Goal: Information Seeking & Learning: Get advice/opinions

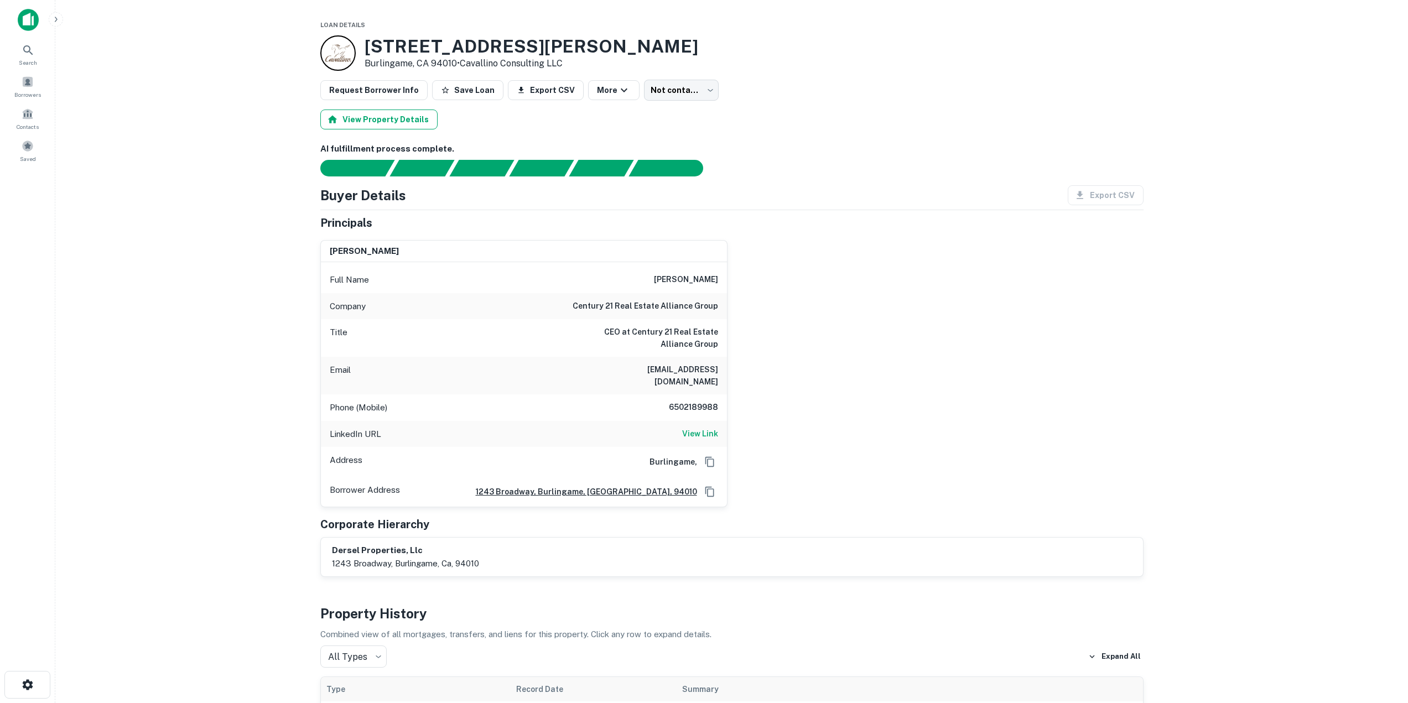
click at [364, 116] on button "View Property Details" at bounding box center [378, 120] width 117 height 20
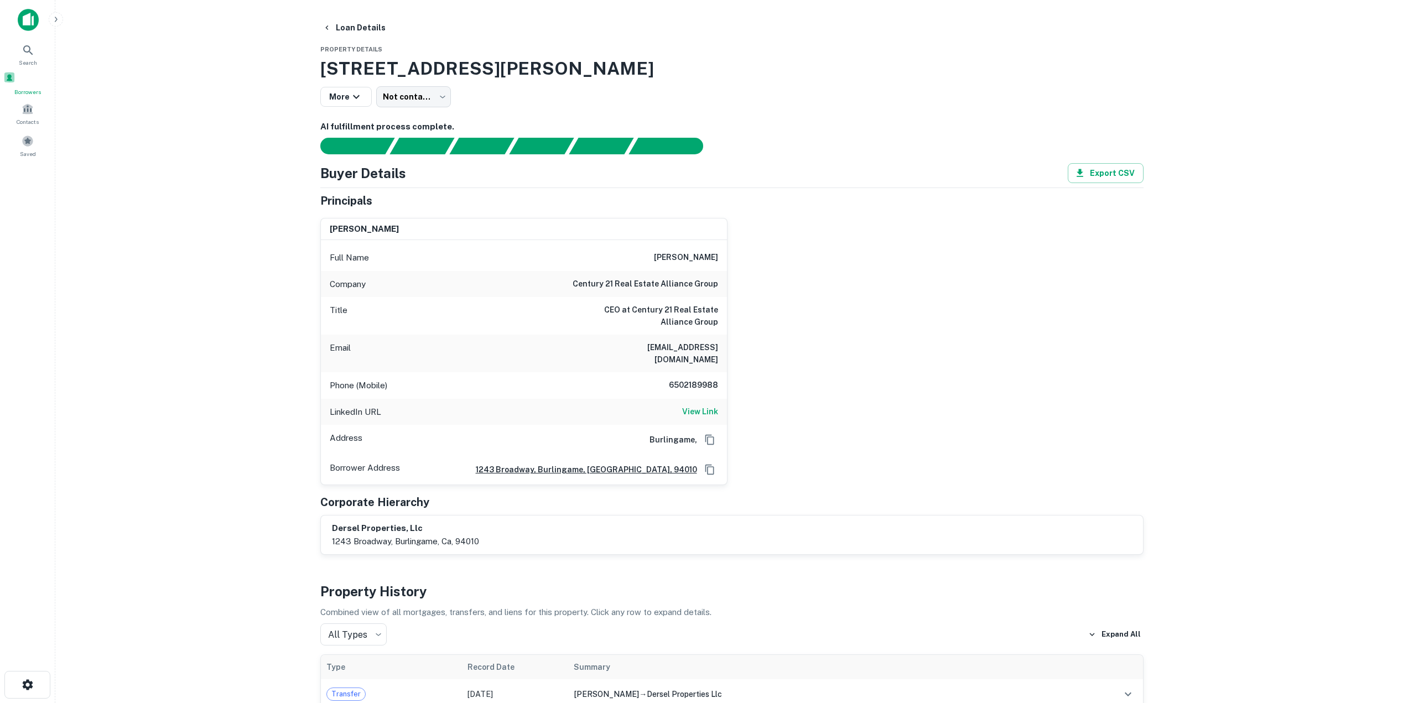
click at [38, 79] on div "Borrowers" at bounding box center [27, 83] width 49 height 25
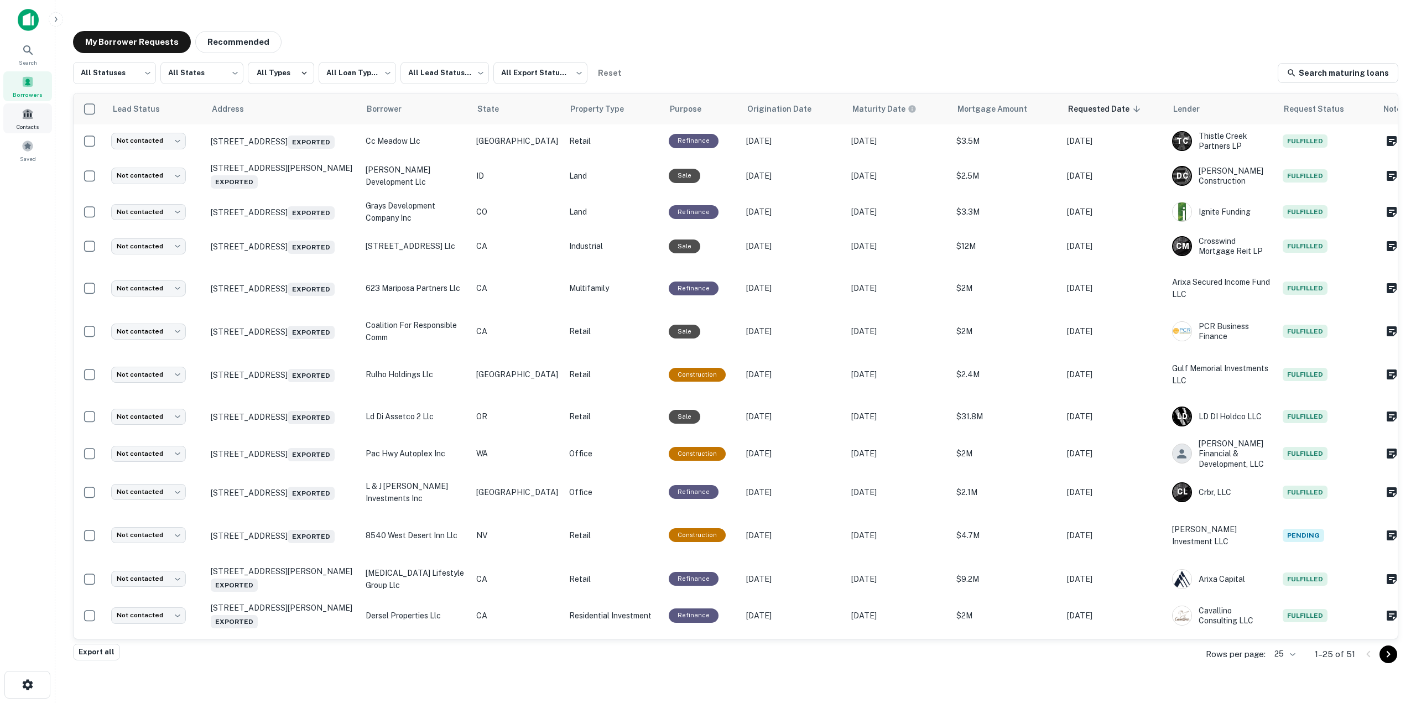
click at [35, 126] on span "Contacts" at bounding box center [28, 126] width 22 height 9
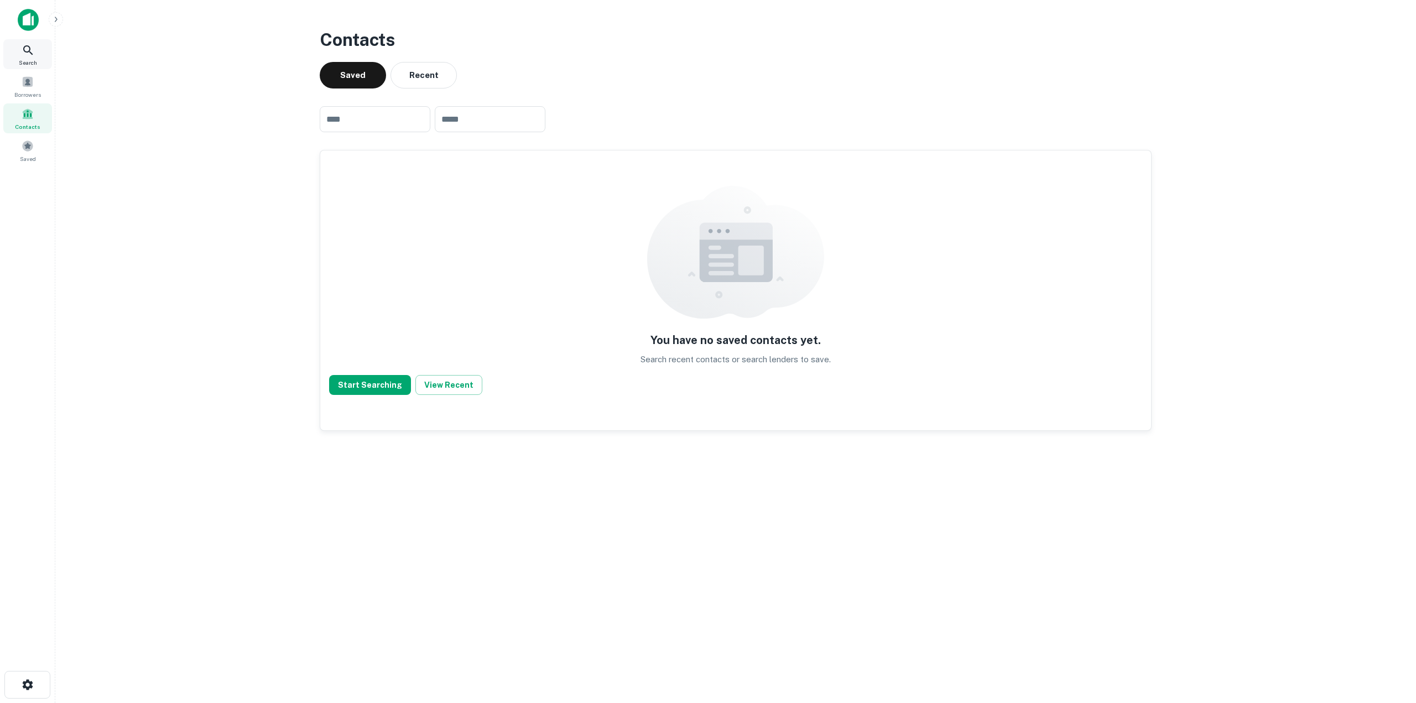
click at [27, 60] on span "Search" at bounding box center [28, 62] width 18 height 9
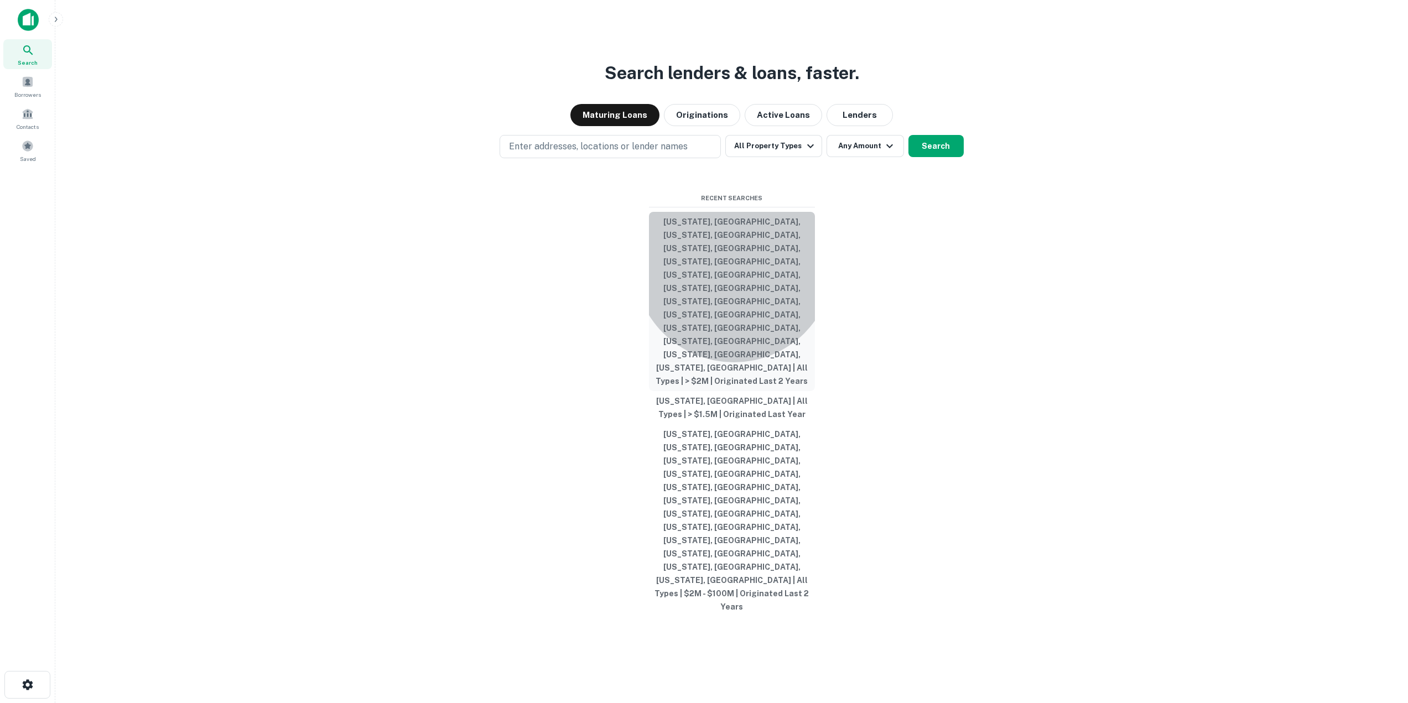
click at [734, 362] on button "[US_STATE], [GEOGRAPHIC_DATA], [US_STATE], [GEOGRAPHIC_DATA], [US_STATE], [GEOG…" at bounding box center [732, 301] width 166 height 179
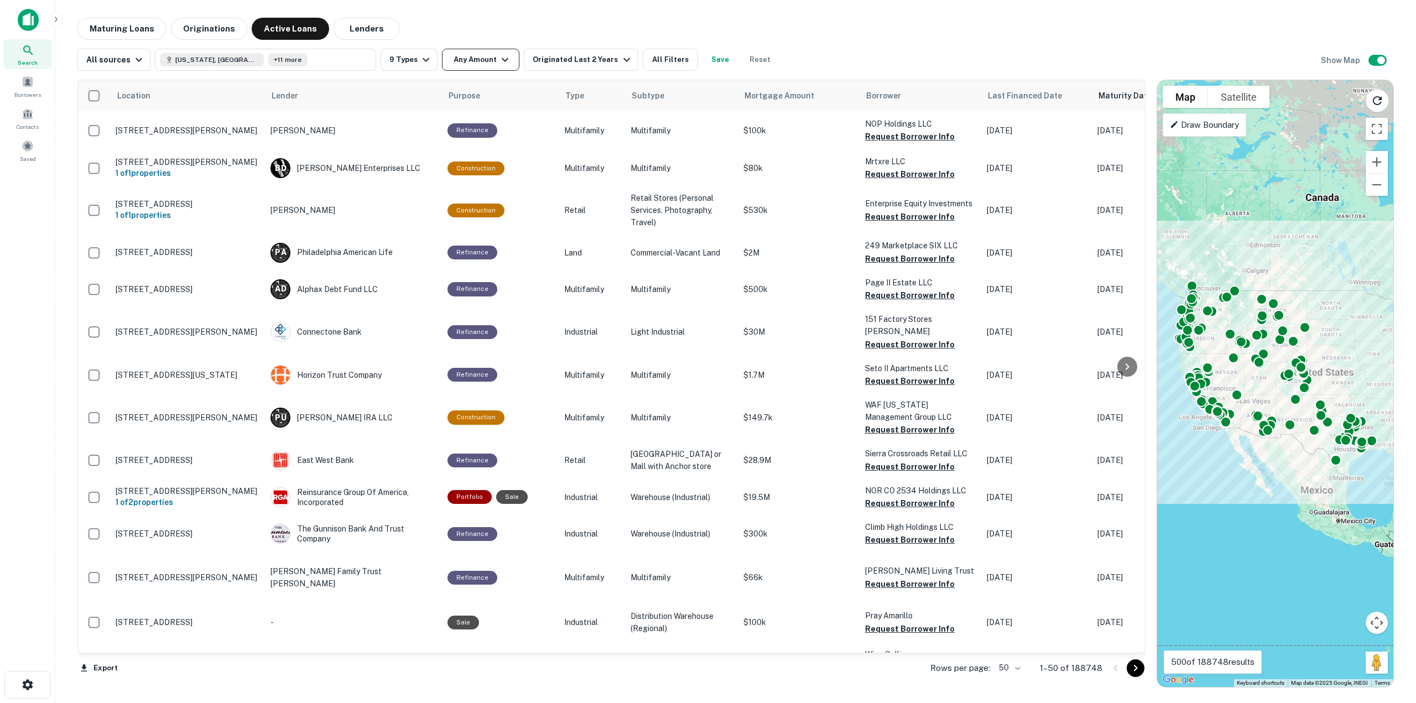
click at [501, 66] on button "Any Amount" at bounding box center [480, 60] width 77 height 22
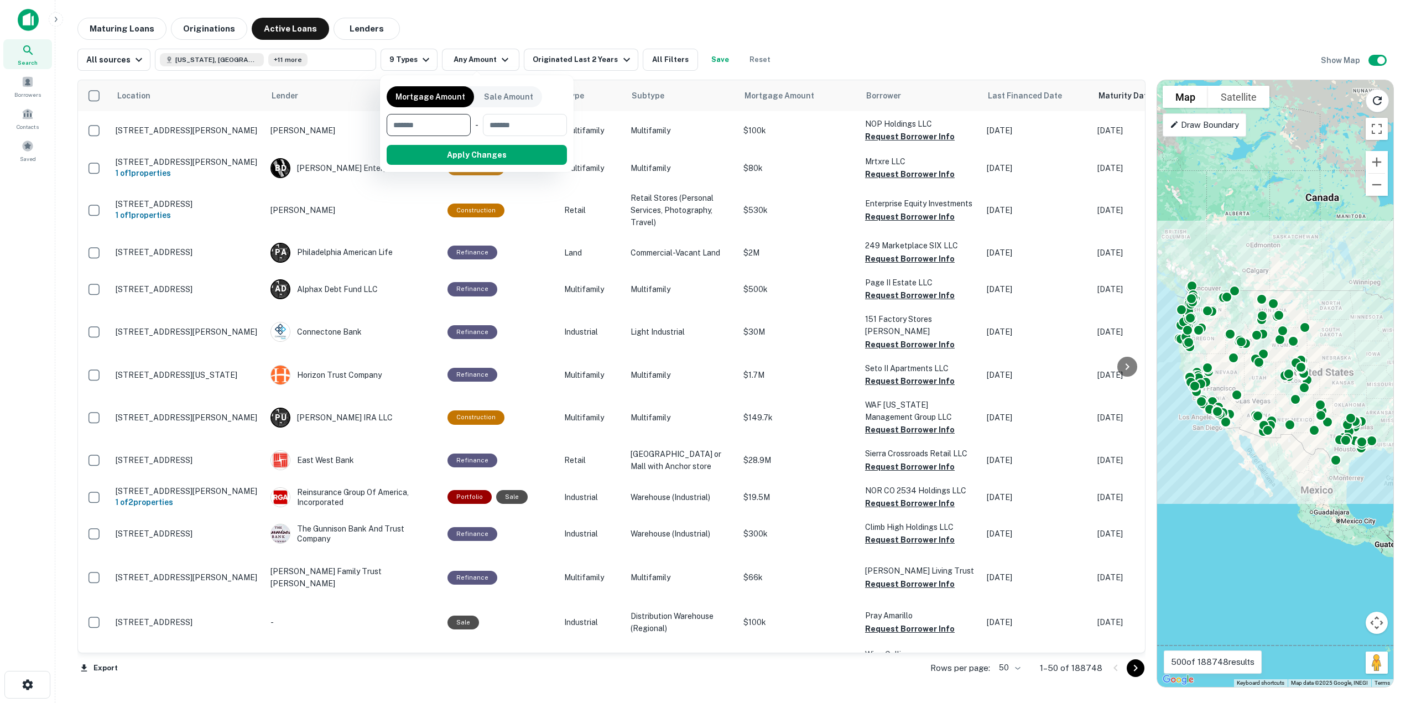
click at [447, 126] on input "number" at bounding box center [425, 125] width 76 height 22
type input "*******"
click at [491, 148] on button "Apply Changes" at bounding box center [497, 155] width 141 height 20
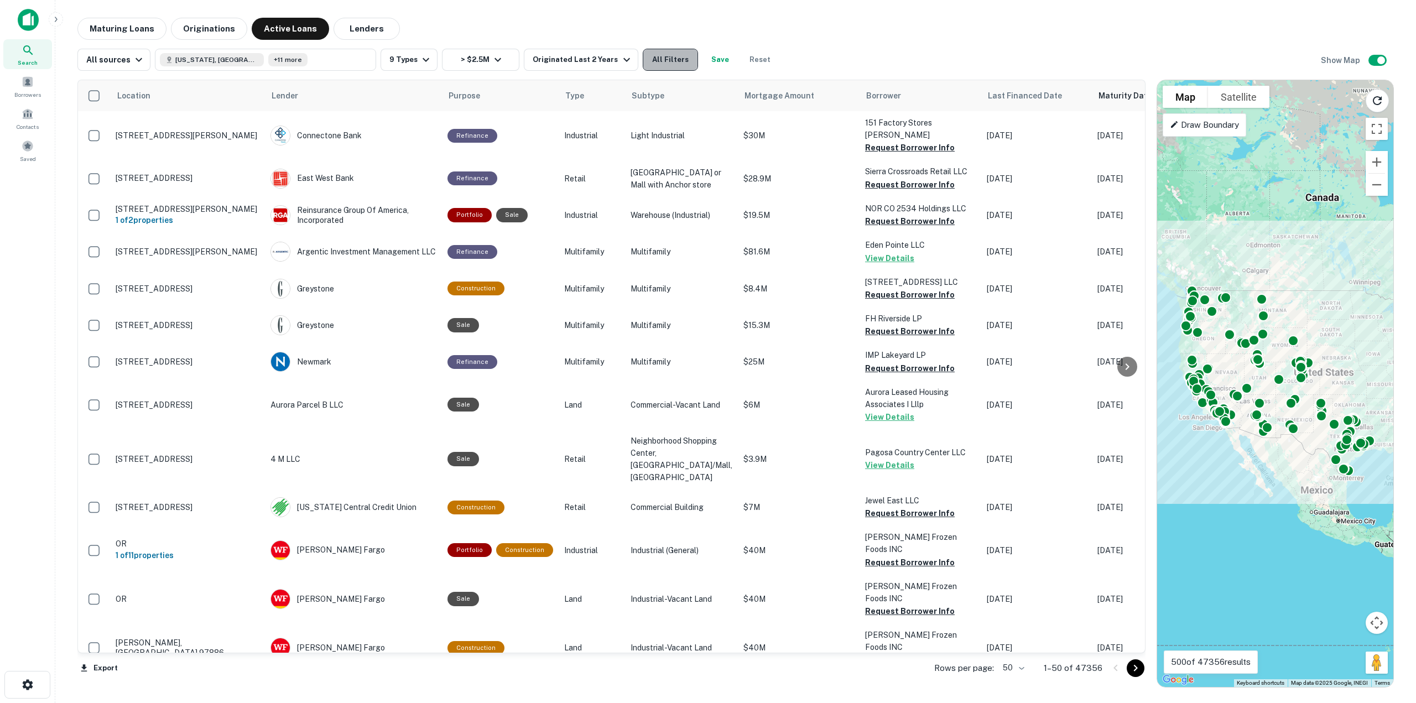
click at [643, 60] on button "All Filters" at bounding box center [670, 60] width 55 height 22
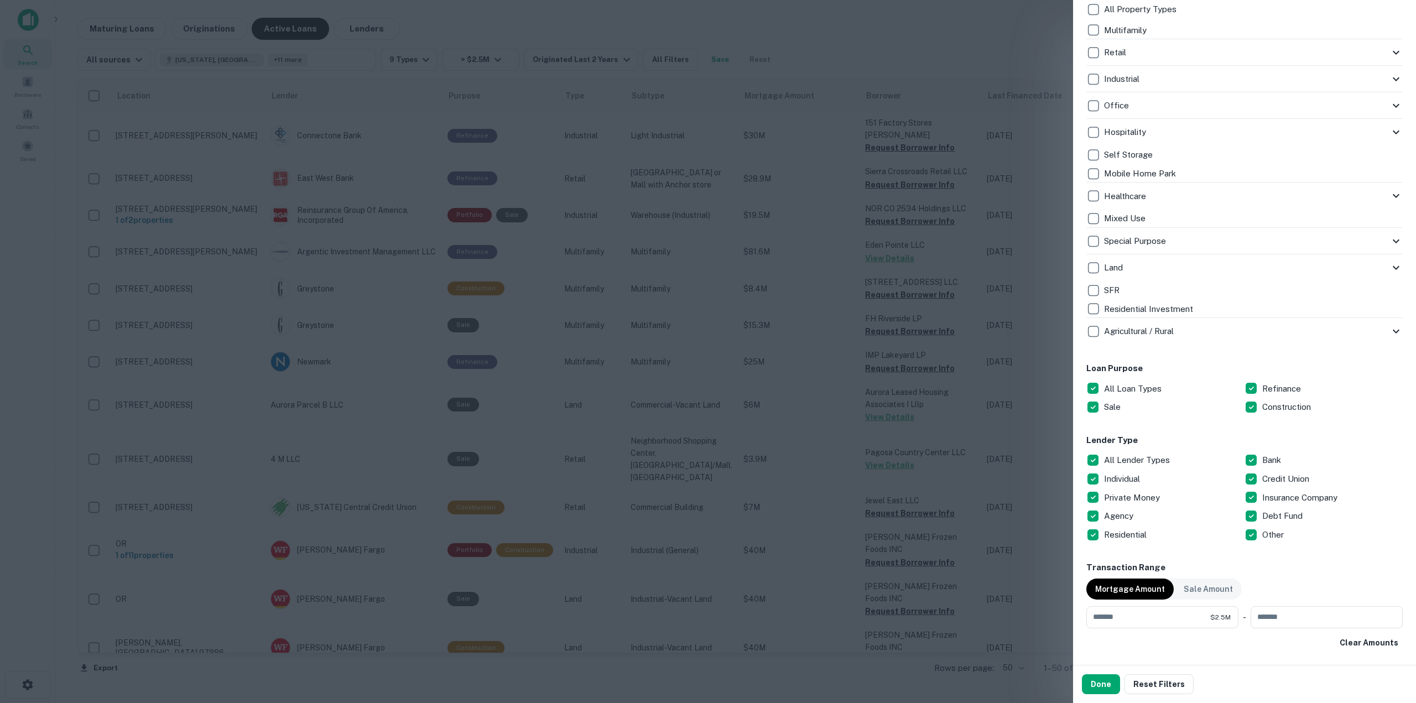
scroll to position [387, 0]
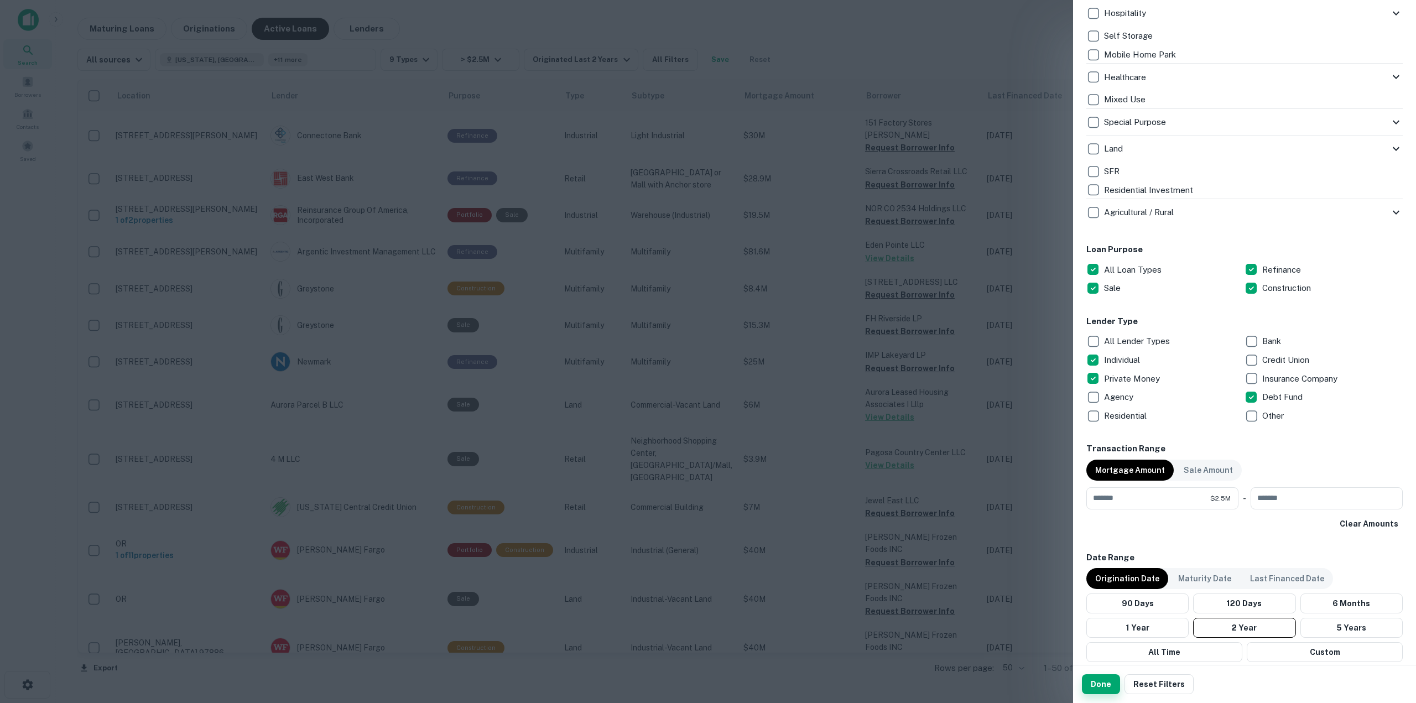
click at [1112, 686] on button "Done" at bounding box center [1101, 684] width 38 height 20
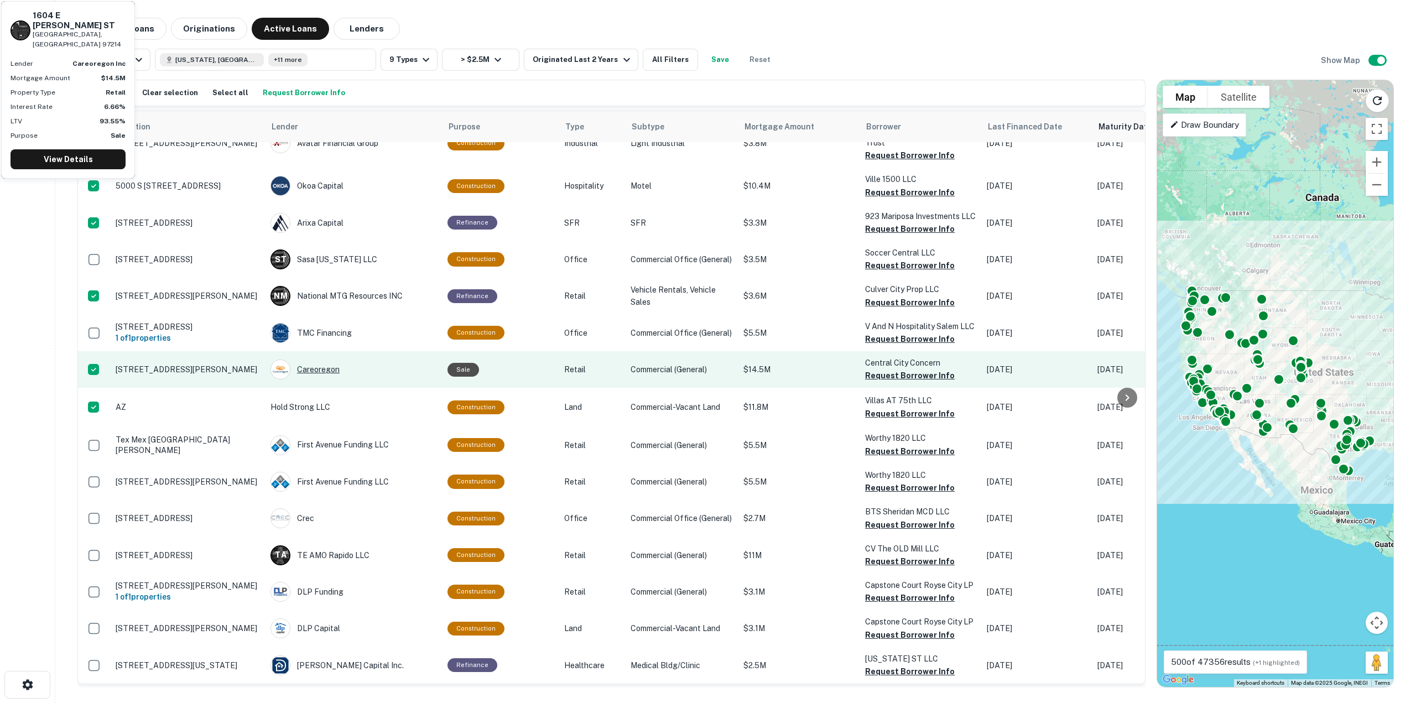
scroll to position [1589, 0]
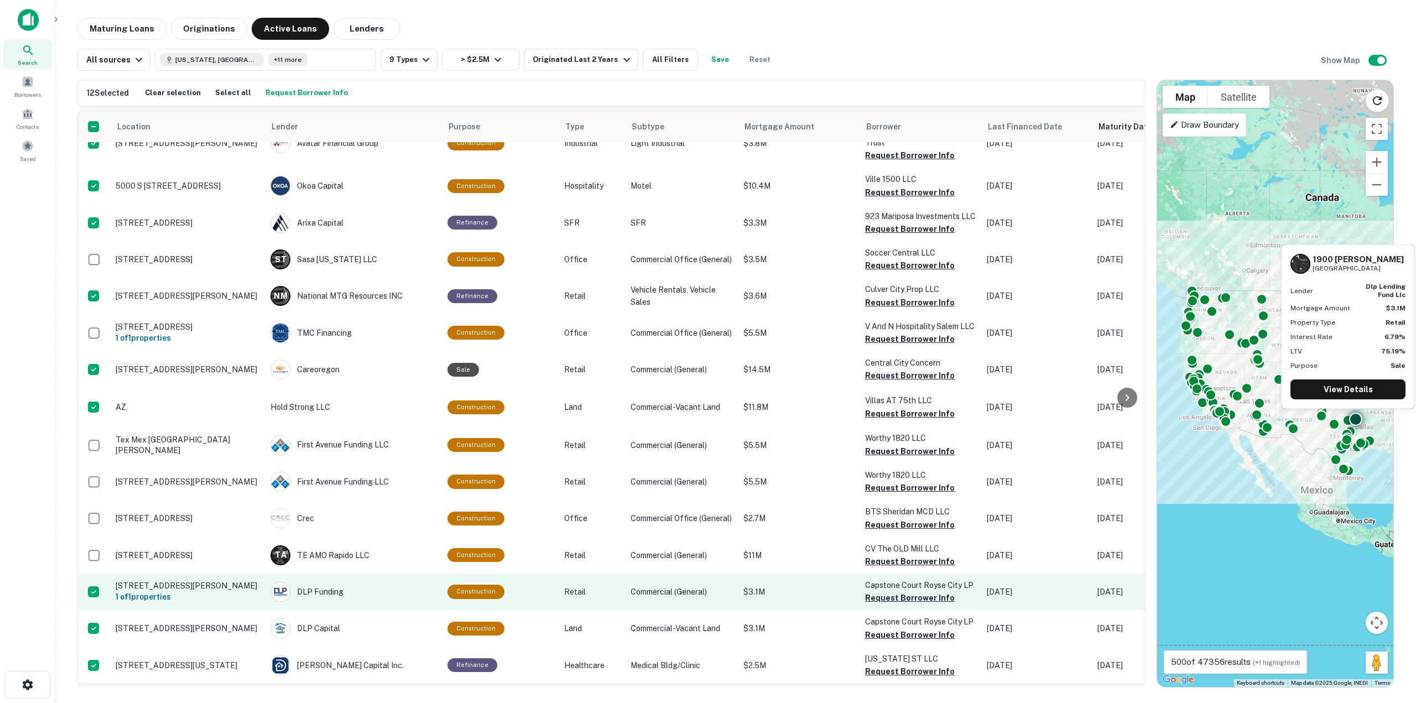
click at [94, 574] on td at bounding box center [94, 592] width 32 height 37
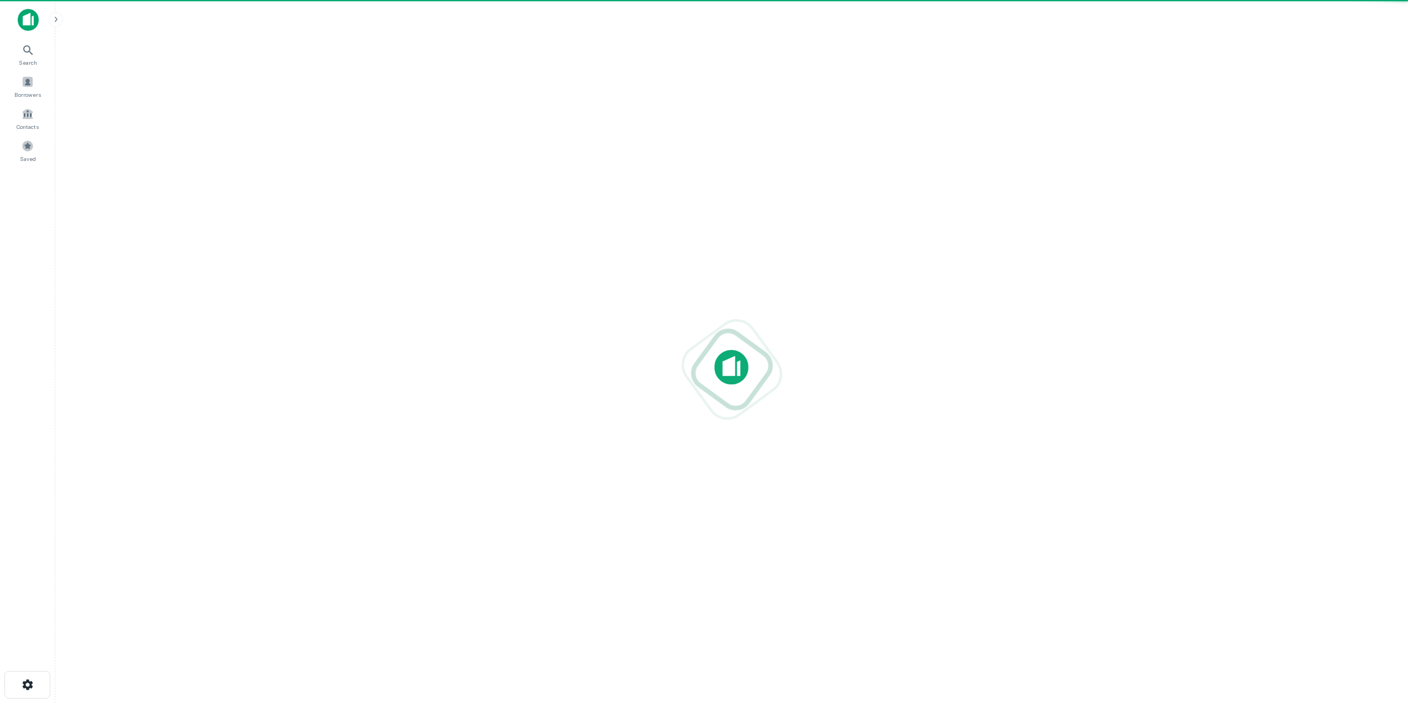
click at [92, 549] on div at bounding box center [731, 369] width 1335 height 526
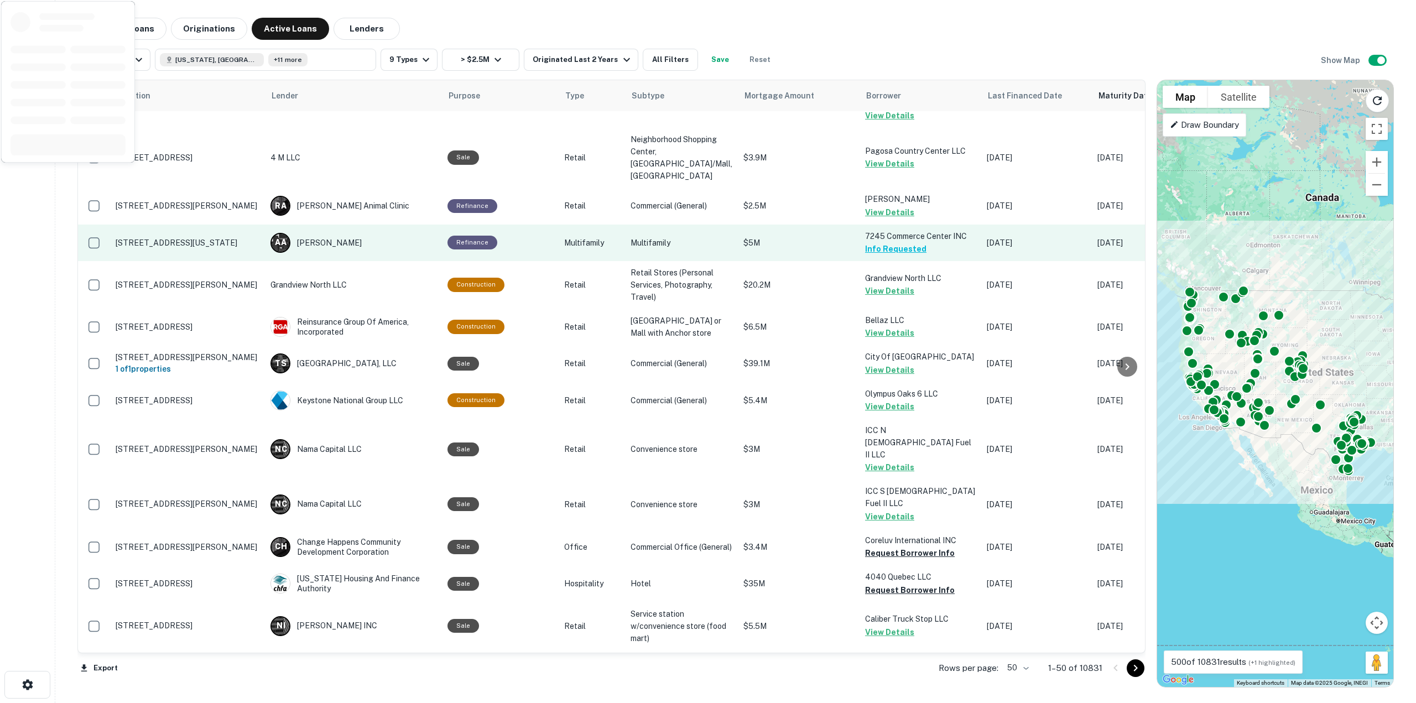
scroll to position [166, 0]
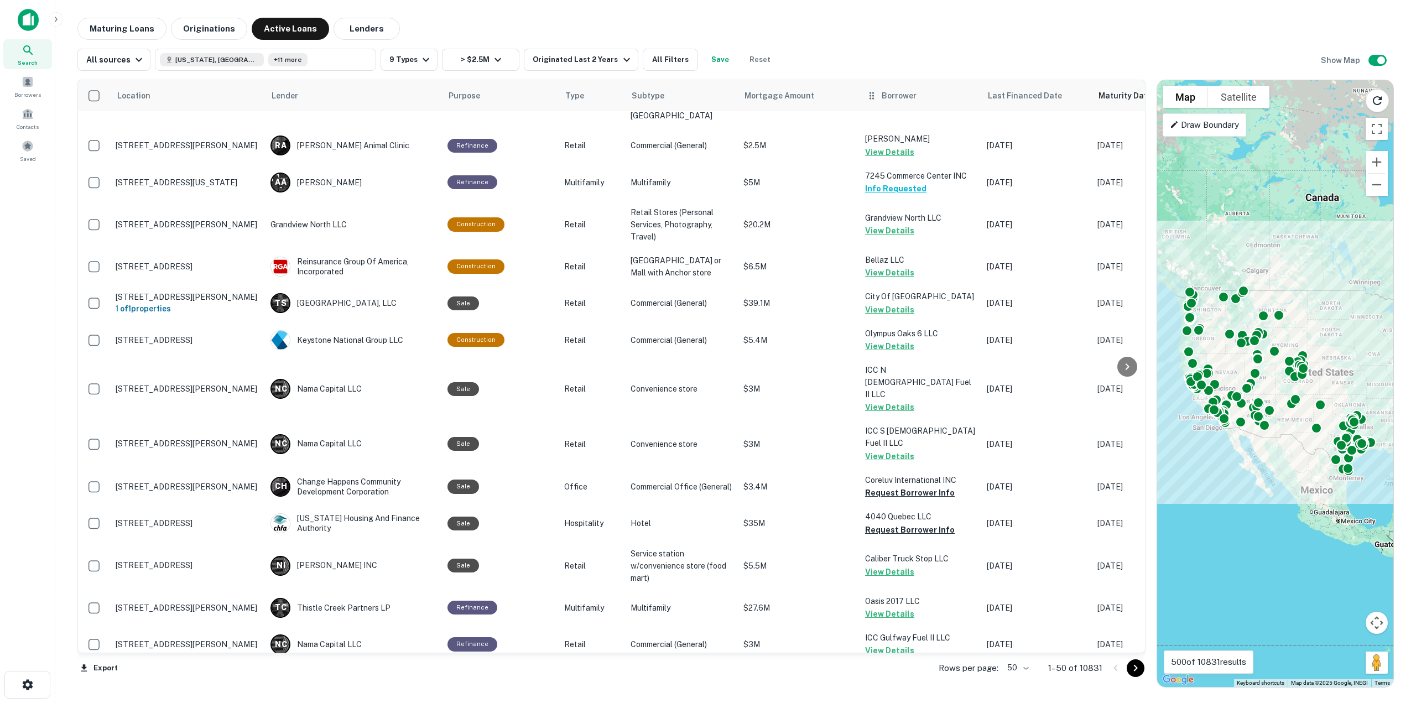
click at [866, 90] on icon at bounding box center [871, 95] width 11 height 13
click at [894, 95] on div "Borrower" at bounding box center [920, 95] width 108 height 13
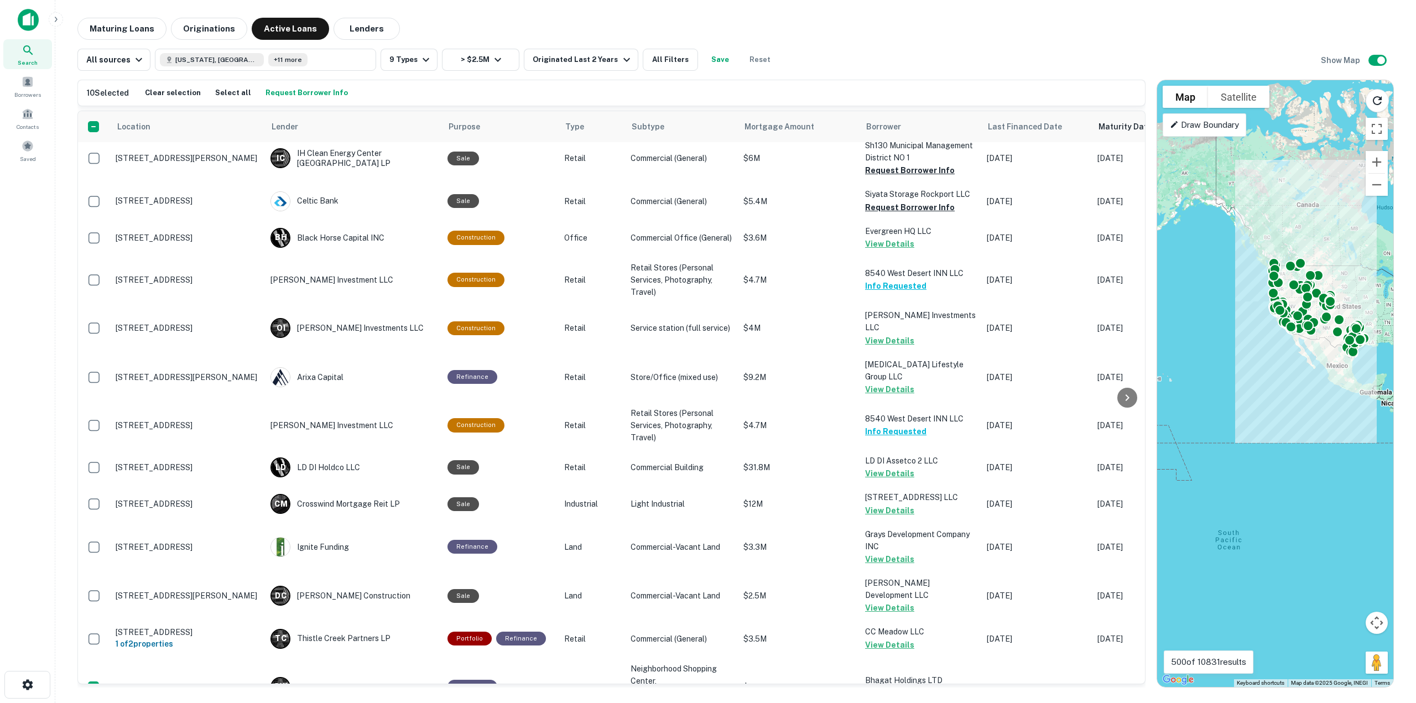
scroll to position [1000, 0]
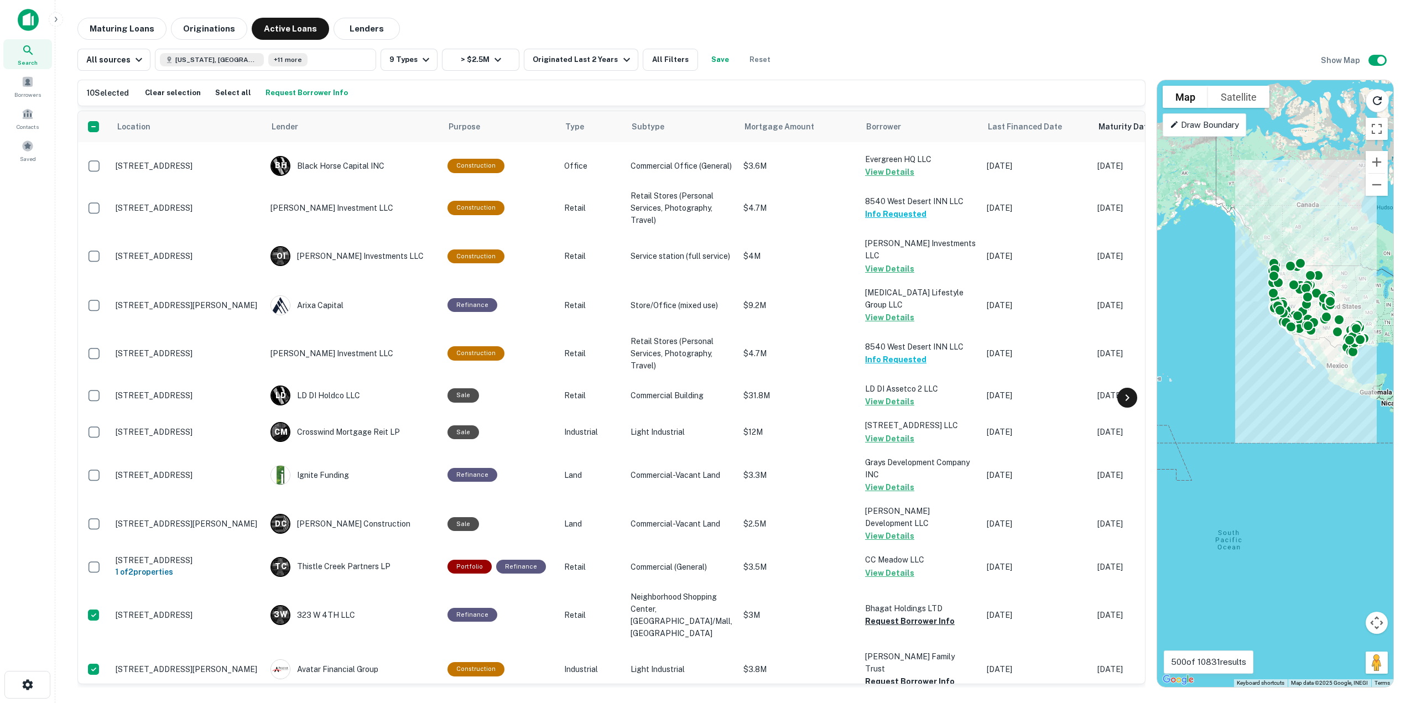
click at [1127, 402] on icon at bounding box center [1127, 397] width 13 height 13
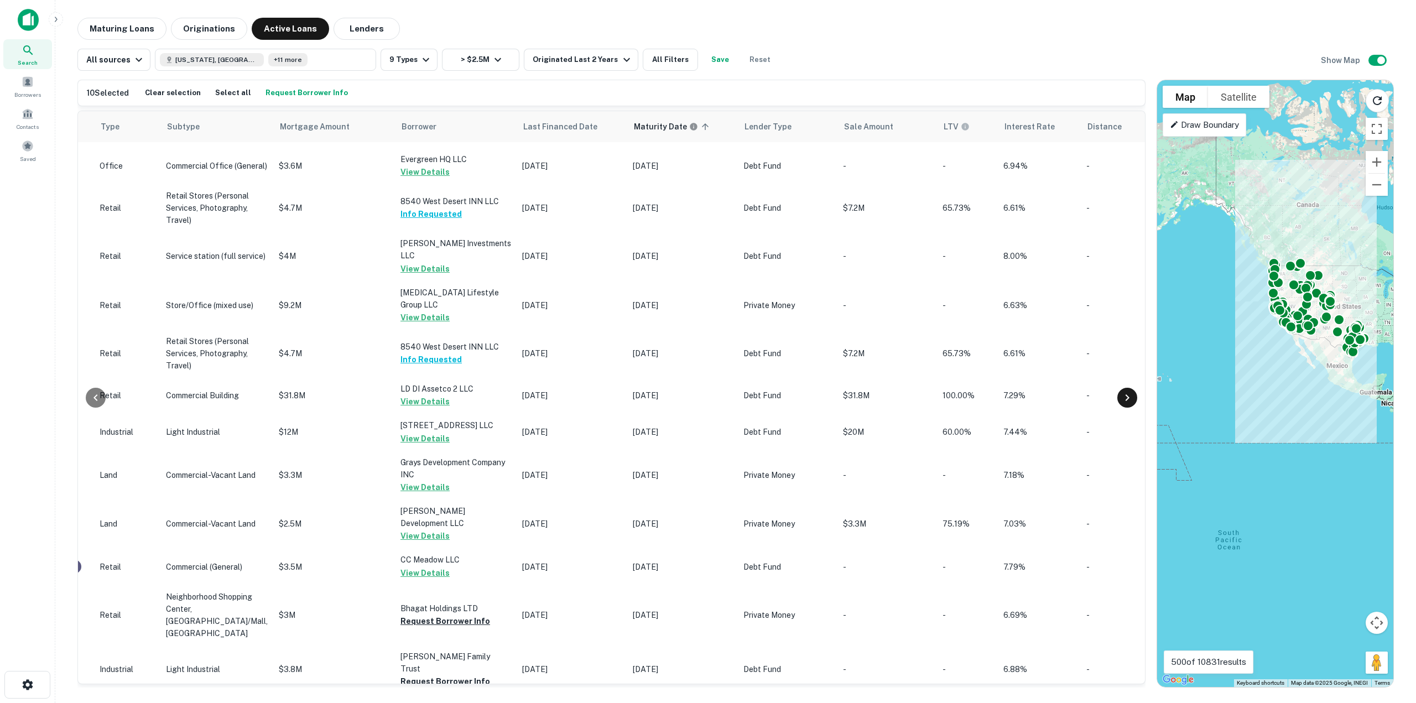
click at [1127, 402] on icon at bounding box center [1127, 397] width 13 height 13
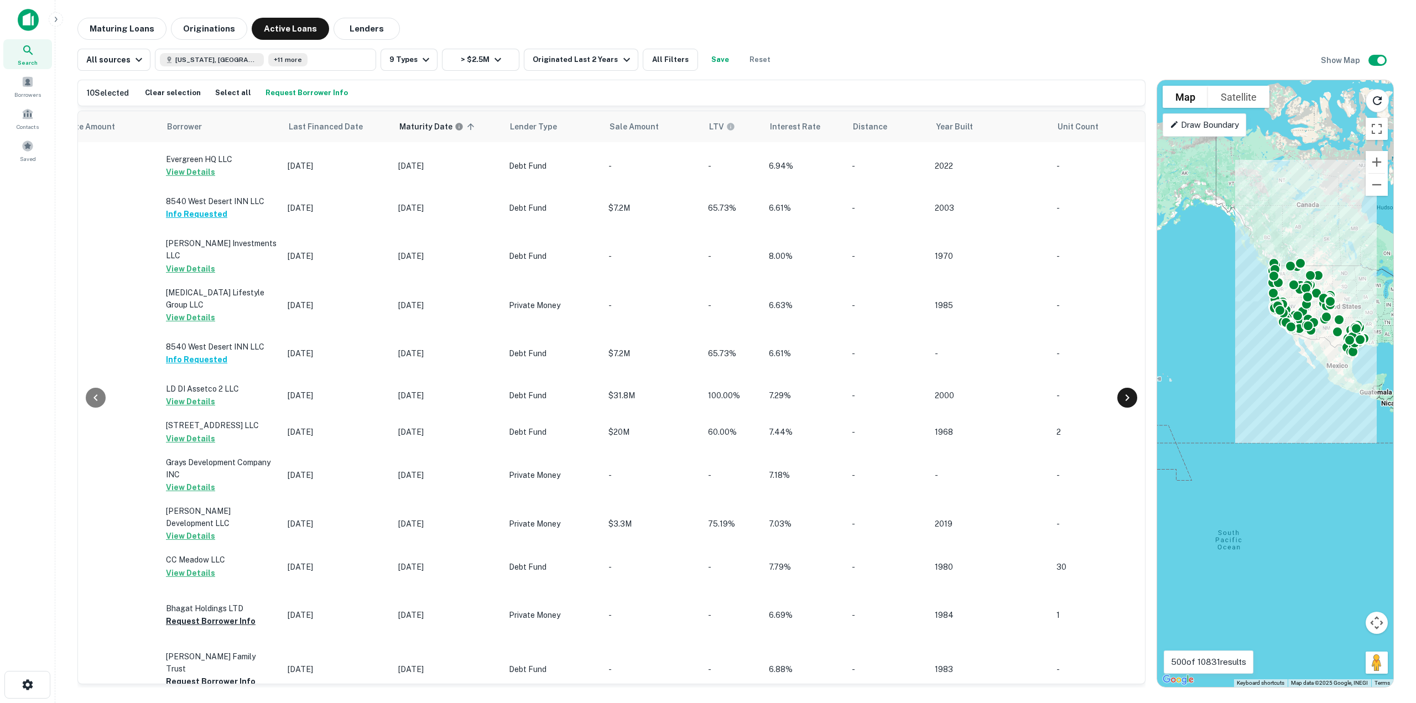
click at [1173, 377] on td at bounding box center [1188, 354] width 31 height 48
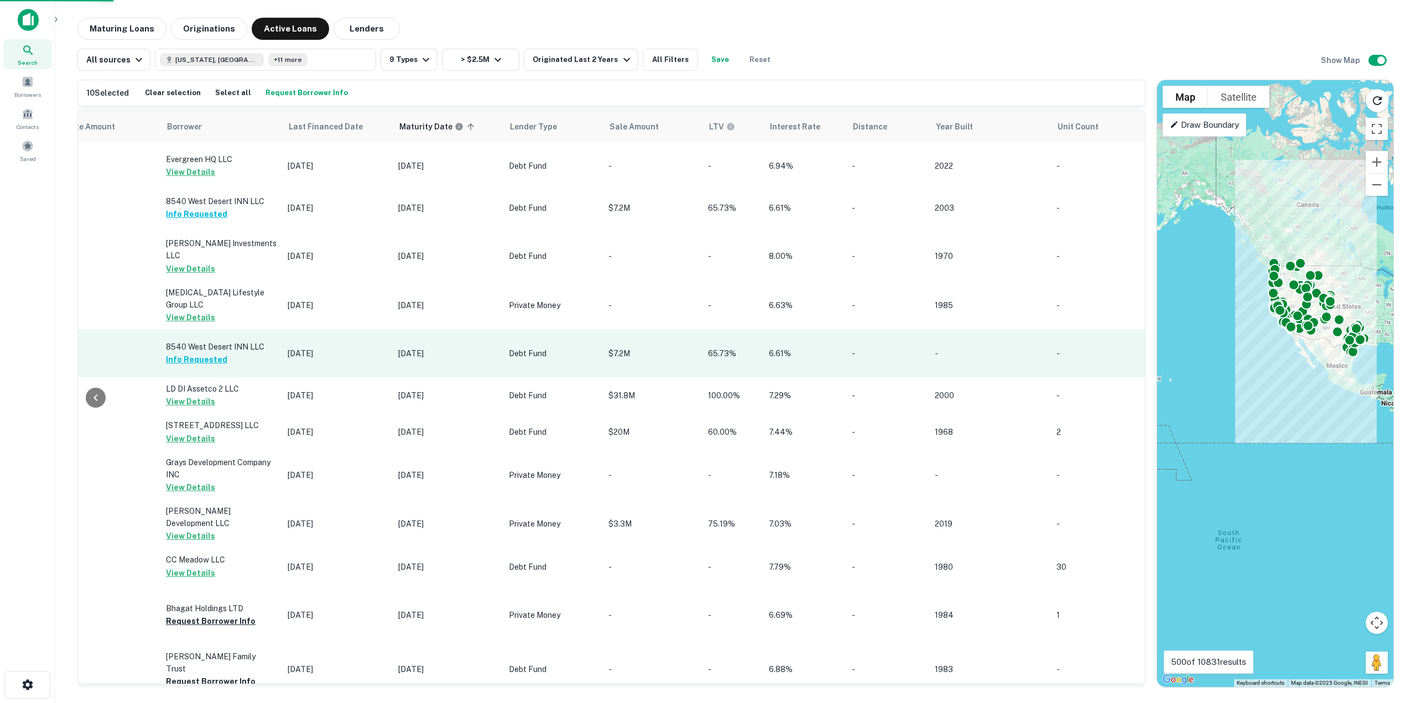
click at [1173, 377] on td at bounding box center [1188, 354] width 31 height 48
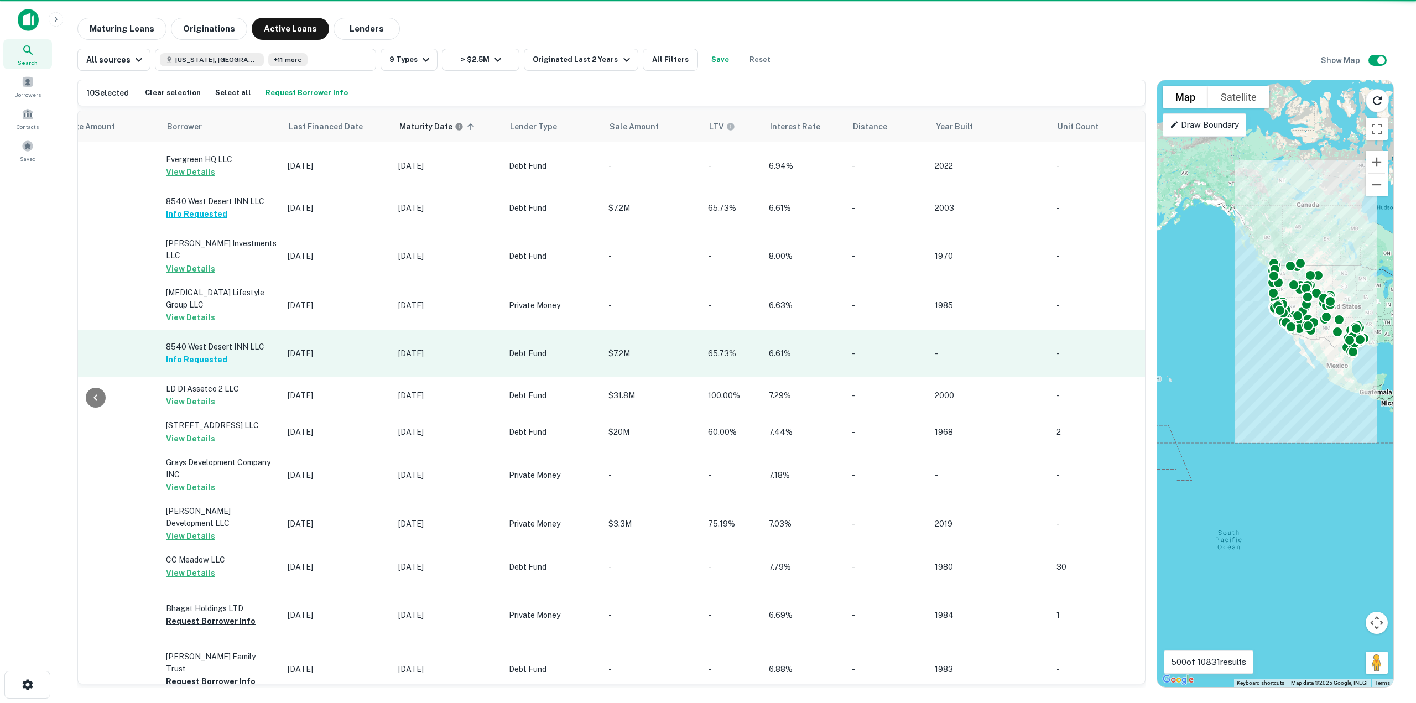
scroll to position [1000, 726]
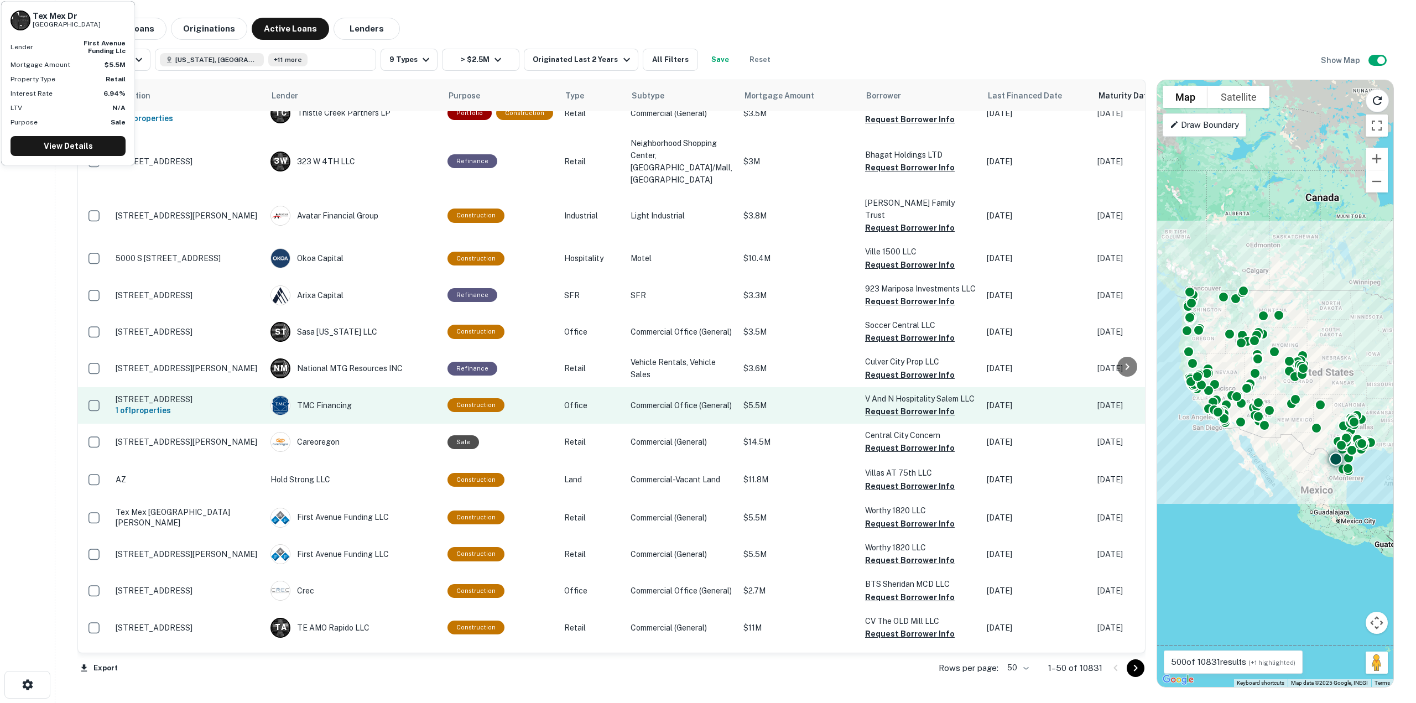
scroll to position [1589, 0]
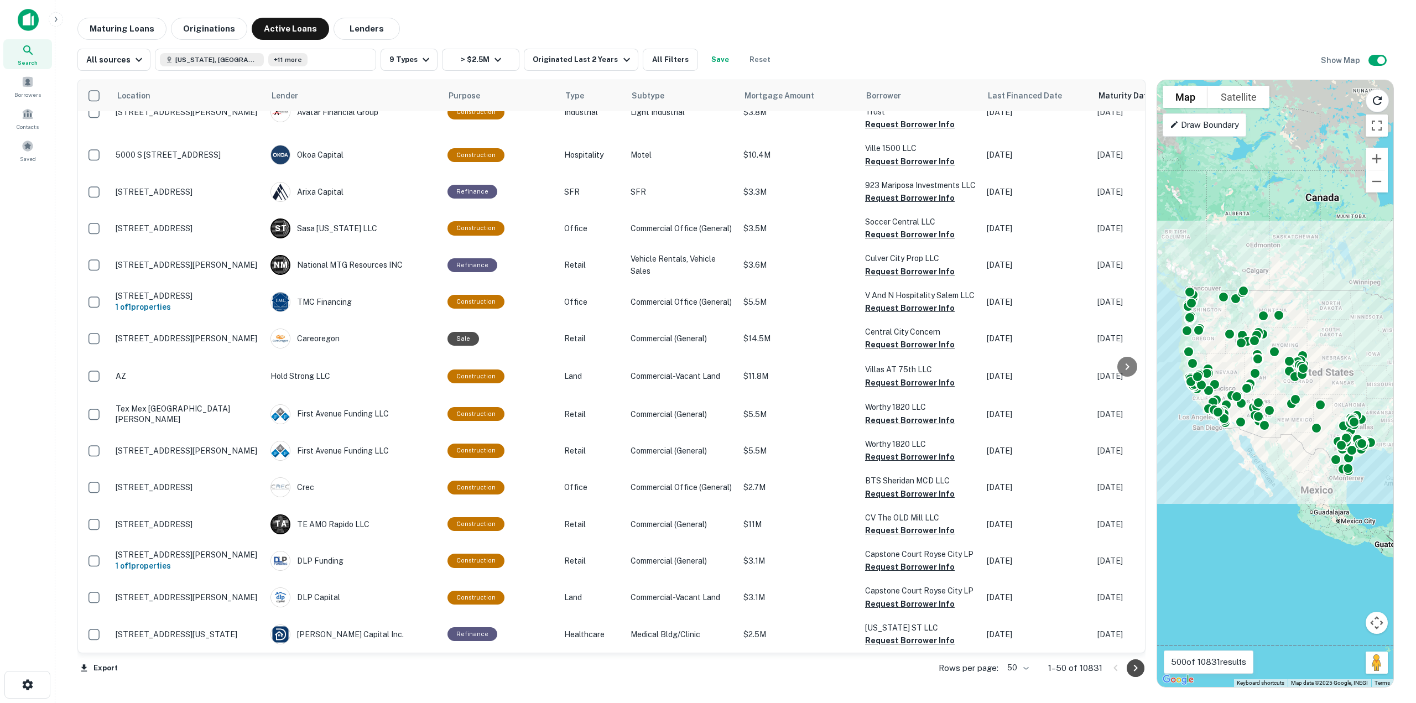
click at [1128, 668] on button "Go to next page" at bounding box center [1136, 669] width 18 height 18
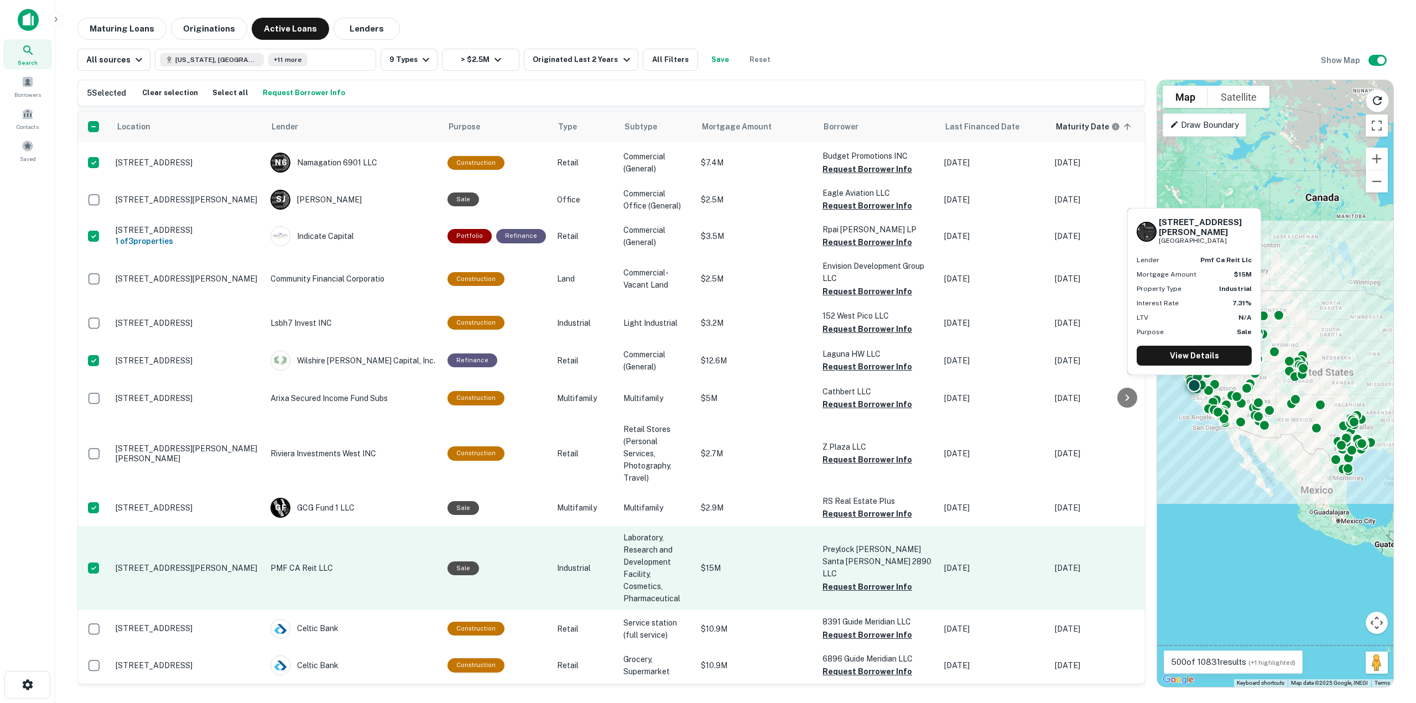
scroll to position [1461, 0]
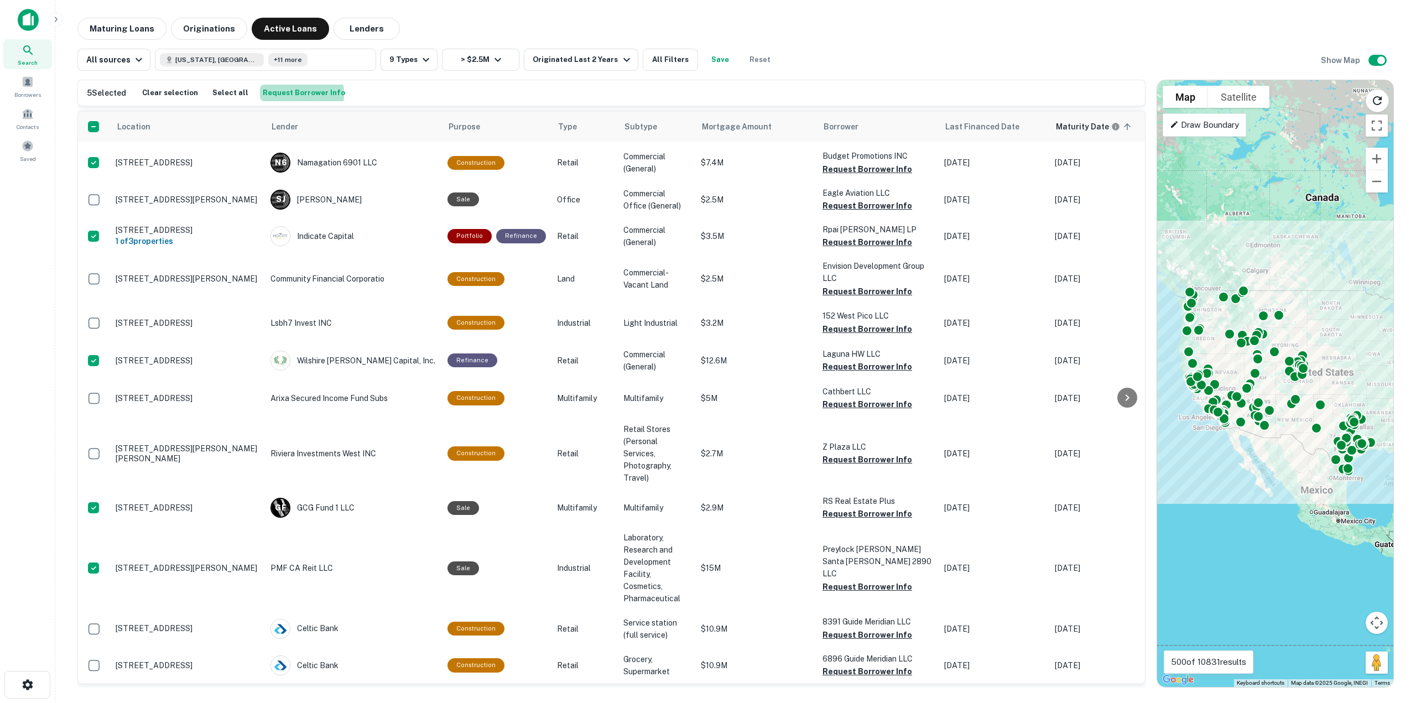
click at [276, 94] on button "Request Borrower Info" at bounding box center [304, 93] width 88 height 17
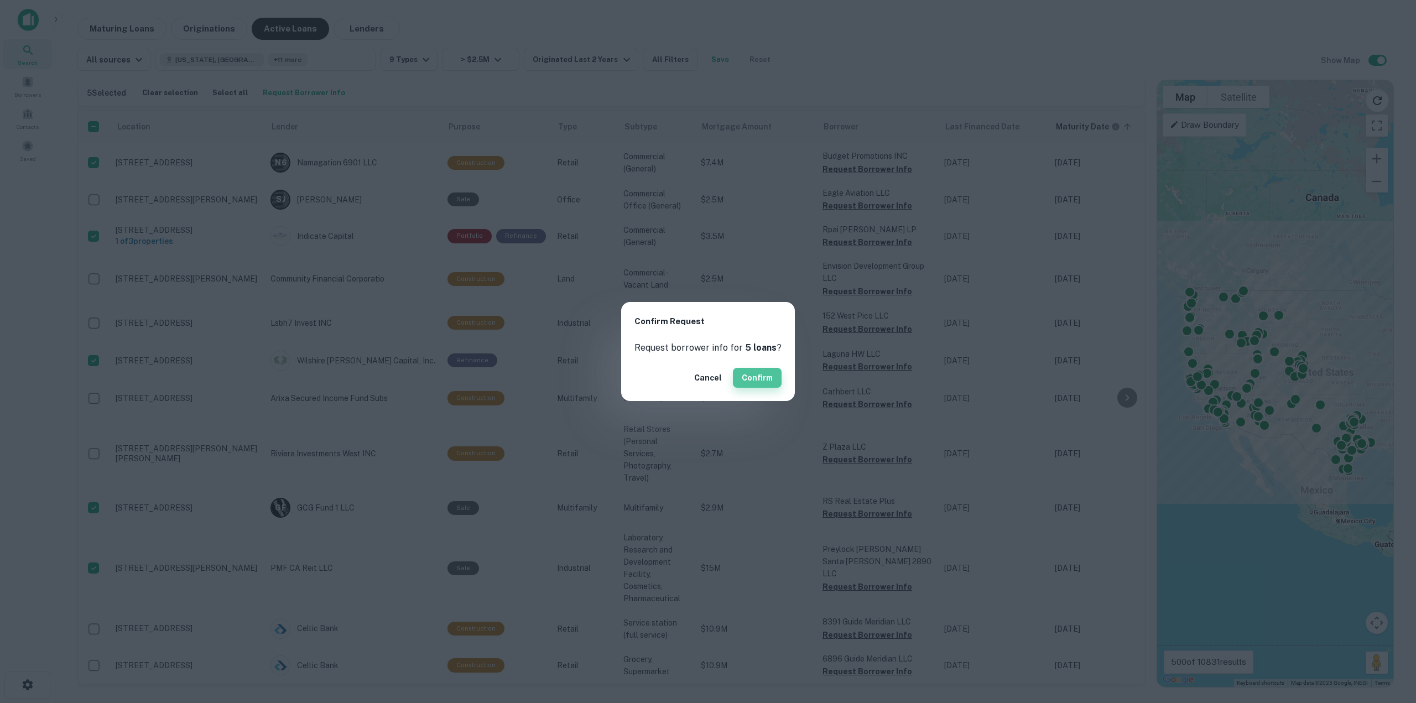
click at [754, 373] on button "Confirm" at bounding box center [757, 378] width 49 height 20
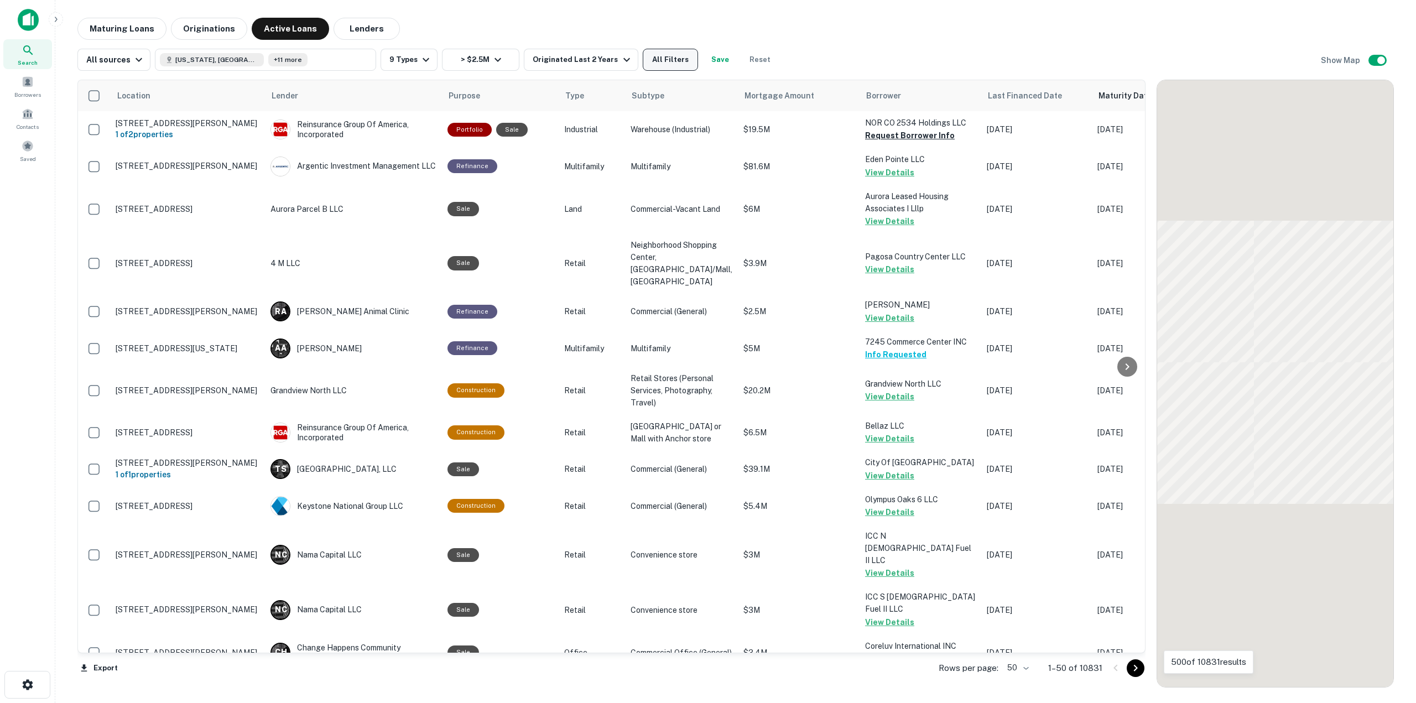
click at [661, 60] on button "All Filters" at bounding box center [670, 60] width 55 height 22
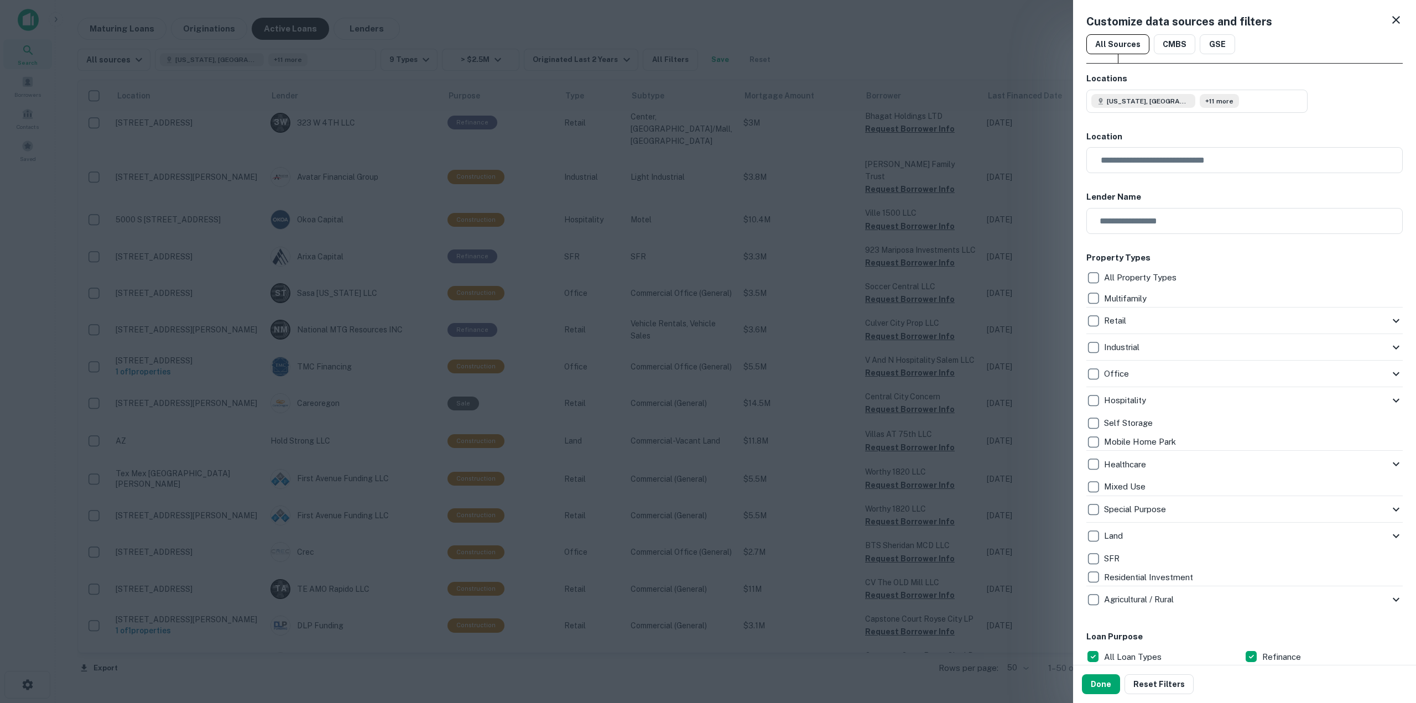
click at [1108, 299] on p "Multifamily" at bounding box center [1126, 298] width 45 height 13
click at [1393, 19] on icon at bounding box center [1396, 19] width 13 height 13
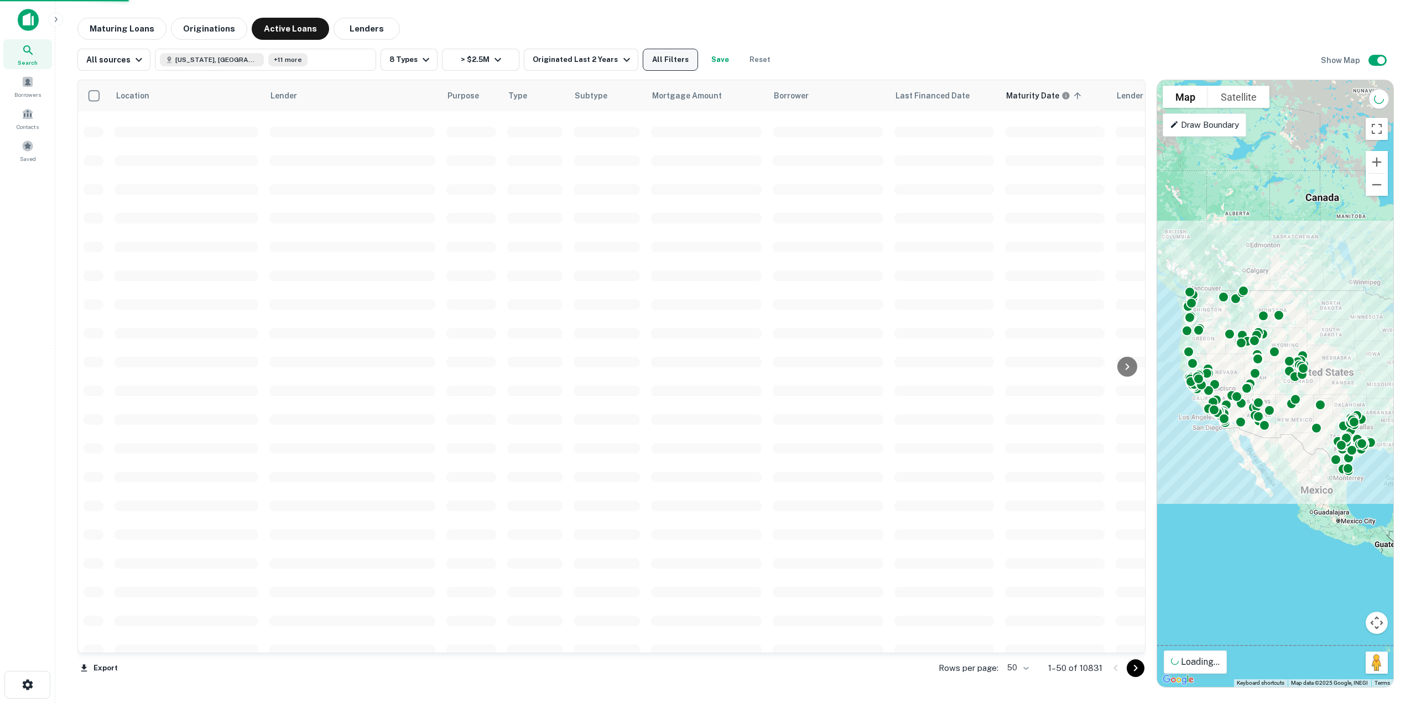
click at [674, 56] on button "All Filters" at bounding box center [670, 60] width 55 height 22
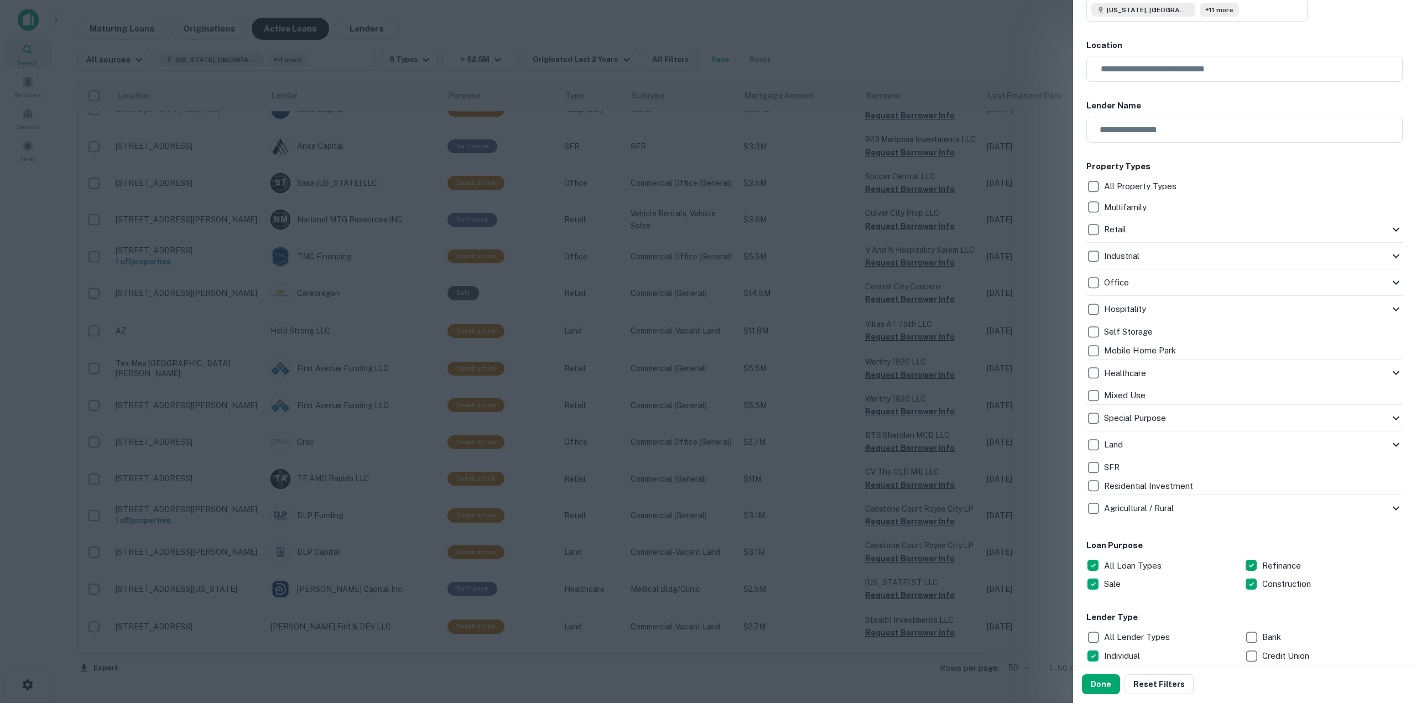
scroll to position [55, 0]
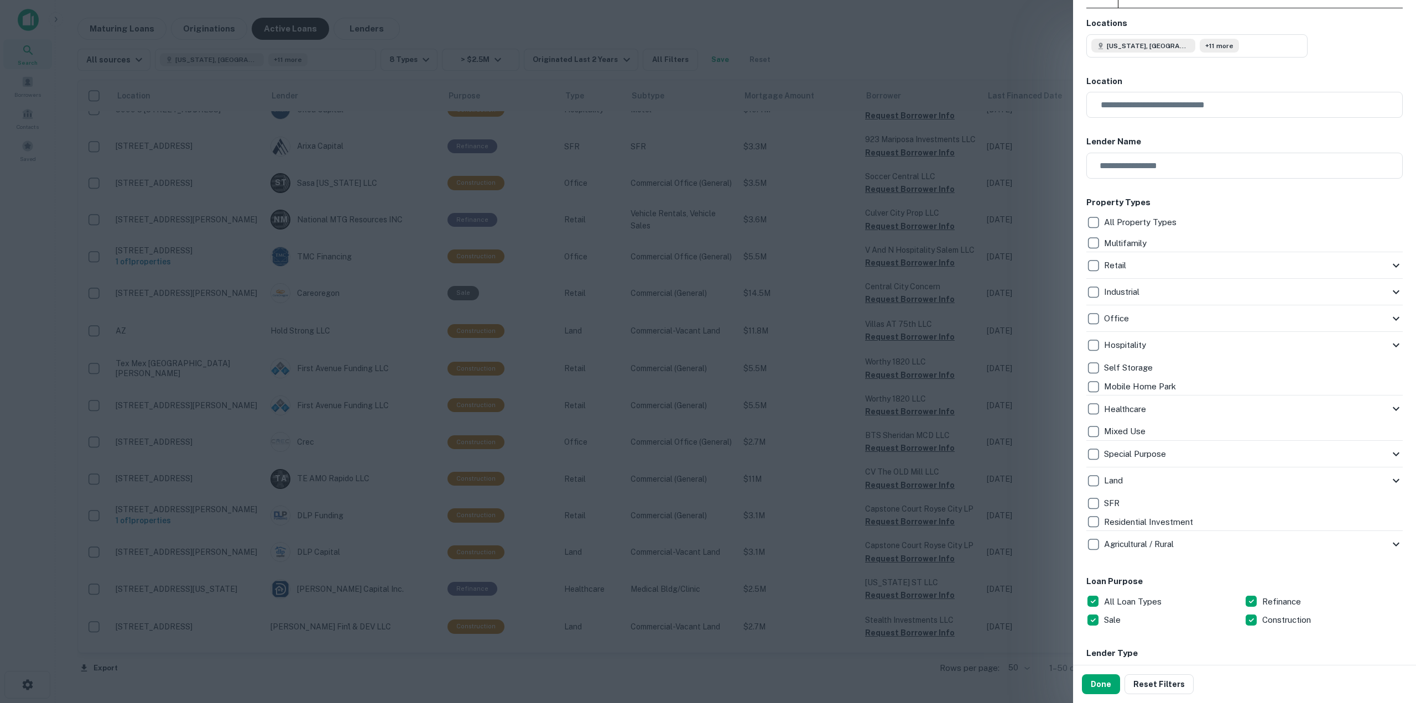
click at [1378, 247] on div "Multifamily" at bounding box center [1245, 243] width 316 height 19
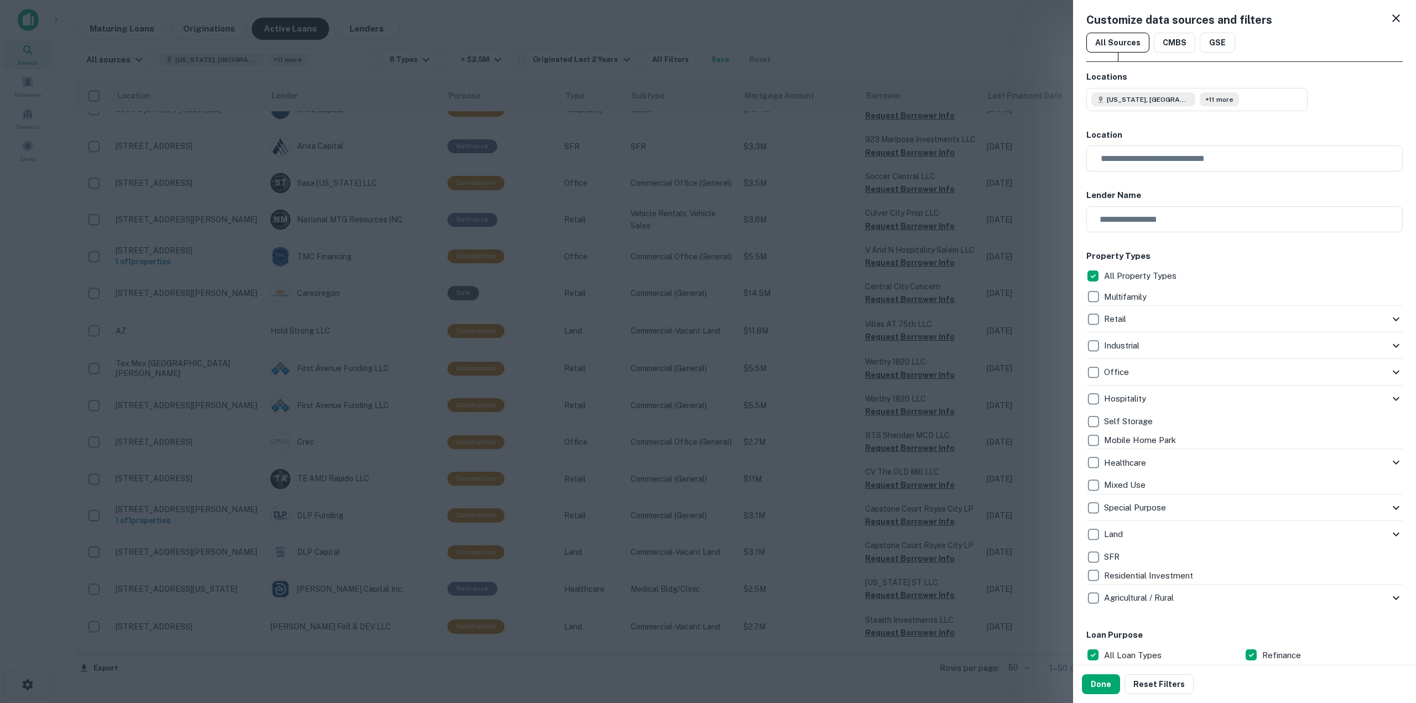
scroll to position [0, 0]
click at [1132, 39] on button "All Sources" at bounding box center [1118, 44] width 63 height 20
click at [1082, 300] on div "Customize data sources and filters All Sources CMBS GSE Locations Utah, USA +11…" at bounding box center [1244, 332] width 343 height 665
click at [1083, 314] on div "Customize data sources and filters All Sources CMBS GSE Locations Utah, USA +11…" at bounding box center [1244, 332] width 343 height 665
click at [1096, 330] on div "Retail" at bounding box center [1245, 321] width 316 height 27
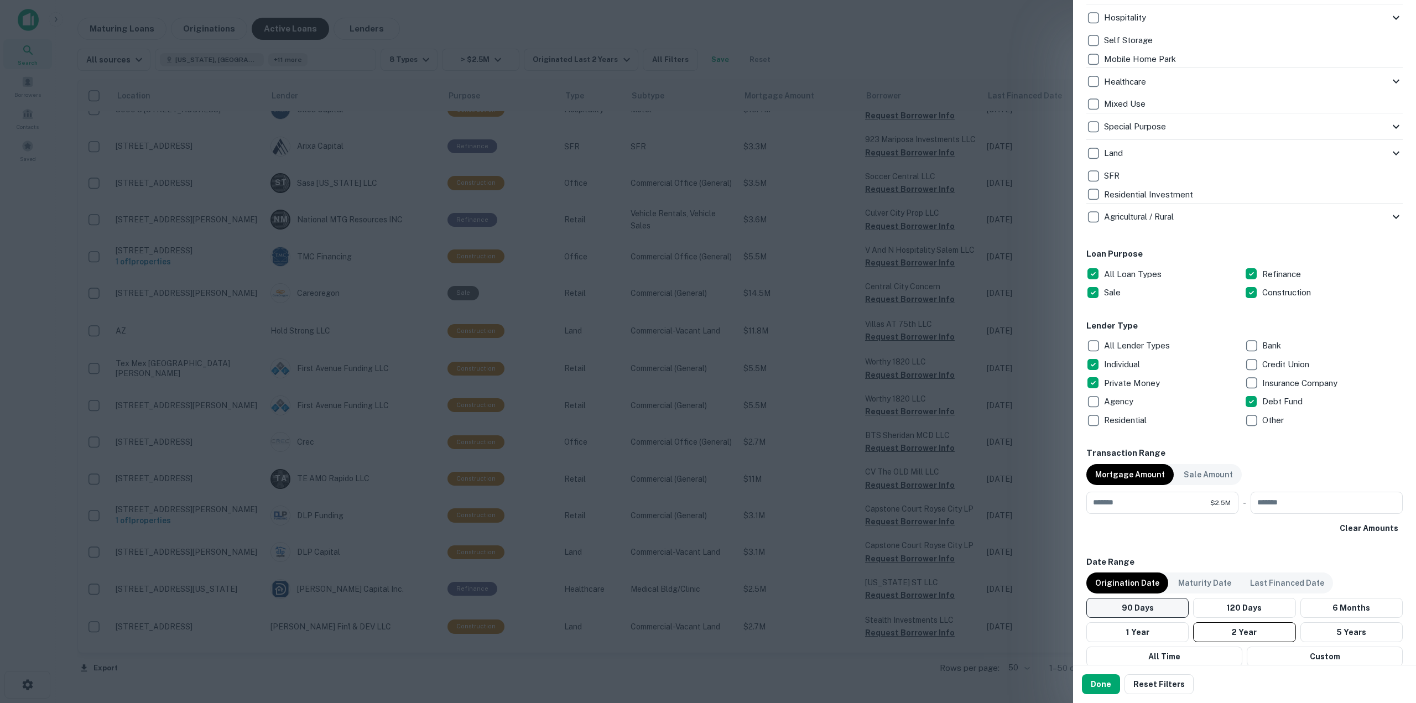
scroll to position [498, 0]
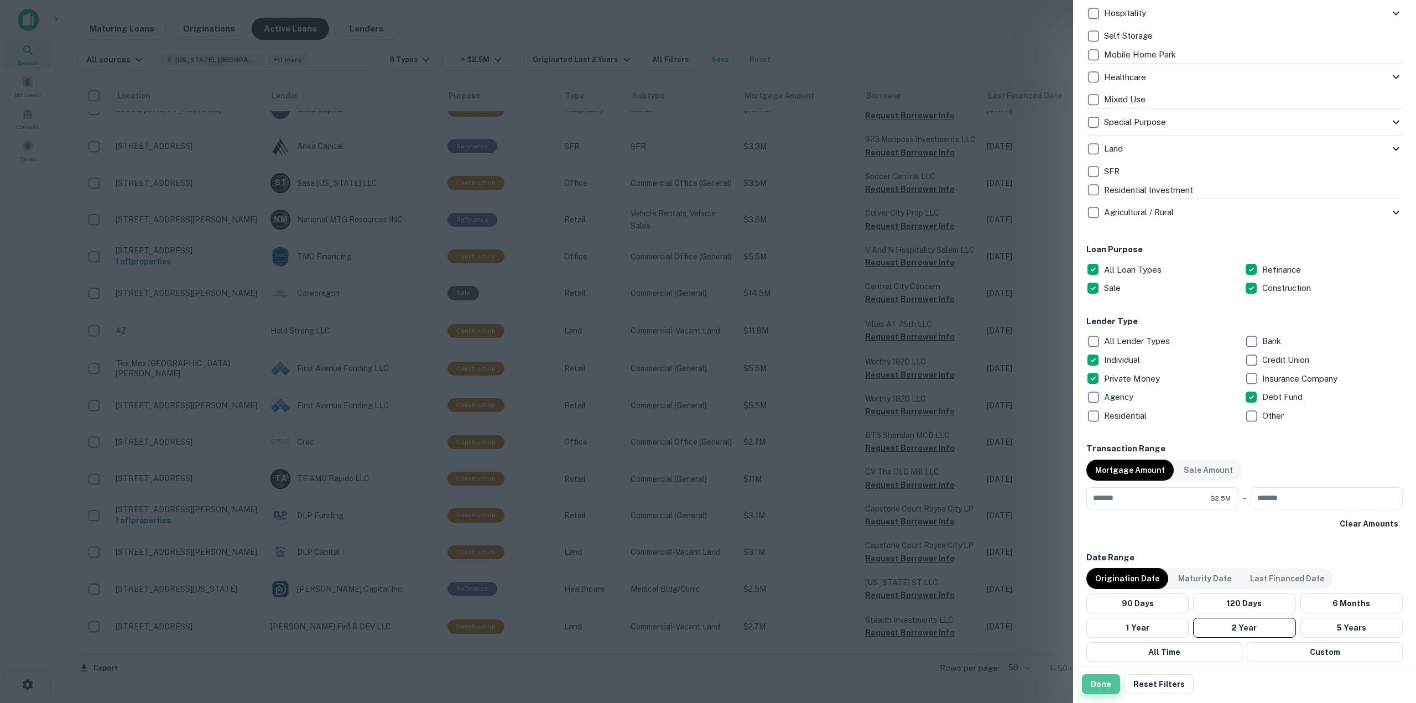
click at [1093, 684] on button "Done" at bounding box center [1101, 684] width 38 height 20
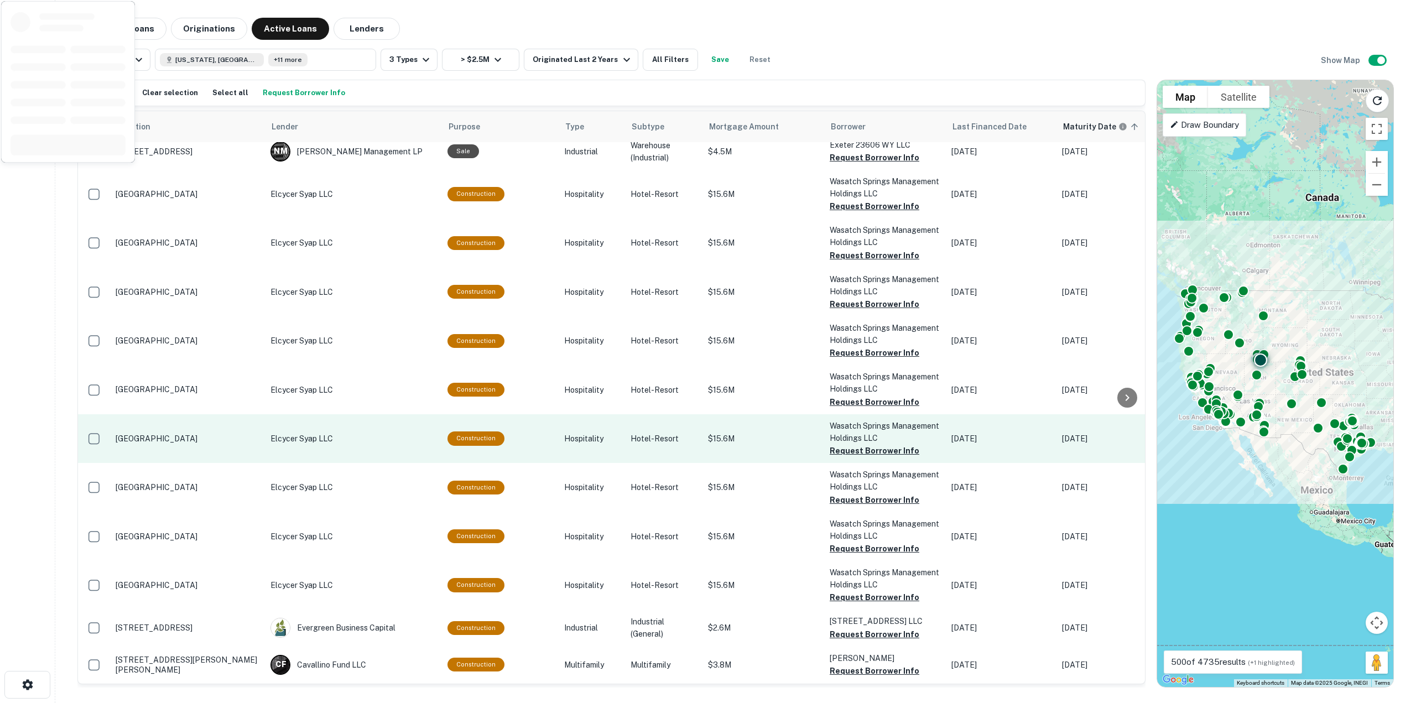
scroll to position [1559, 0]
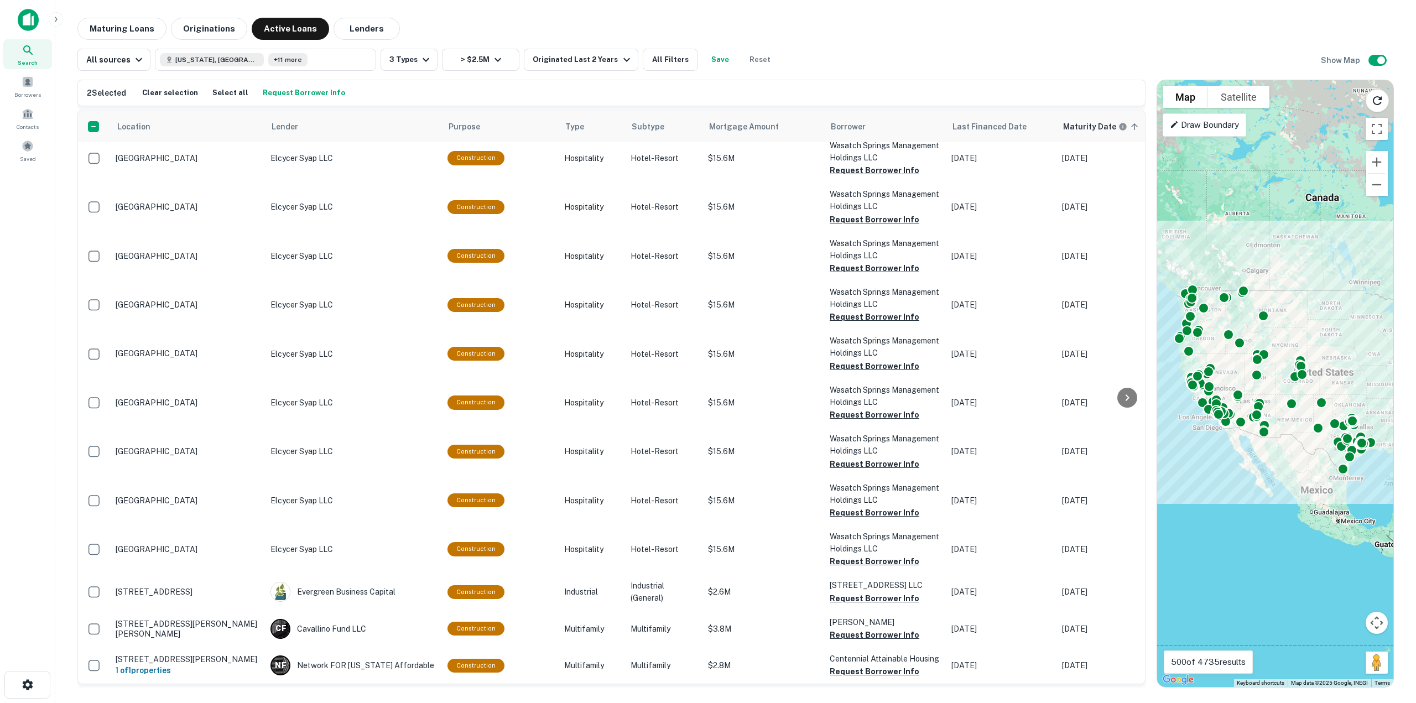
click at [304, 93] on button "Request Borrower Info" at bounding box center [304, 93] width 88 height 17
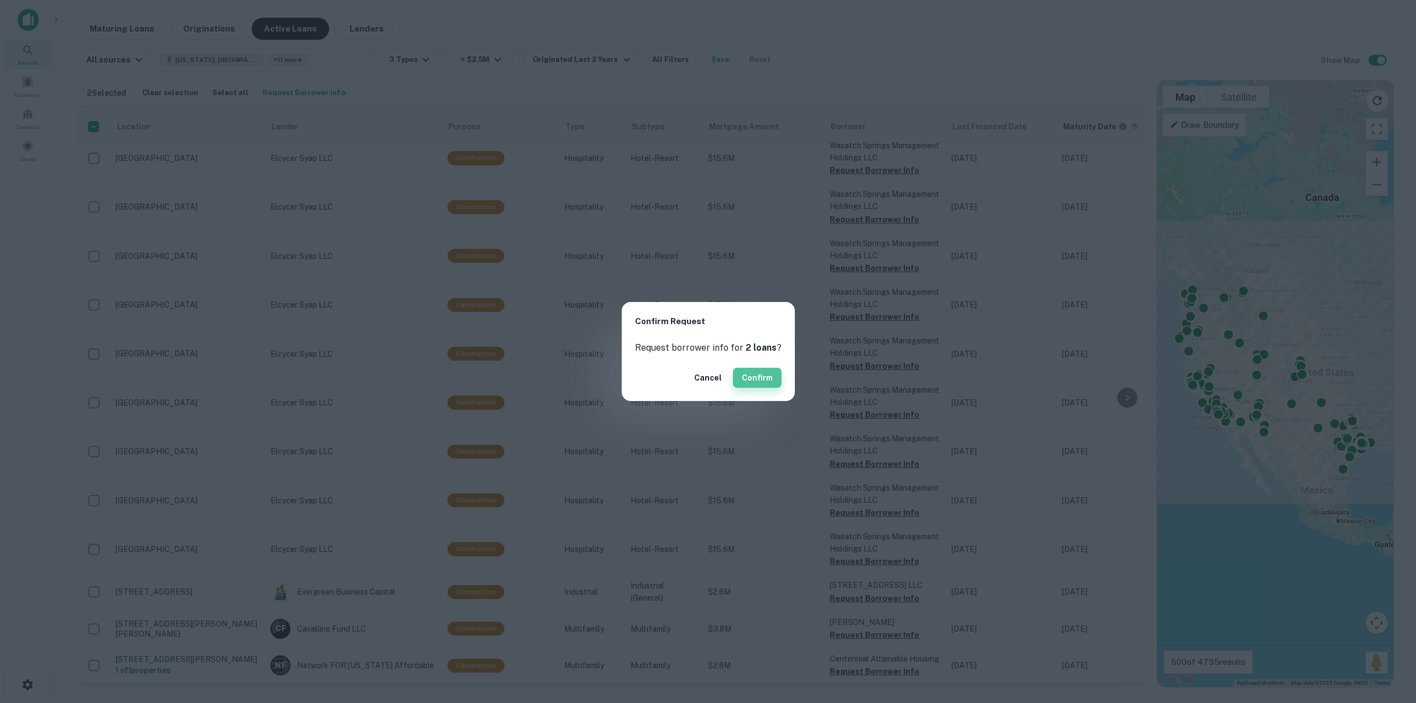
click at [756, 372] on button "Confirm" at bounding box center [757, 378] width 49 height 20
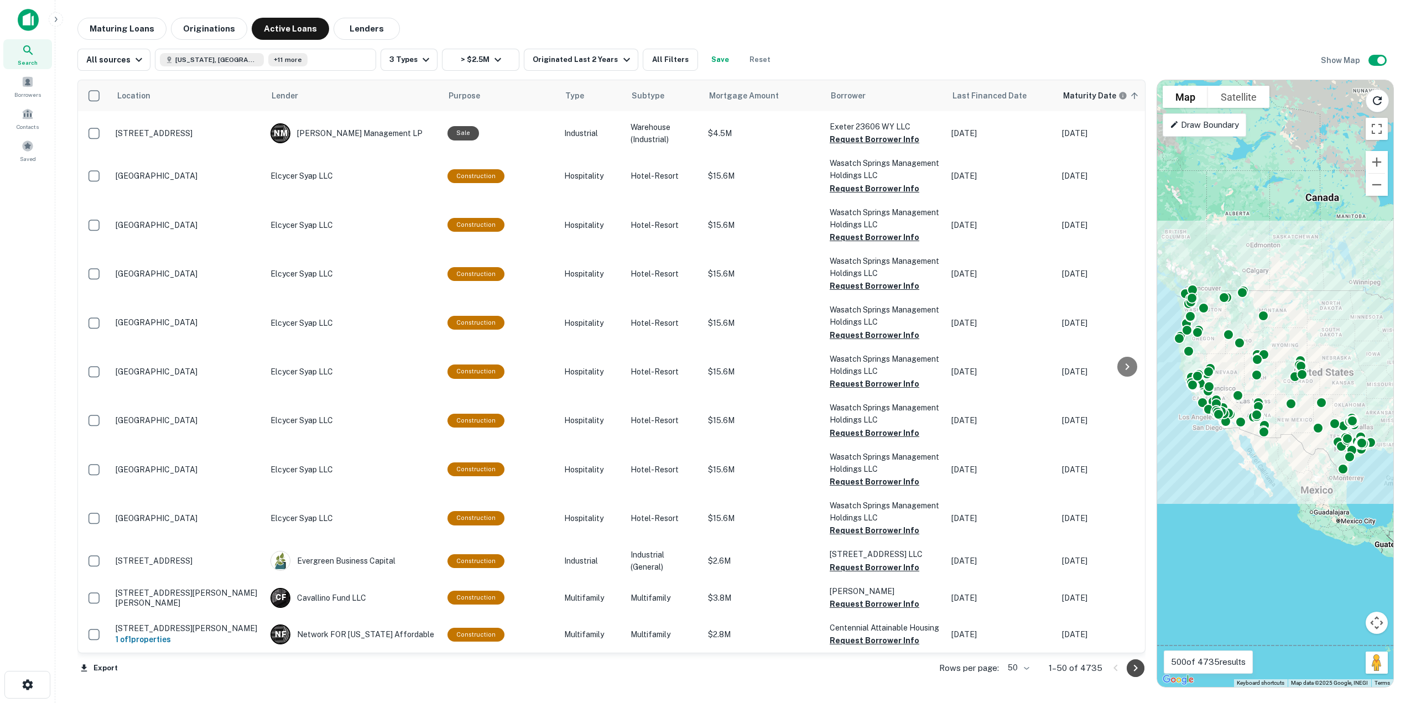
click at [1141, 670] on icon "Go to next page" at bounding box center [1135, 668] width 13 height 13
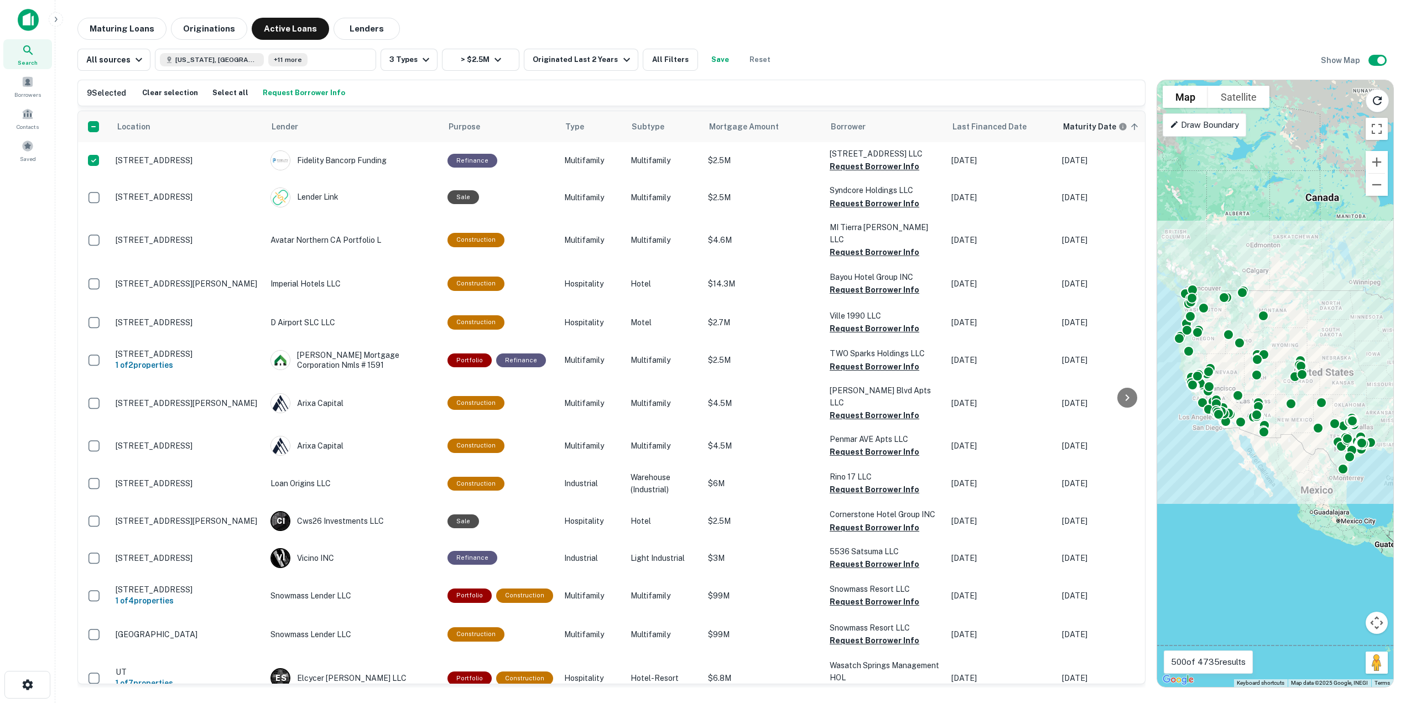
click at [277, 101] on div "9 Selected Clear selection Select all Request Borrower Info" at bounding box center [611, 92] width 1067 height 25
click at [278, 96] on button "Request Borrower Info" at bounding box center [304, 93] width 88 height 17
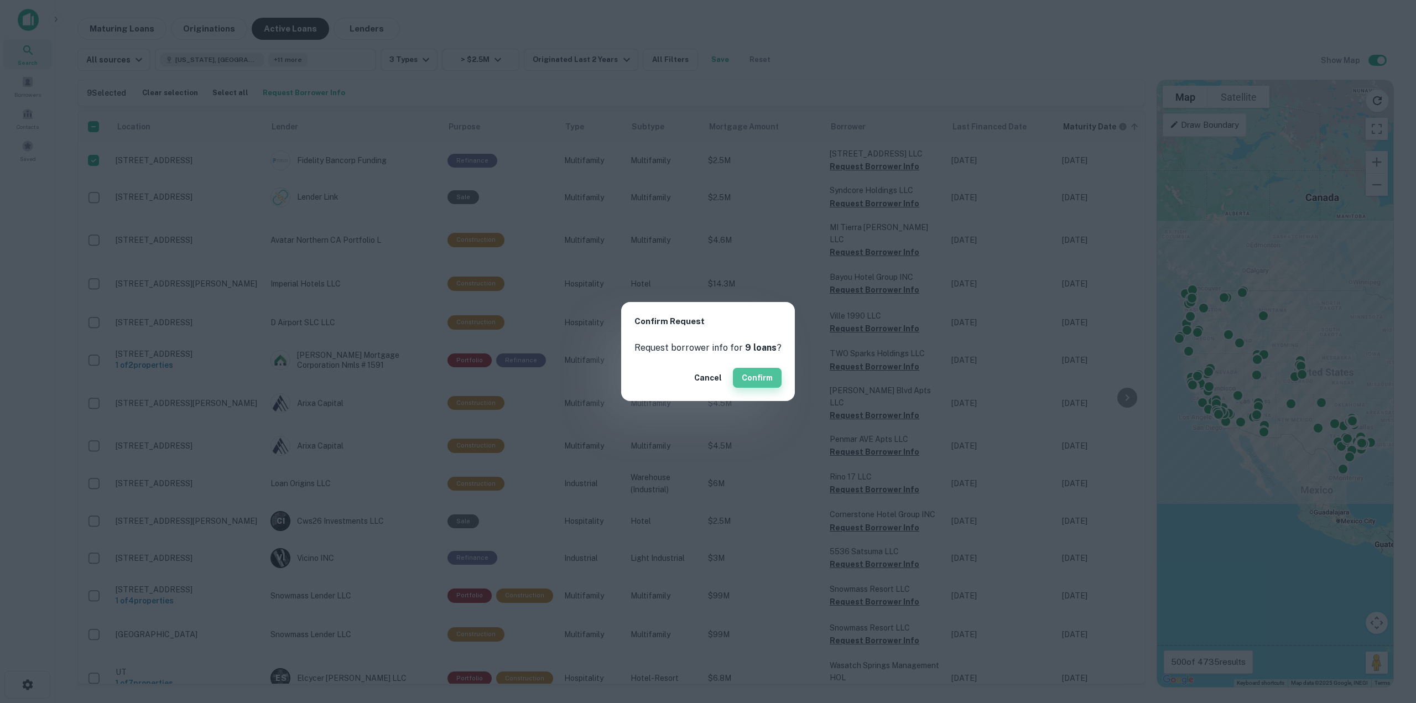
click at [766, 384] on button "Confirm" at bounding box center [757, 378] width 49 height 20
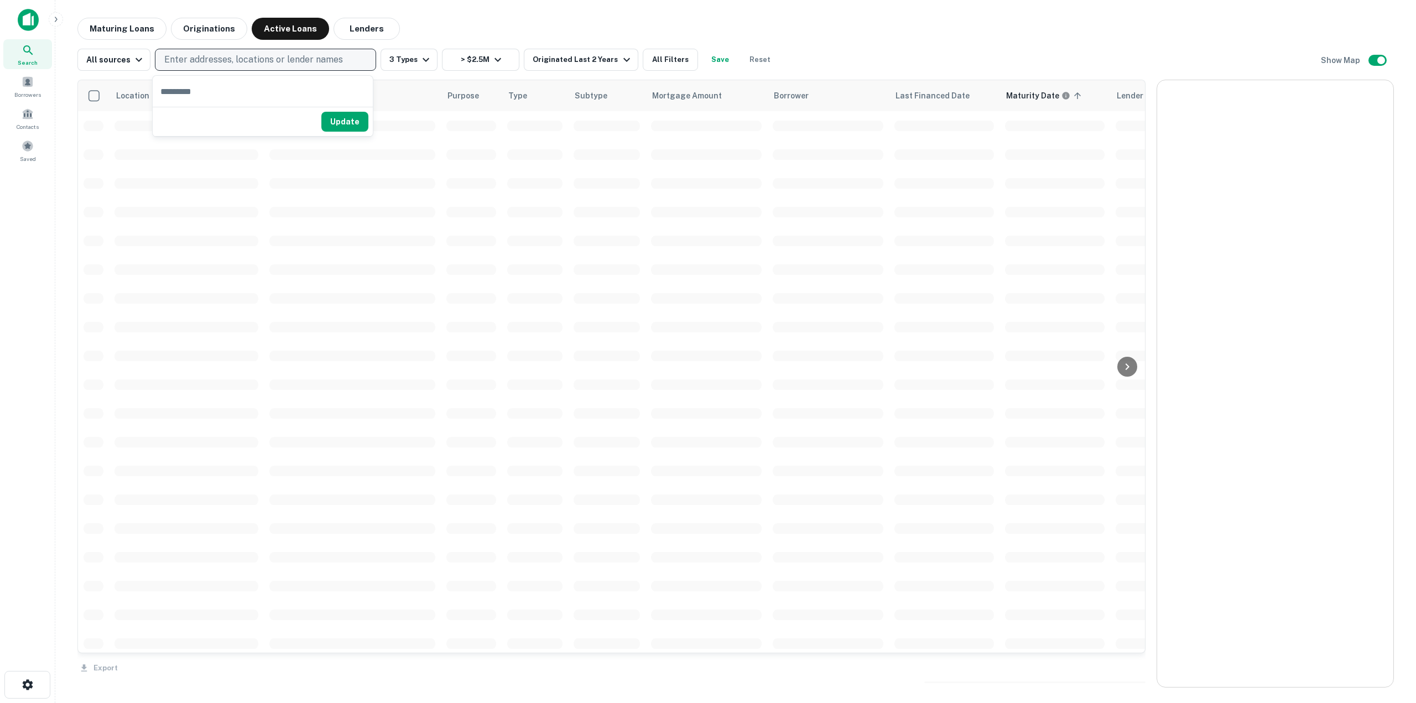
click at [284, 62] on p "Enter addresses, locations or lender names" at bounding box center [253, 59] width 179 height 13
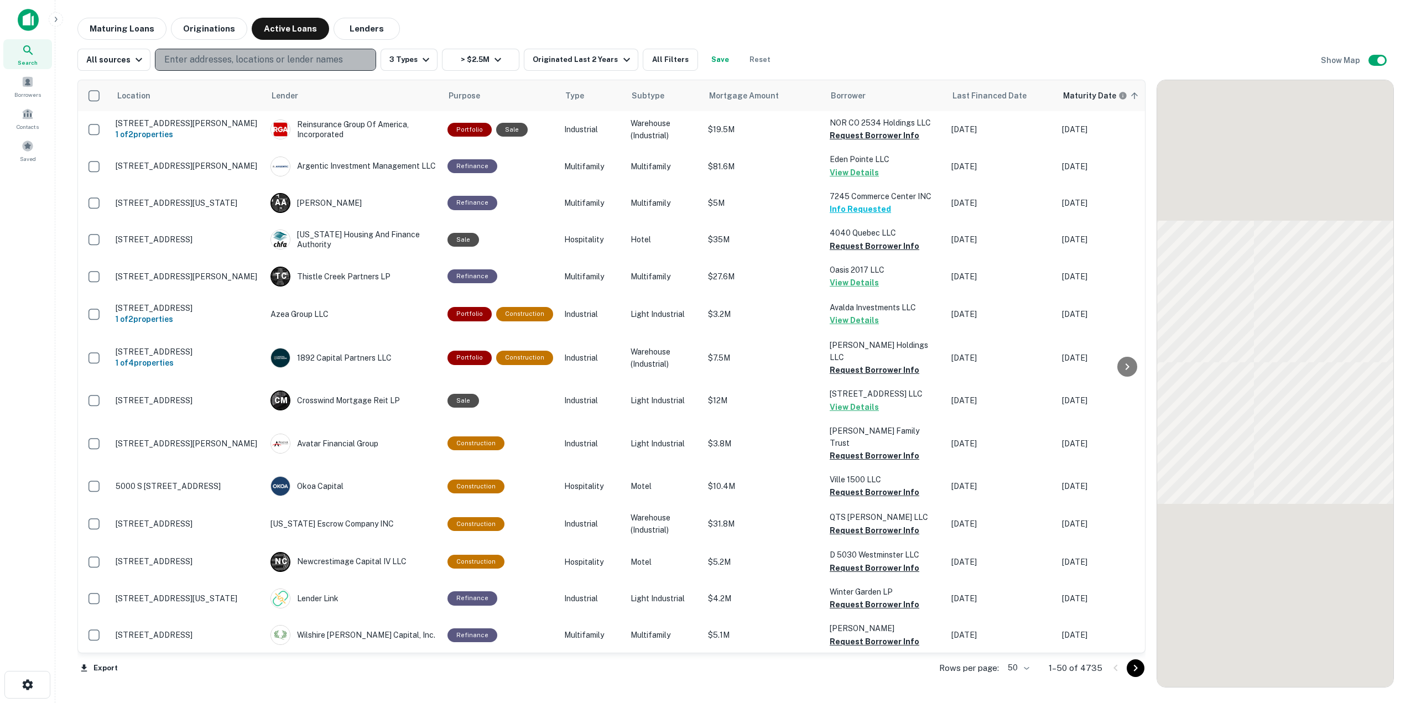
click at [283, 62] on p "Enter addresses, locations or lender names" at bounding box center [253, 59] width 179 height 13
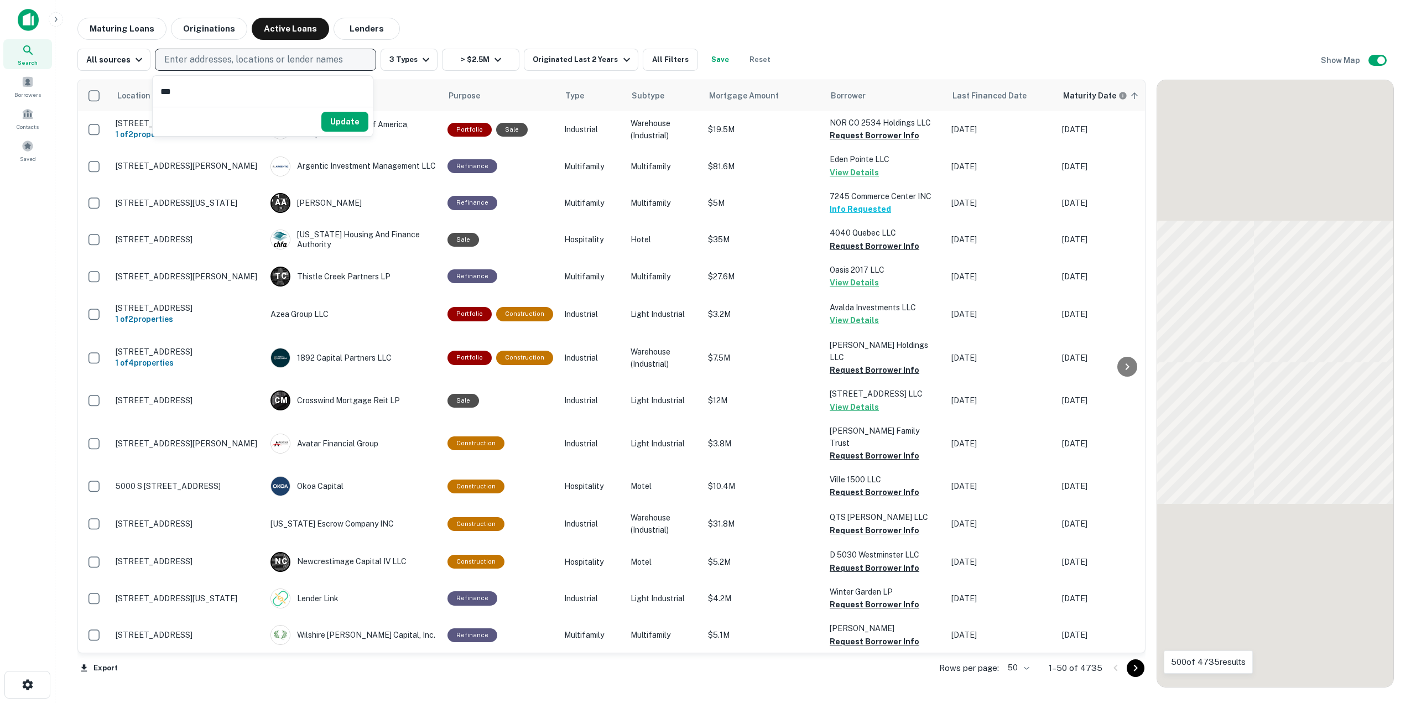
type input "****"
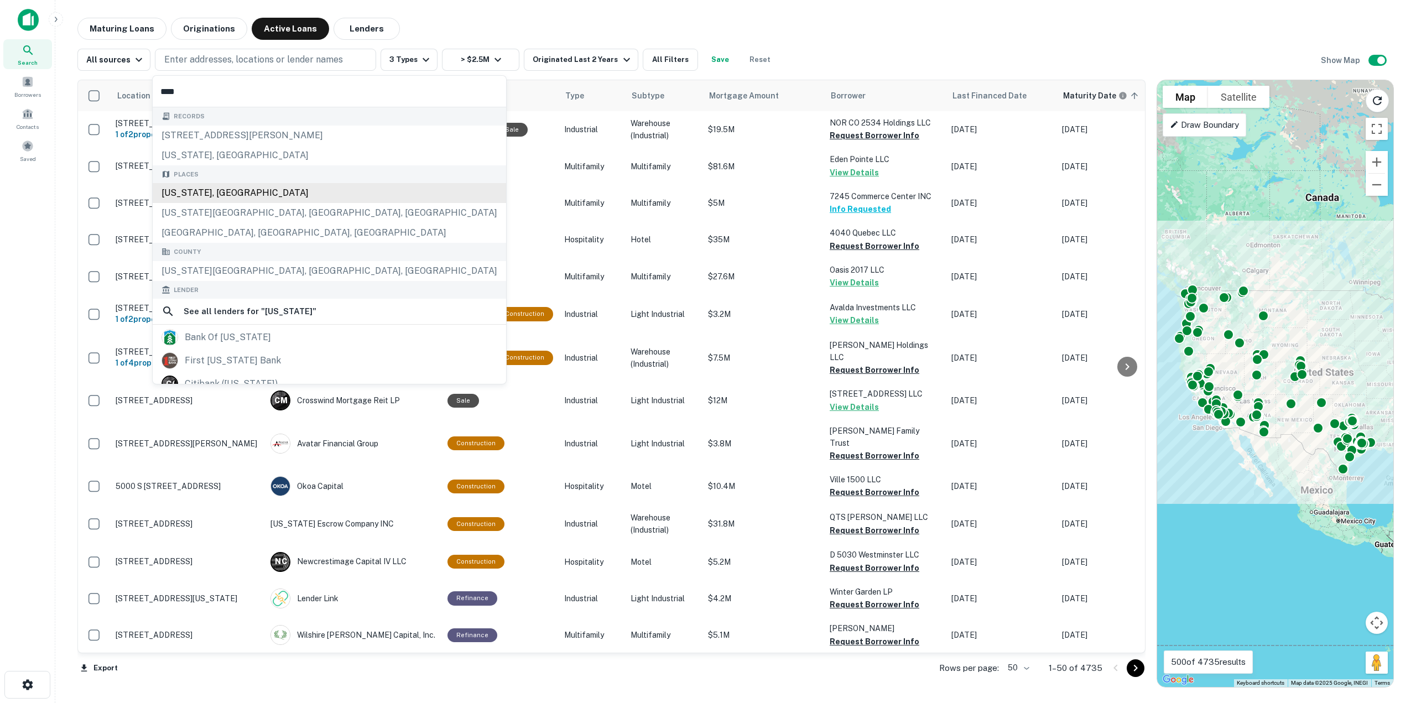
click at [206, 189] on div "Records [STREET_ADDRESS][PERSON_NAME] [US_STATE], [GEOGRAPHIC_DATA] Places [US_…" at bounding box center [330, 309] width 354 height 404
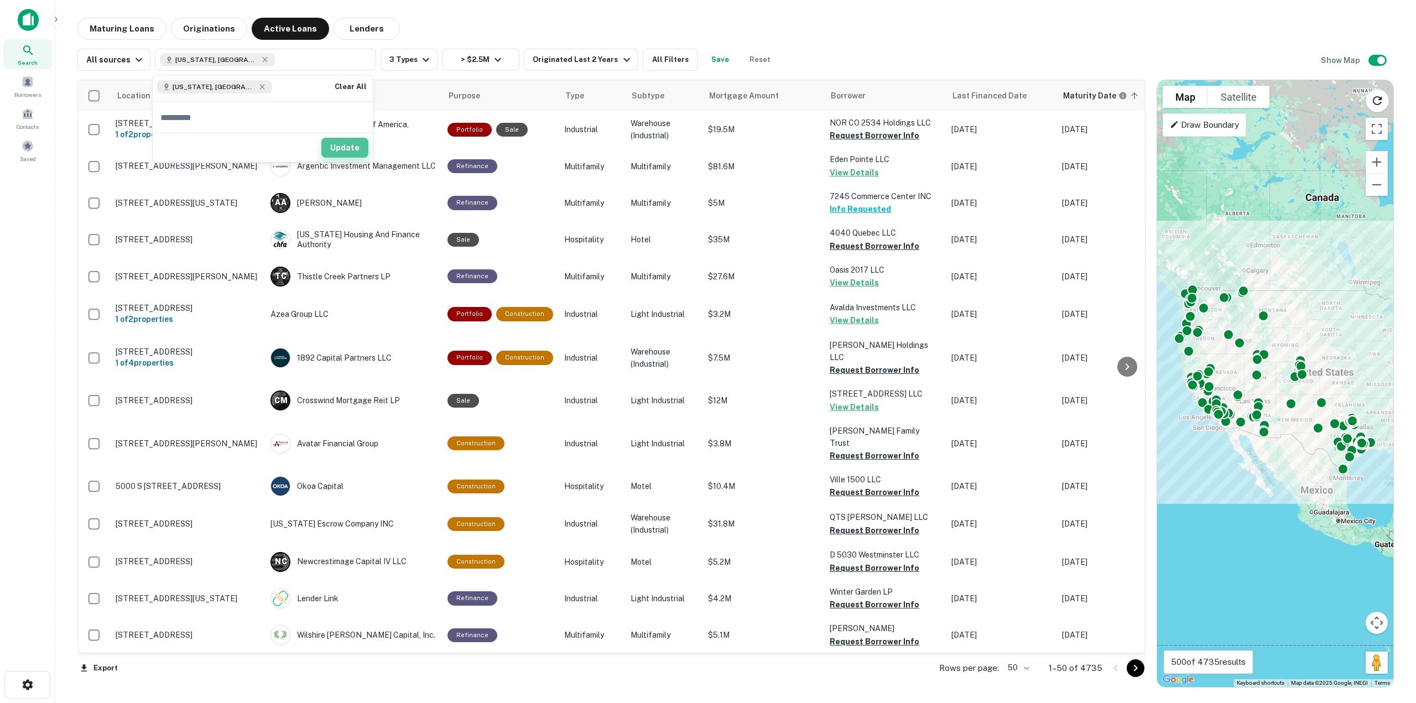
click at [359, 147] on button "Update" at bounding box center [344, 148] width 47 height 20
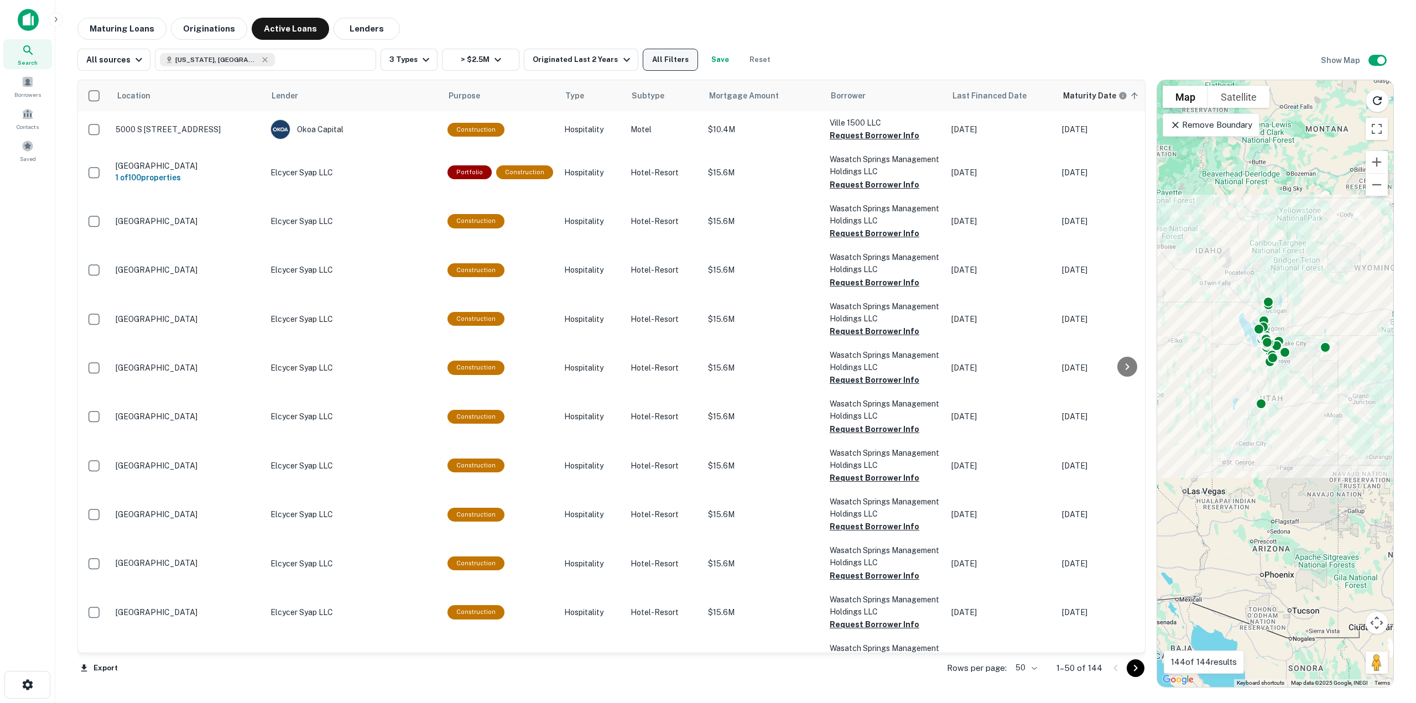
click at [648, 62] on button "All Filters" at bounding box center [670, 60] width 55 height 22
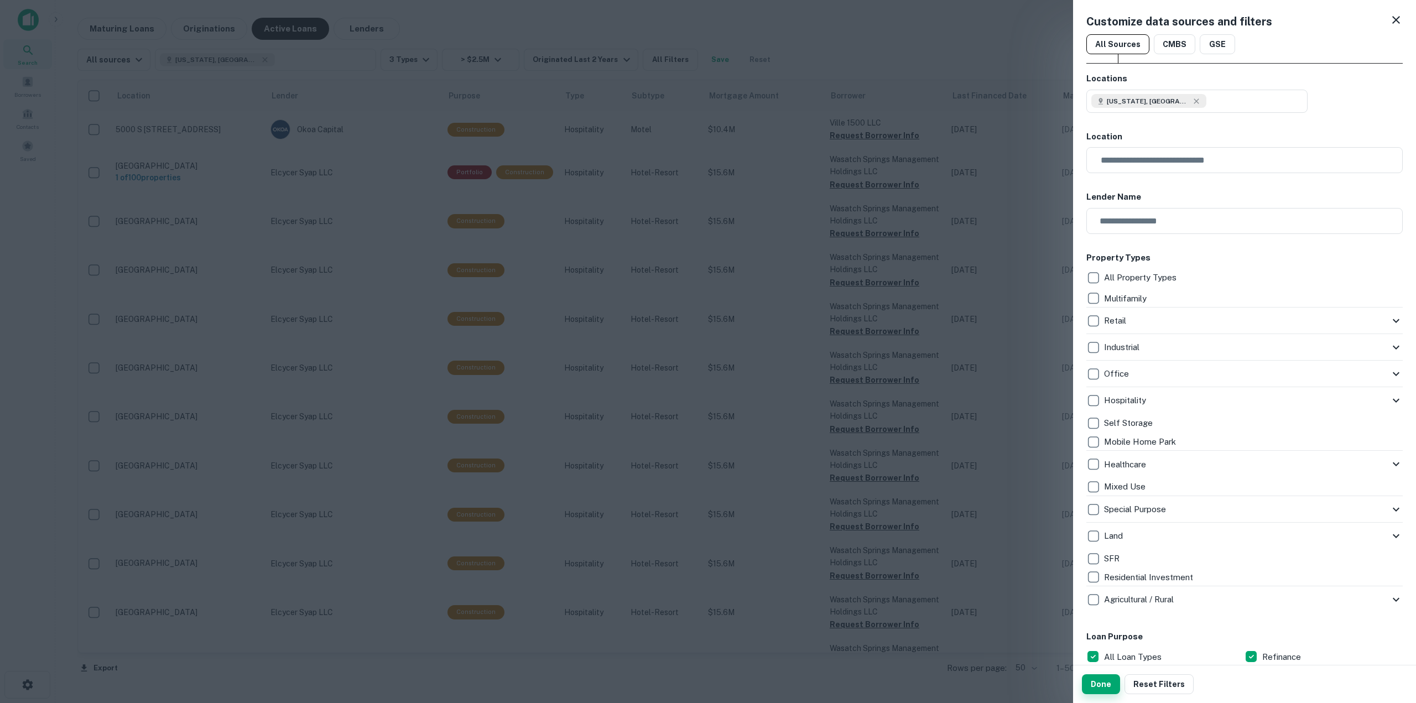
drag, startPoint x: 1102, startPoint y: 683, endPoint x: 780, endPoint y: 262, distance: 530.1
click at [1102, 682] on button "Done" at bounding box center [1101, 684] width 38 height 20
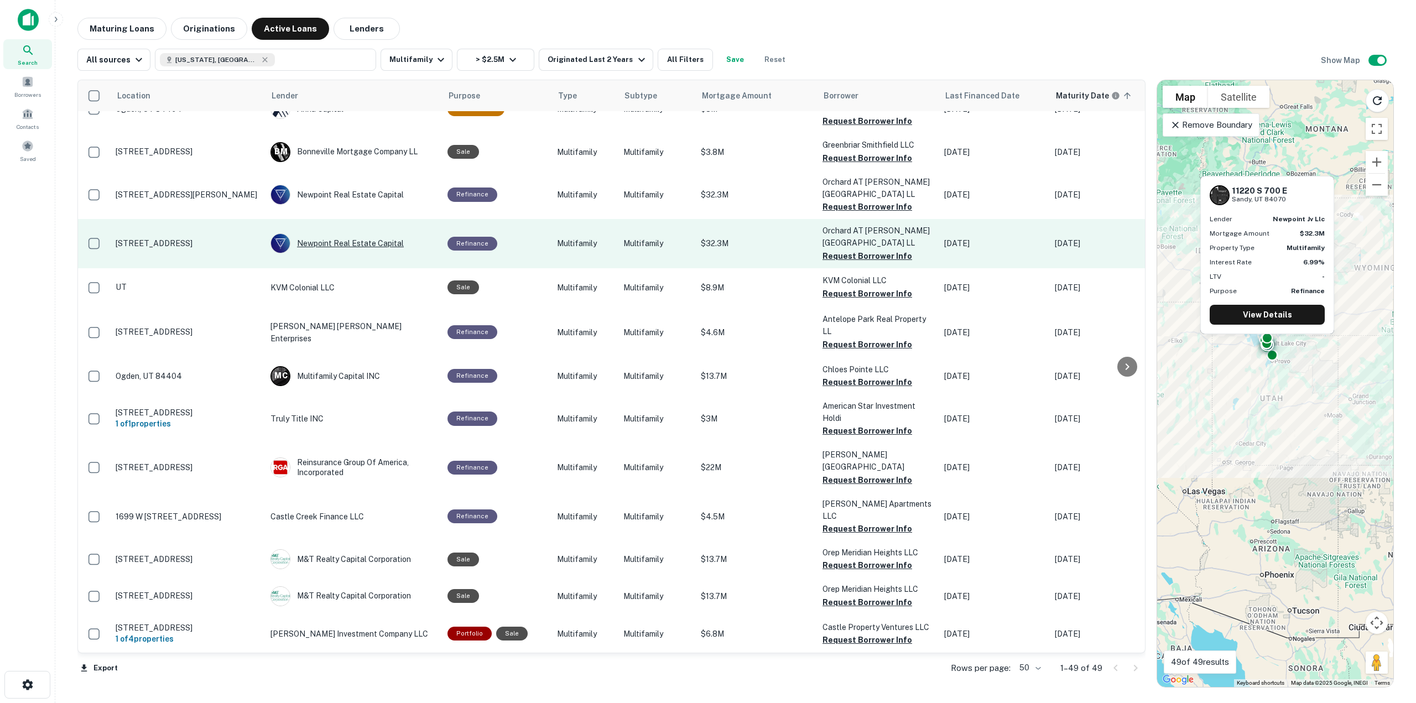
scroll to position [55, 0]
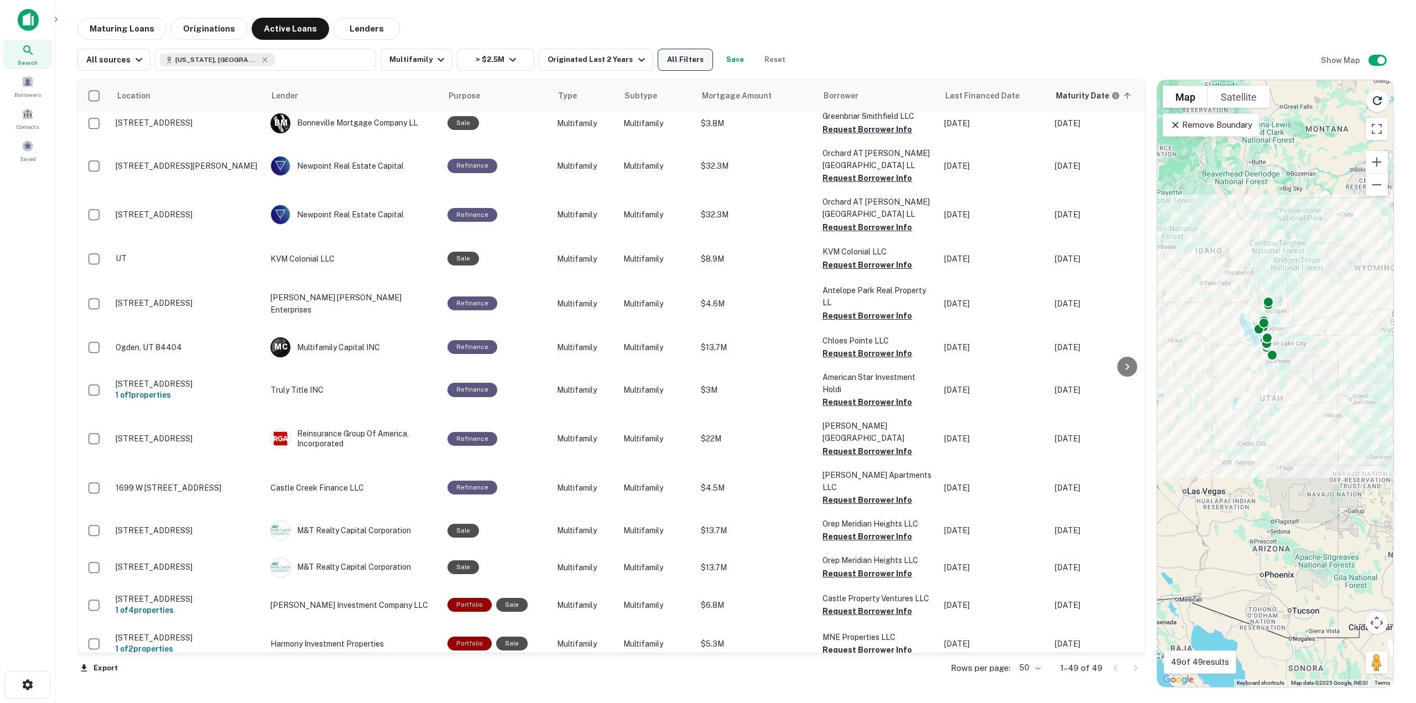
click at [665, 60] on button "All Filters" at bounding box center [685, 60] width 55 height 22
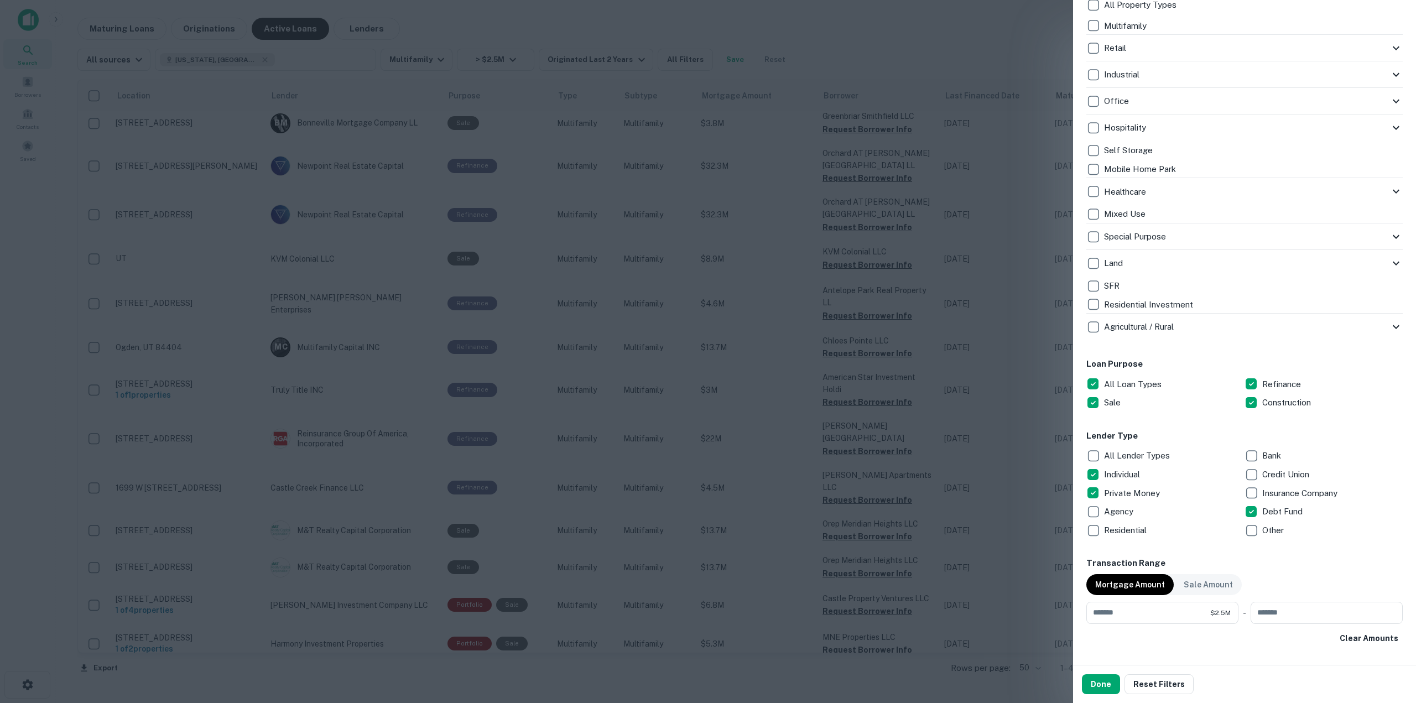
scroll to position [277, 0]
click at [1099, 689] on button "Done" at bounding box center [1101, 684] width 38 height 20
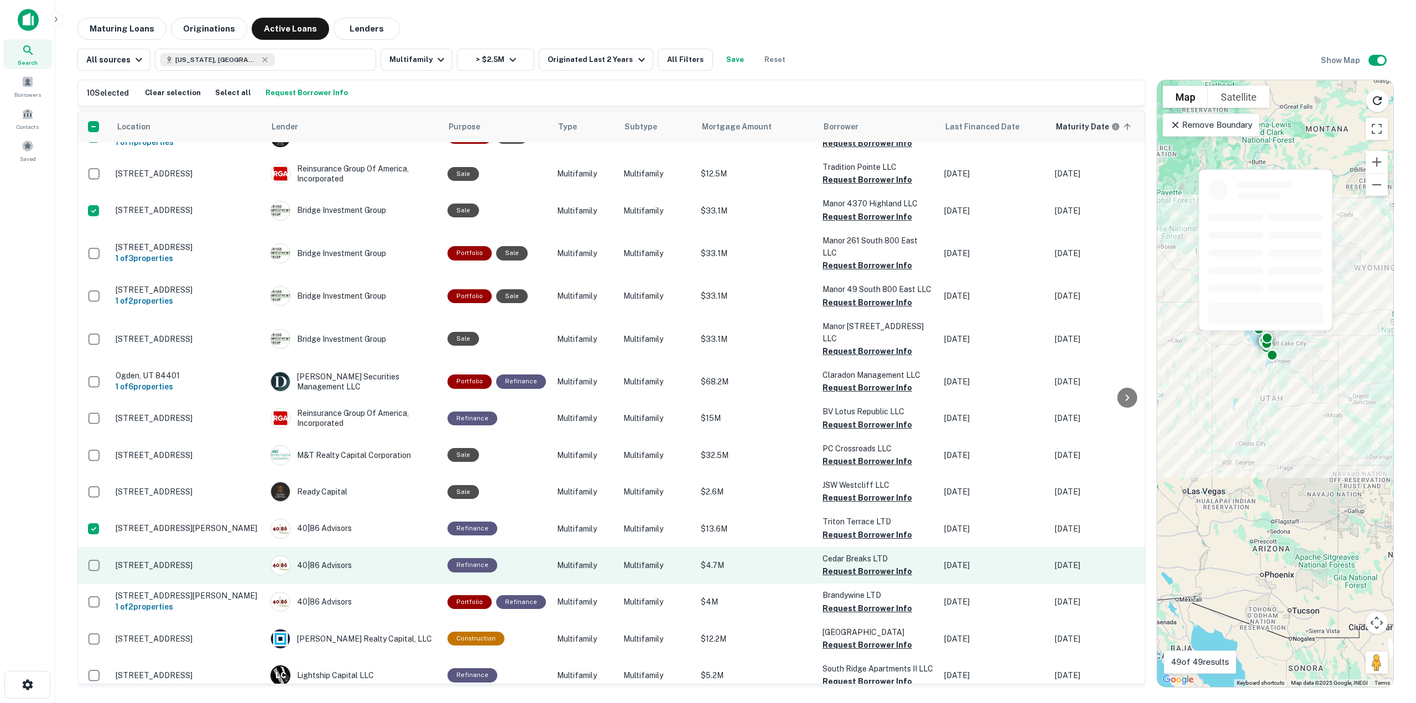
scroll to position [1481, 0]
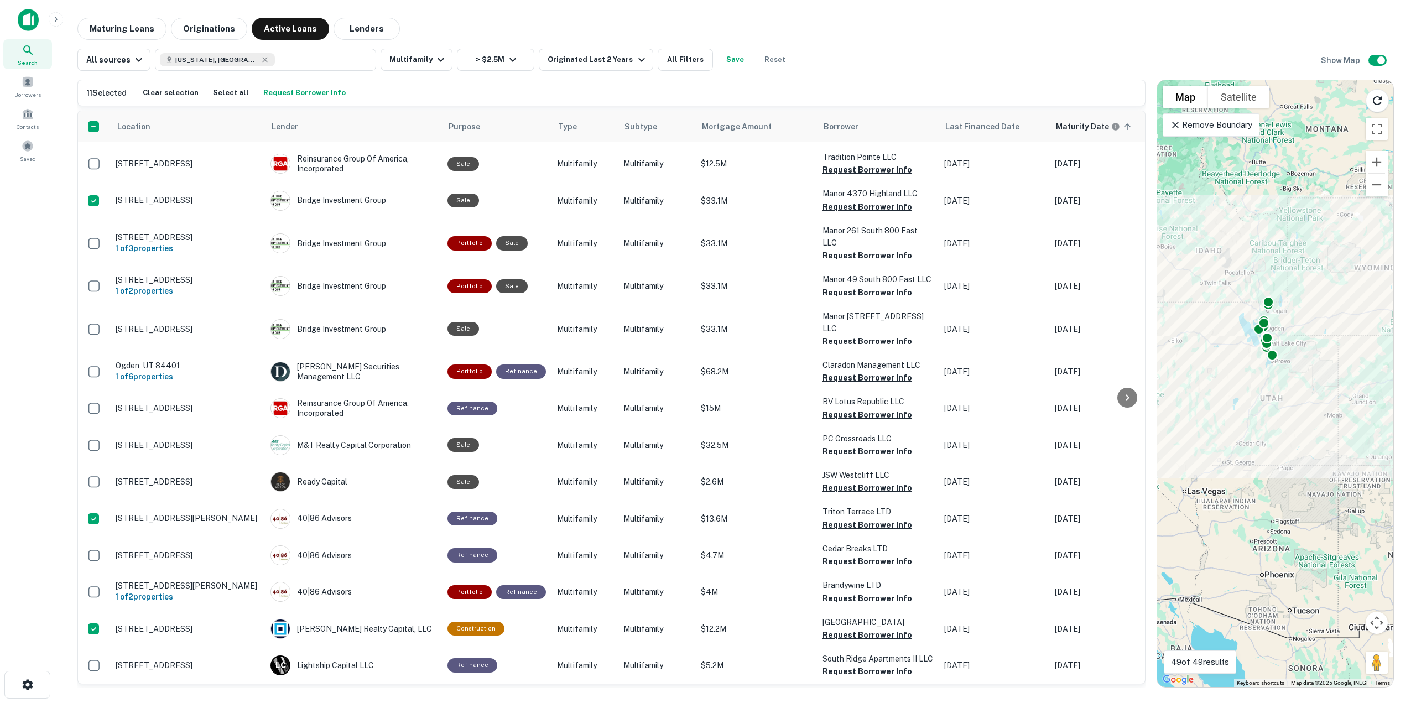
click at [271, 92] on button "Request Borrower Info" at bounding box center [305, 93] width 88 height 17
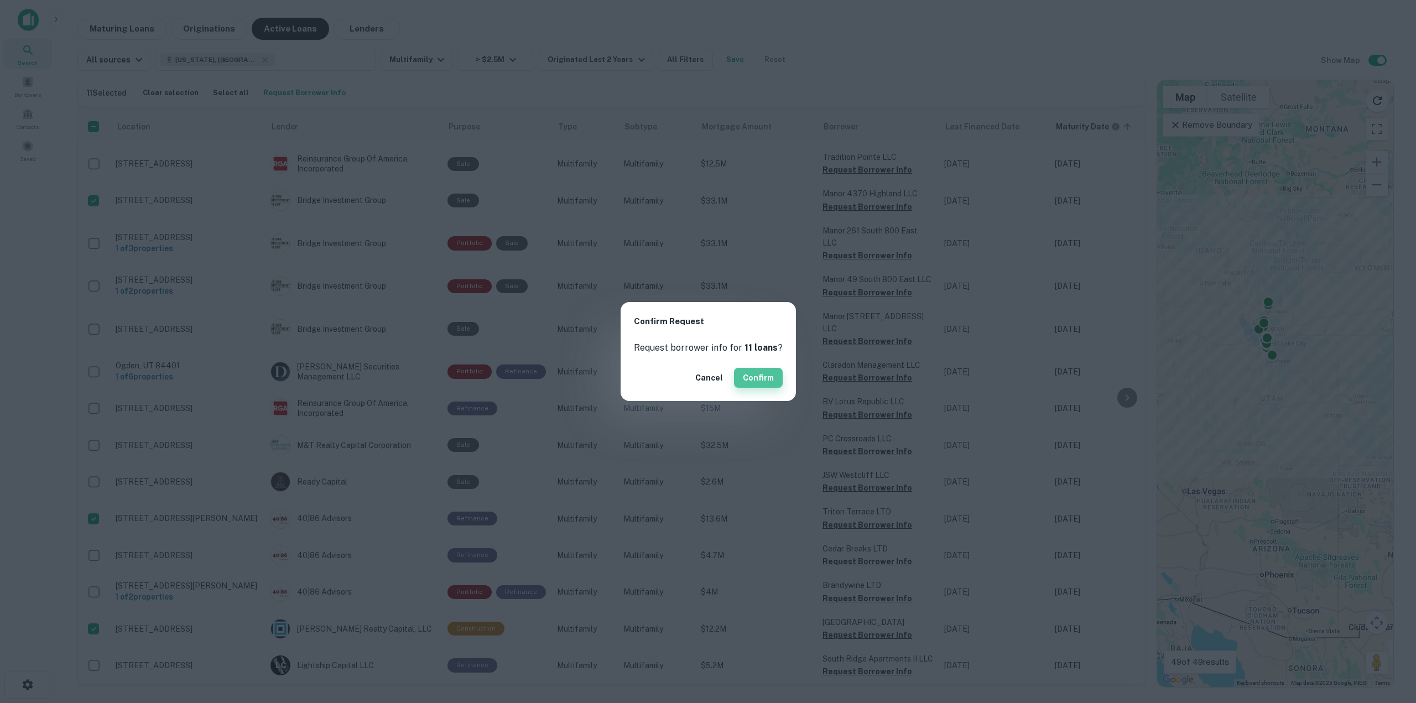
click at [757, 374] on button "Confirm" at bounding box center [758, 378] width 49 height 20
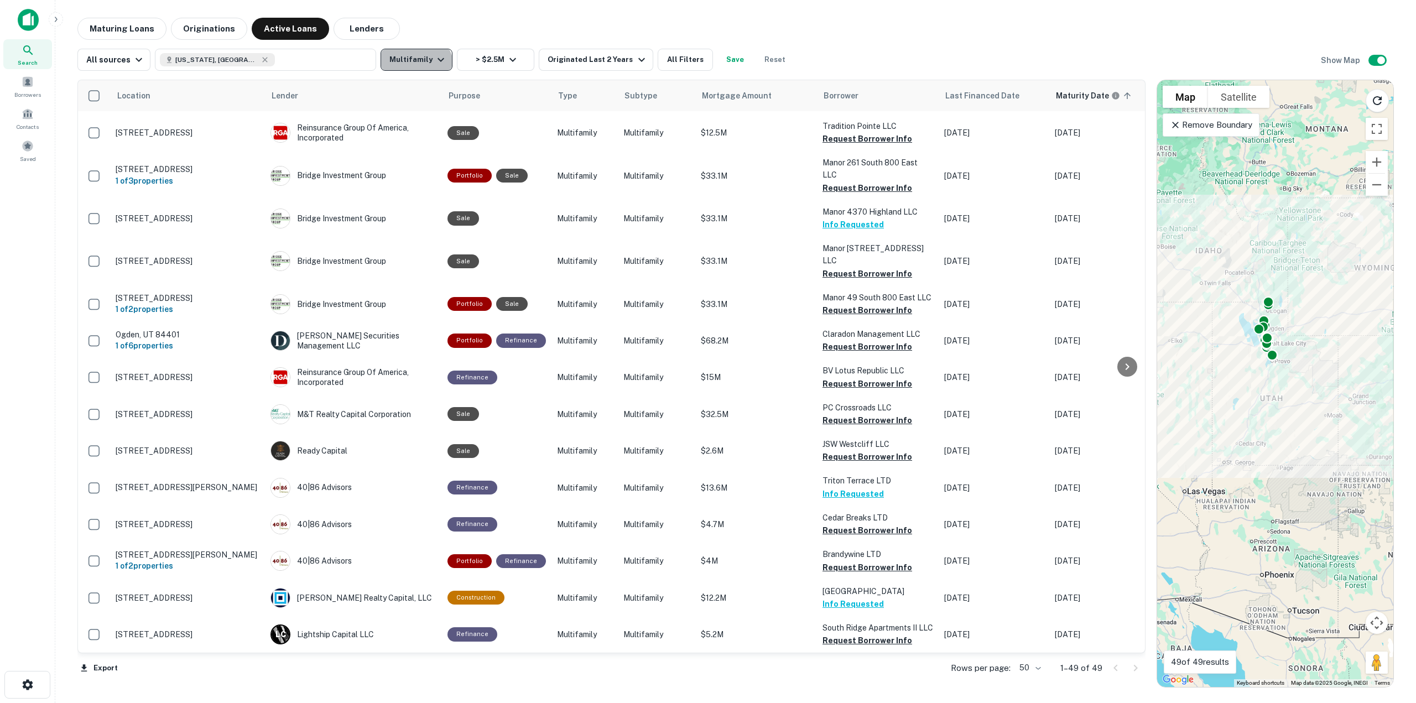
click at [408, 69] on button "Multifamily" at bounding box center [417, 60] width 72 height 22
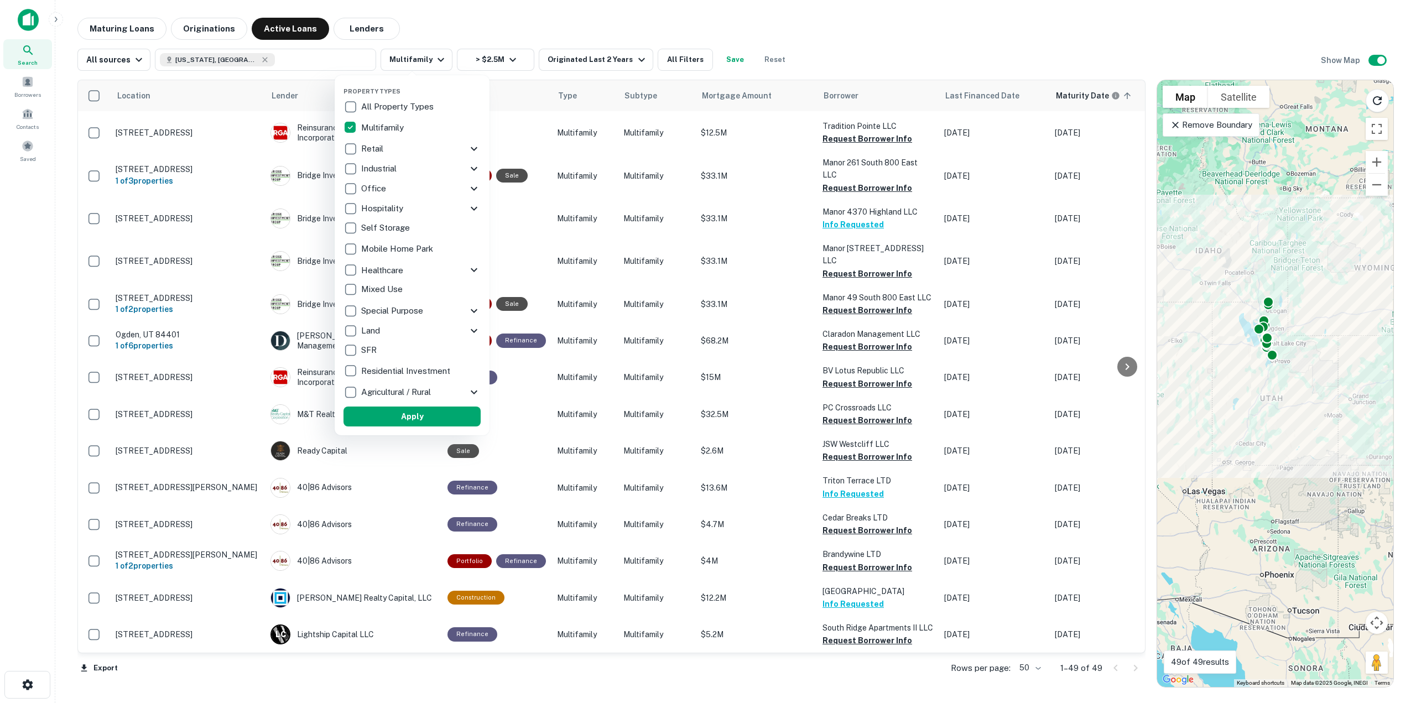
click at [390, 107] on p "All Property Types" at bounding box center [398, 106] width 75 height 13
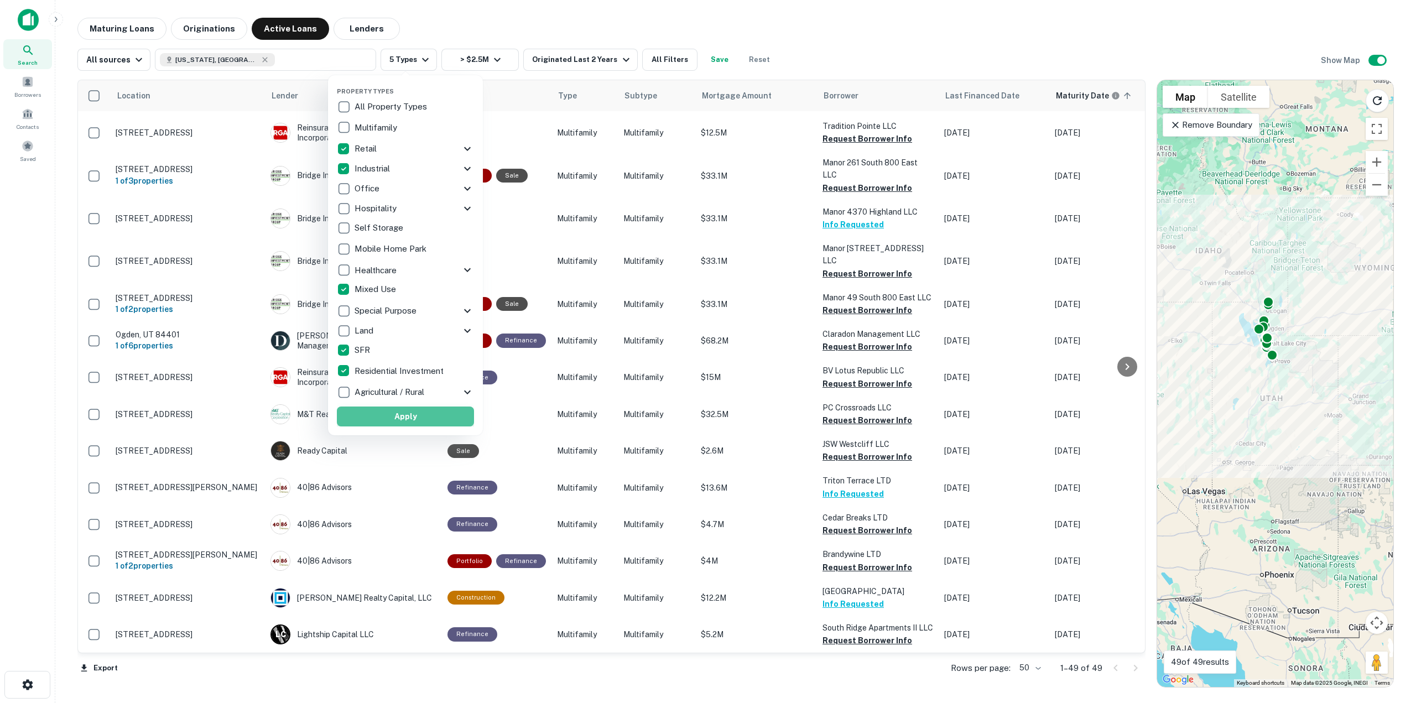
click at [386, 418] on button "Apply" at bounding box center [405, 417] width 137 height 20
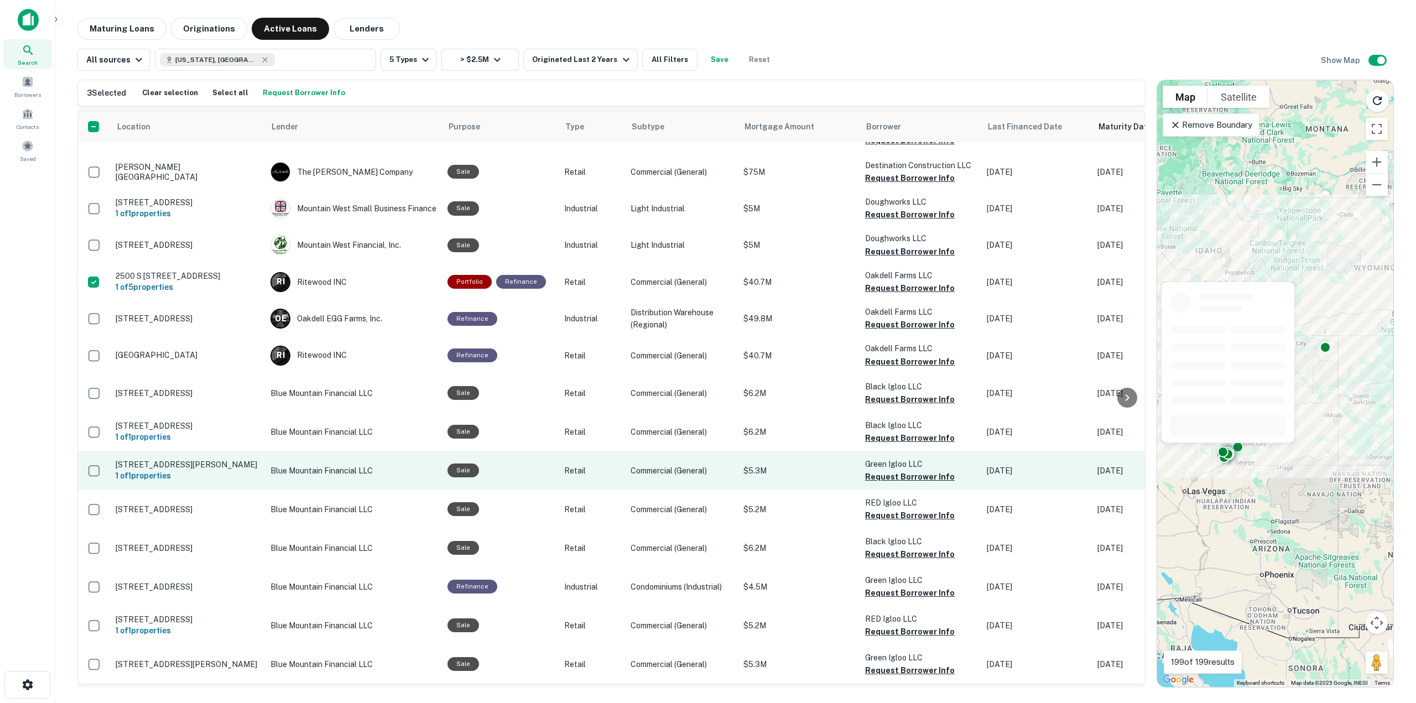
scroll to position [1712, 0]
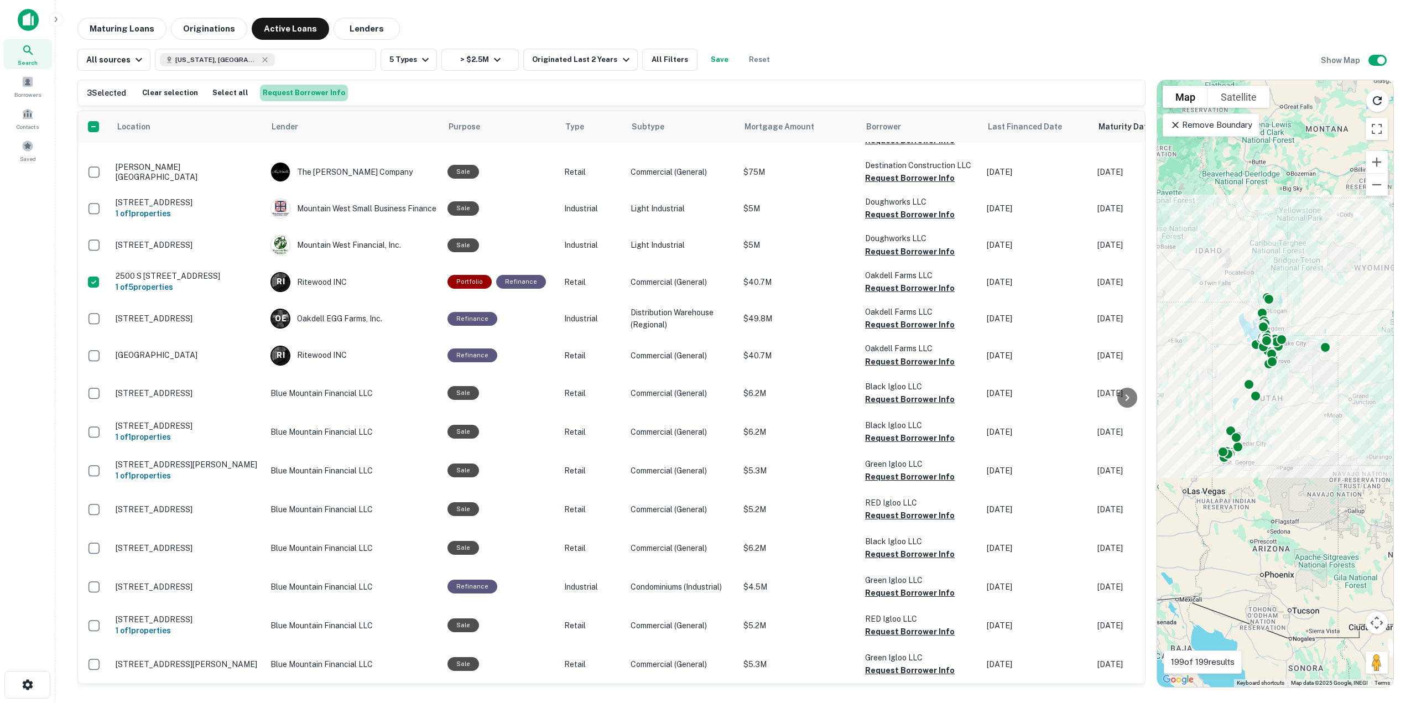
click at [321, 89] on button "Request Borrower Info" at bounding box center [304, 93] width 88 height 17
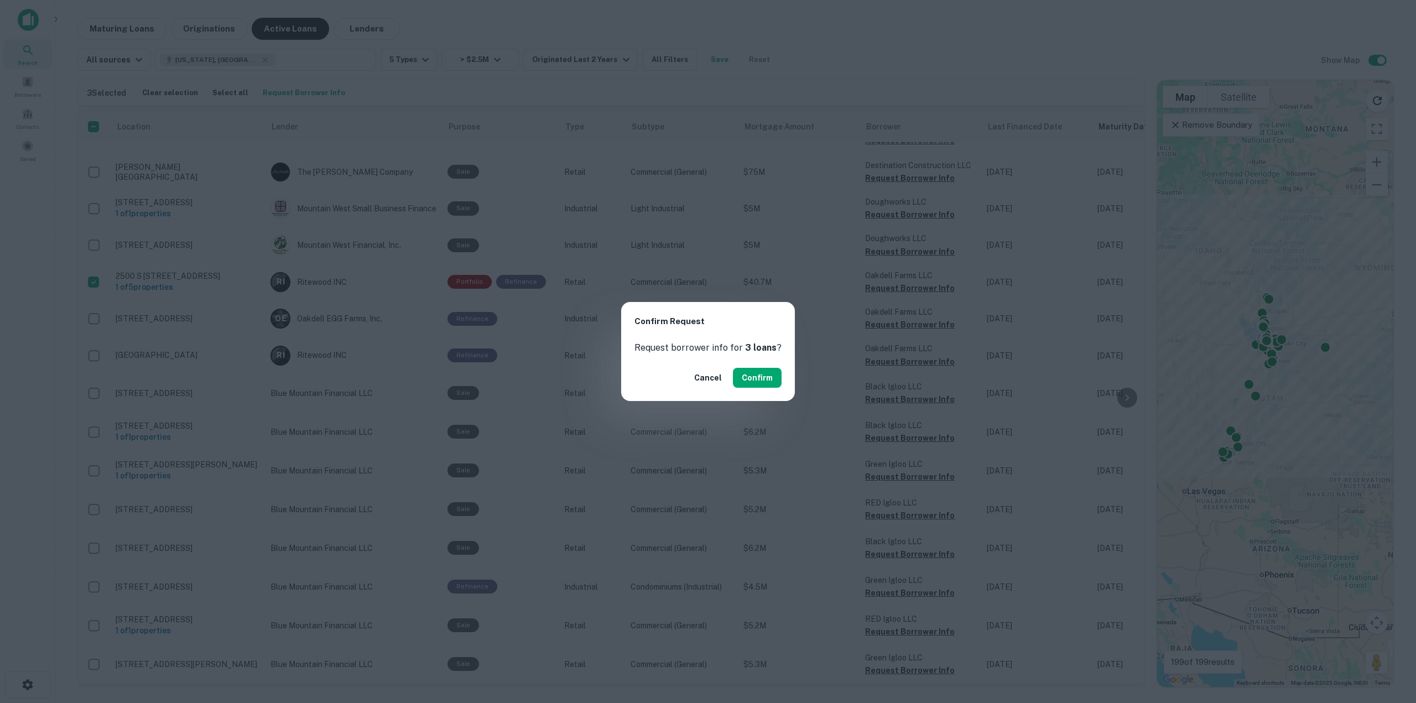
click at [761, 377] on button "Confirm" at bounding box center [757, 378] width 49 height 20
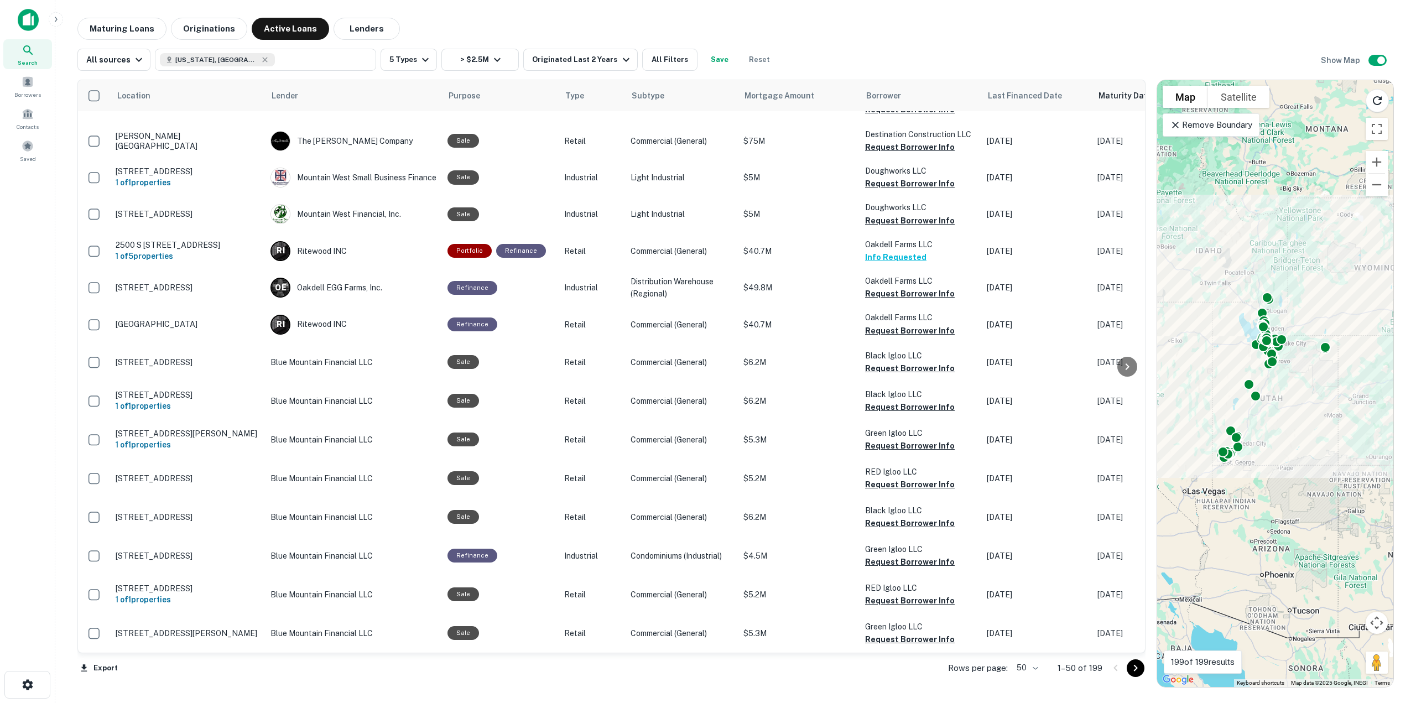
drag, startPoint x: 1136, startPoint y: 670, endPoint x: 1102, endPoint y: 687, distance: 38.4
click at [1136, 670] on icon "Go to next page" at bounding box center [1136, 668] width 4 height 7
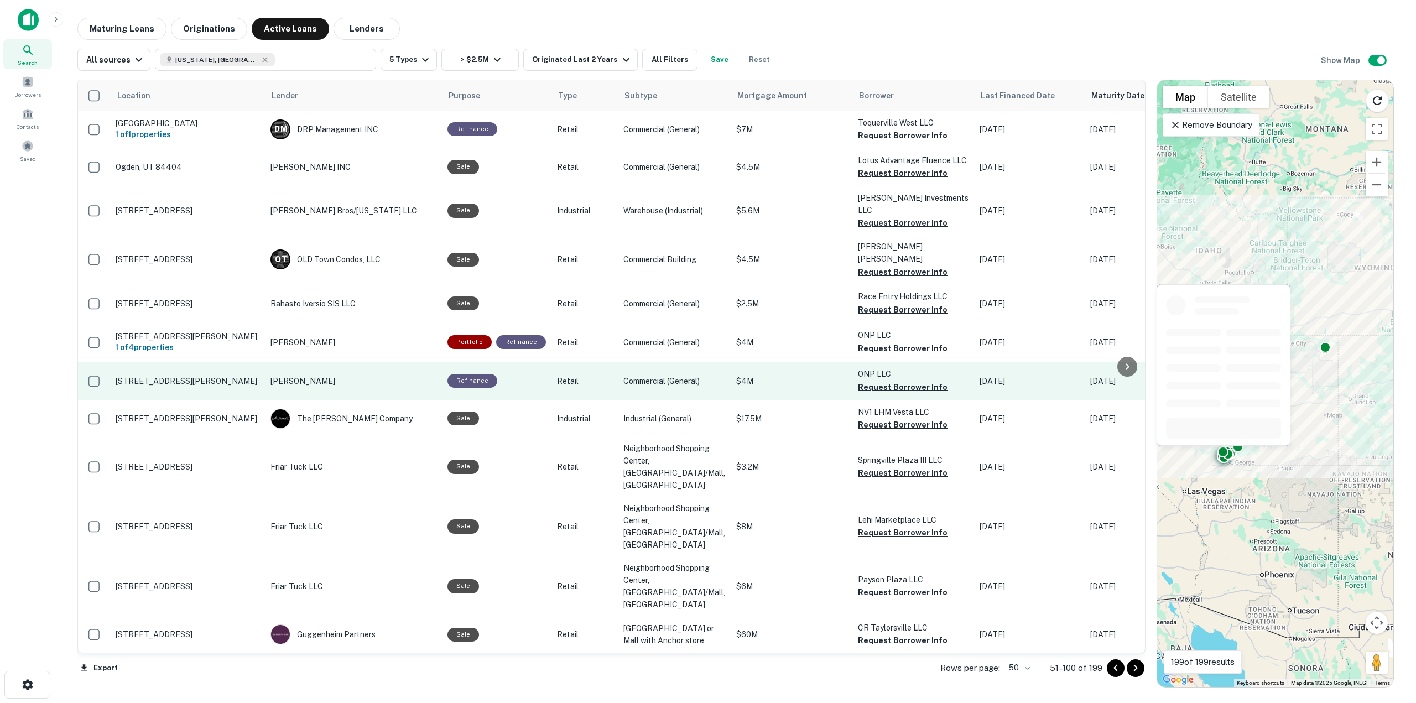
scroll to position [1628, 0]
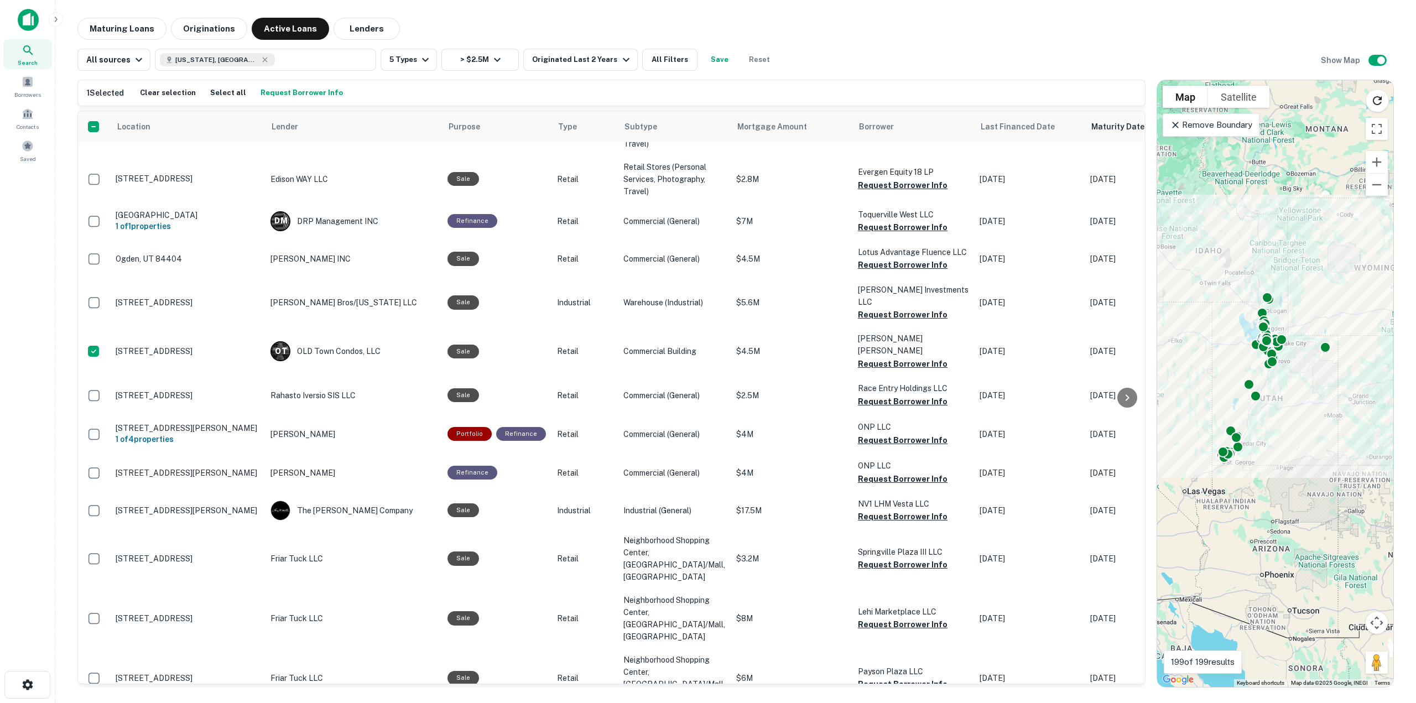
click at [282, 96] on button "Request Borrower Info" at bounding box center [302, 93] width 88 height 17
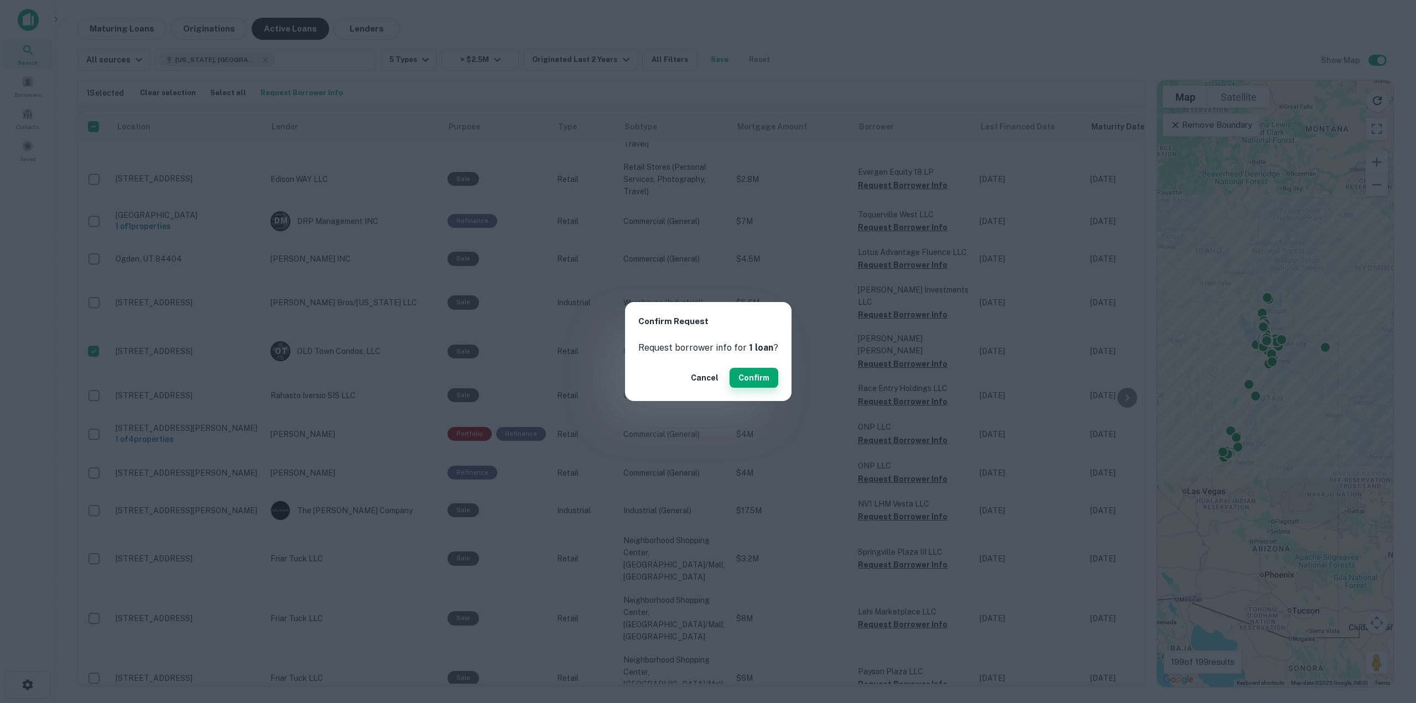
click at [756, 376] on button "Confirm" at bounding box center [754, 378] width 49 height 20
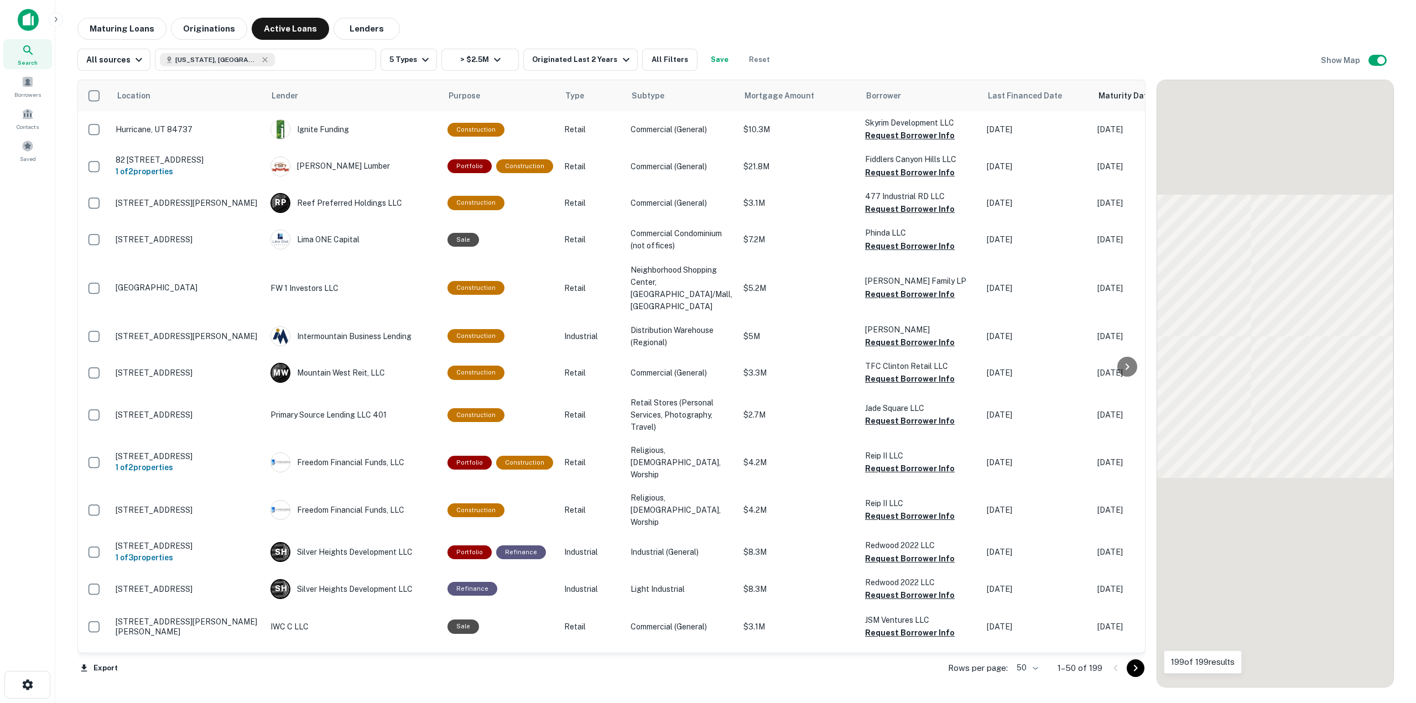
scroll to position [1628, 0]
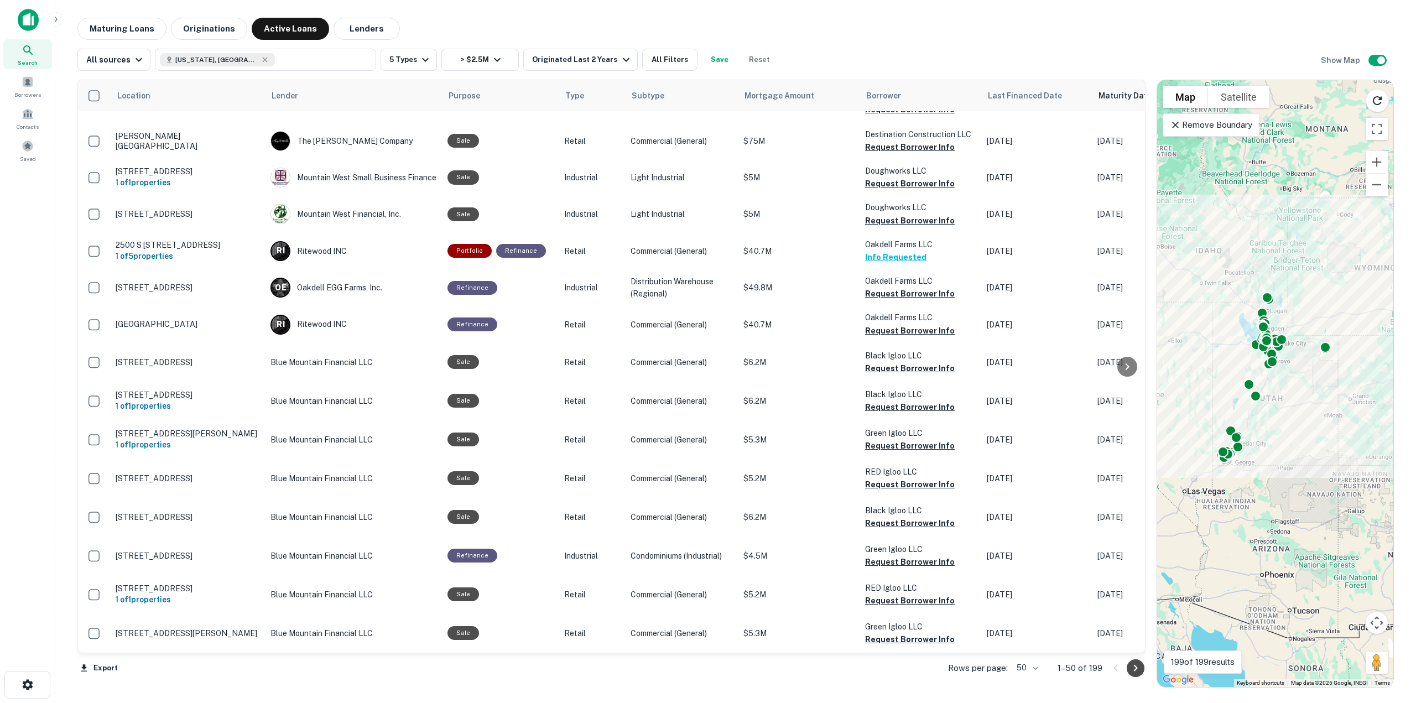
click at [1137, 665] on icon "Go to next page" at bounding box center [1135, 668] width 13 height 13
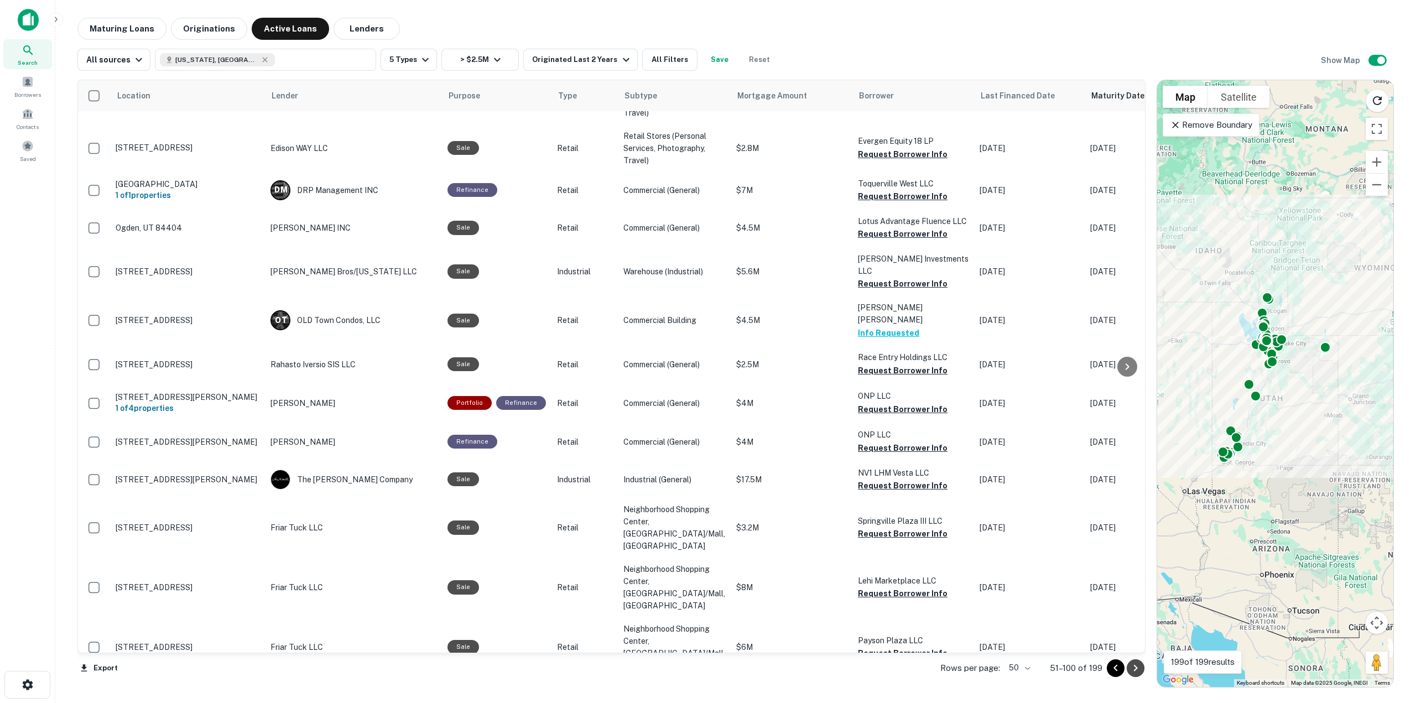
click at [1135, 666] on icon "Go to next page" at bounding box center [1136, 668] width 4 height 7
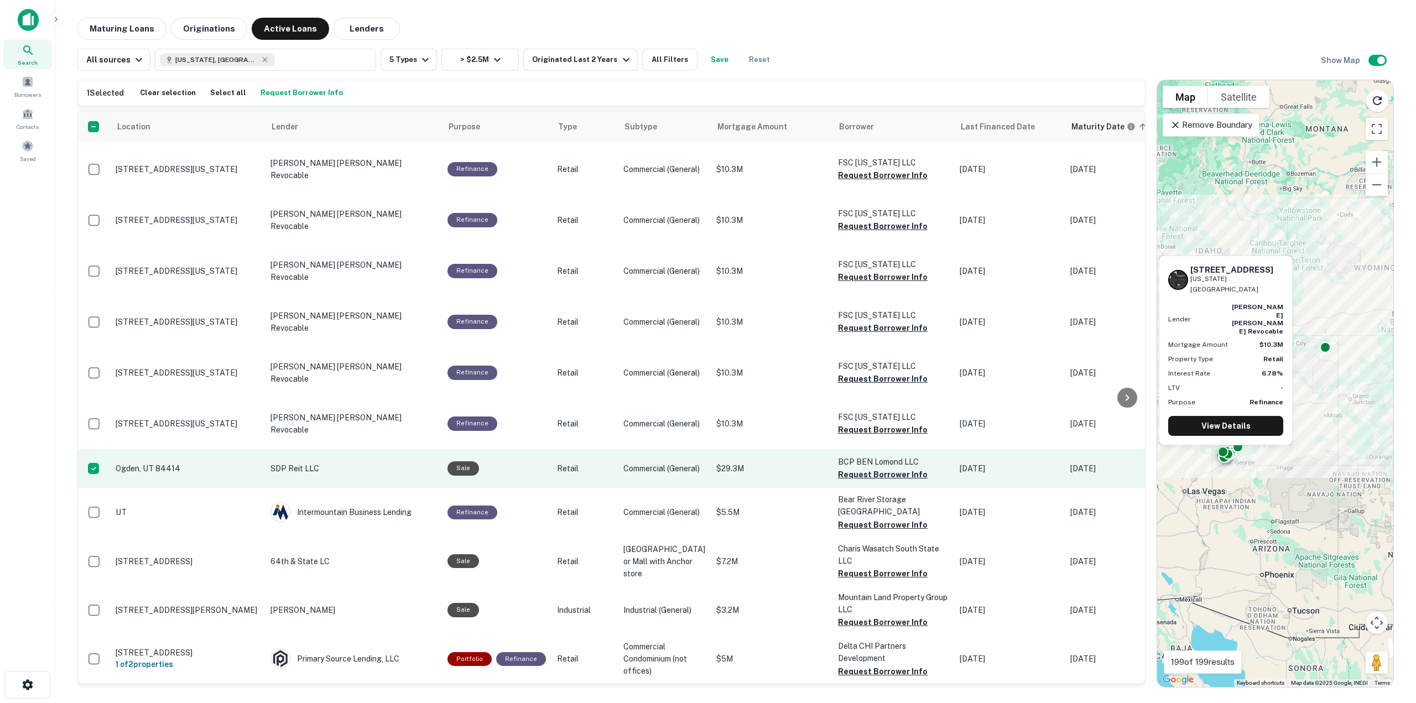
scroll to position [1743, 0]
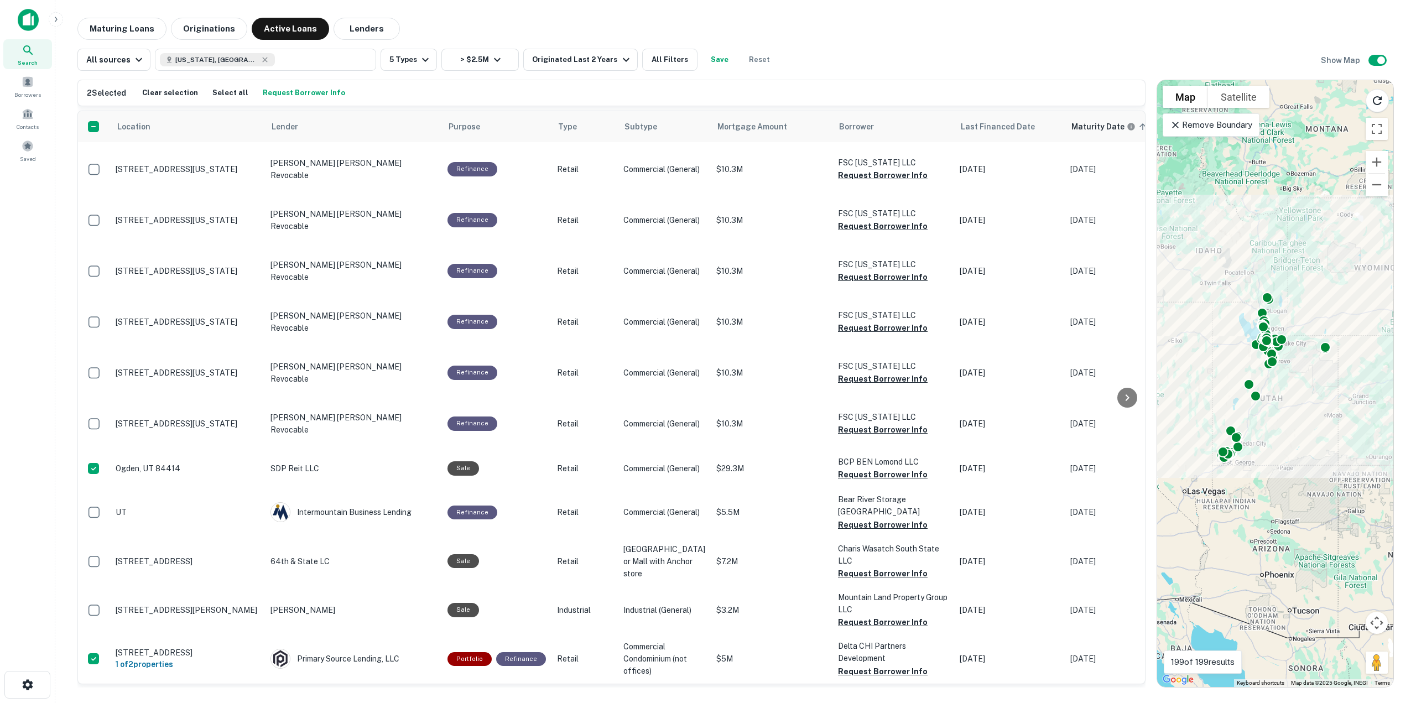
click at [298, 102] on div "2 Selected Clear selection Select all Request Borrower Info" at bounding box center [611, 92] width 1067 height 25
click at [300, 97] on button "Request Borrower Info" at bounding box center [304, 93] width 88 height 17
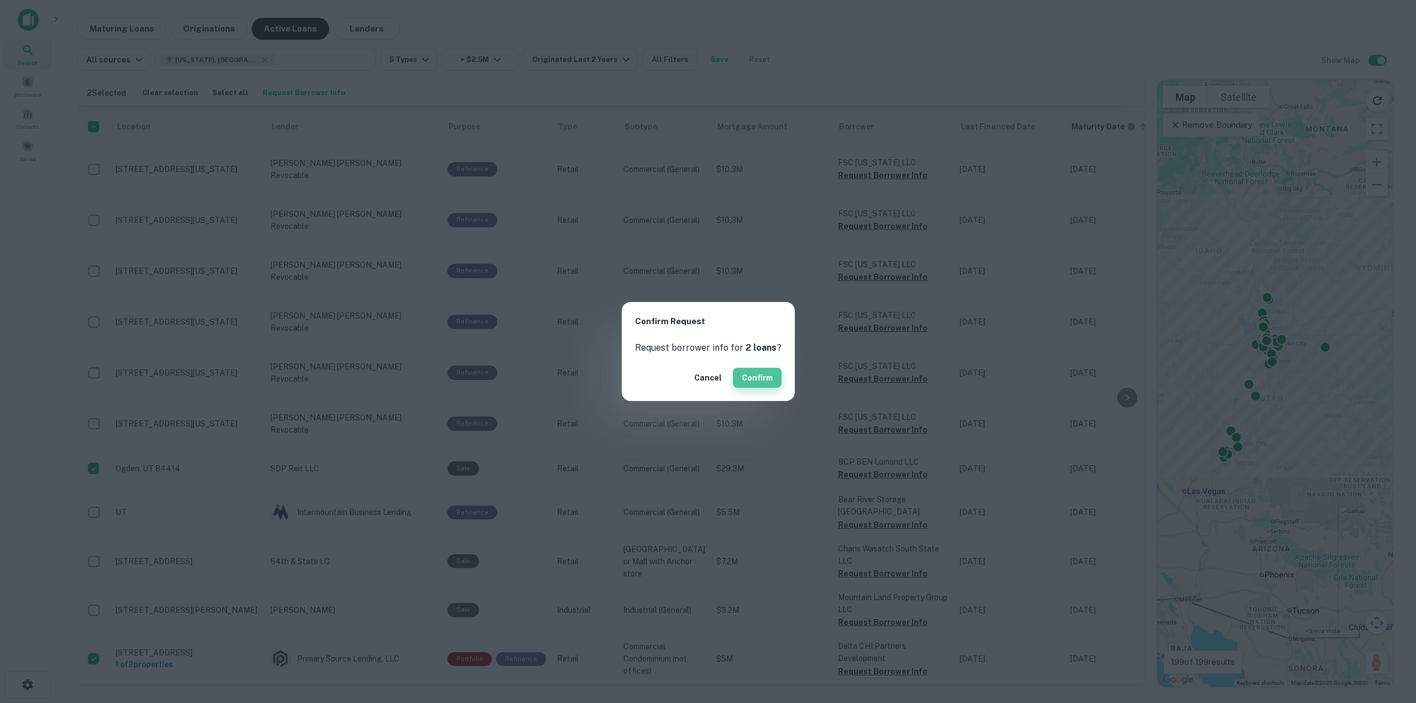
click at [755, 370] on button "Confirm" at bounding box center [757, 378] width 49 height 20
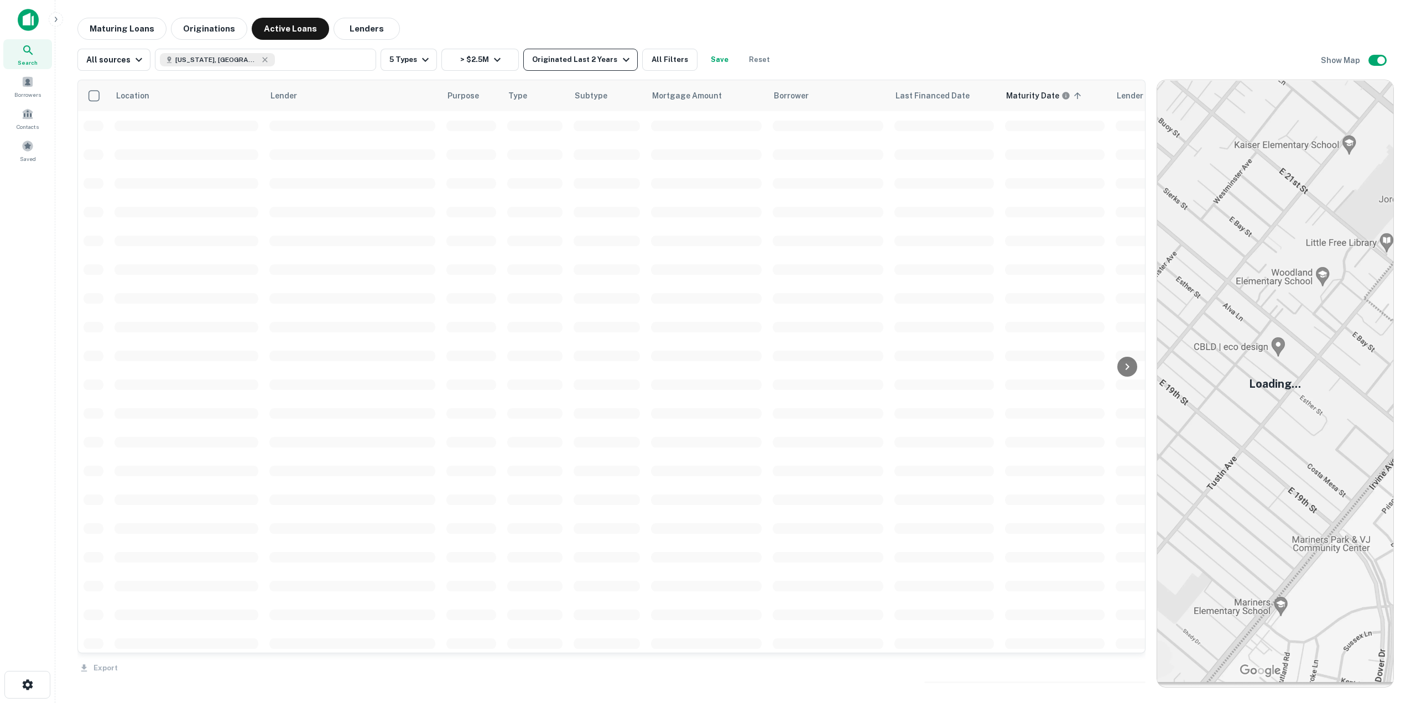
click at [557, 56] on div "Originated Last 2 Years" at bounding box center [582, 59] width 100 height 13
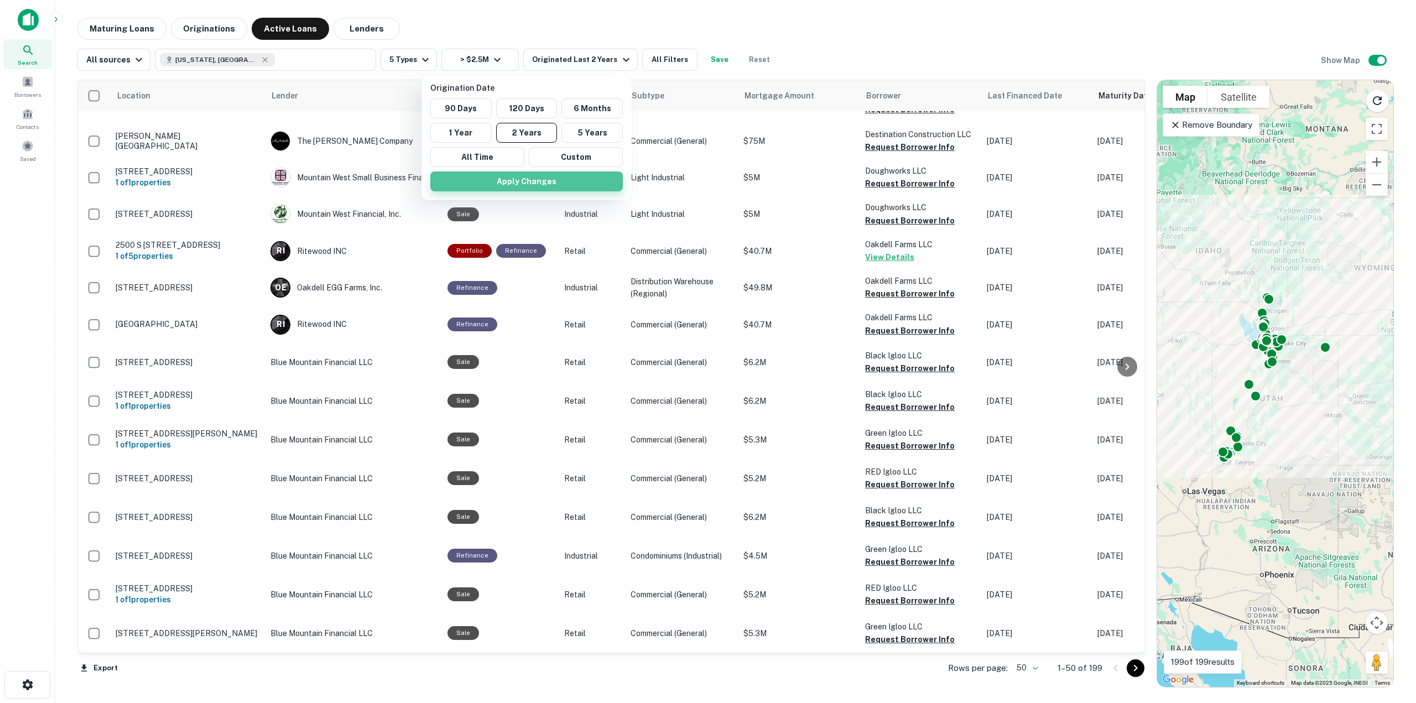
click at [595, 179] on button "Apply Changes" at bounding box center [526, 182] width 193 height 20
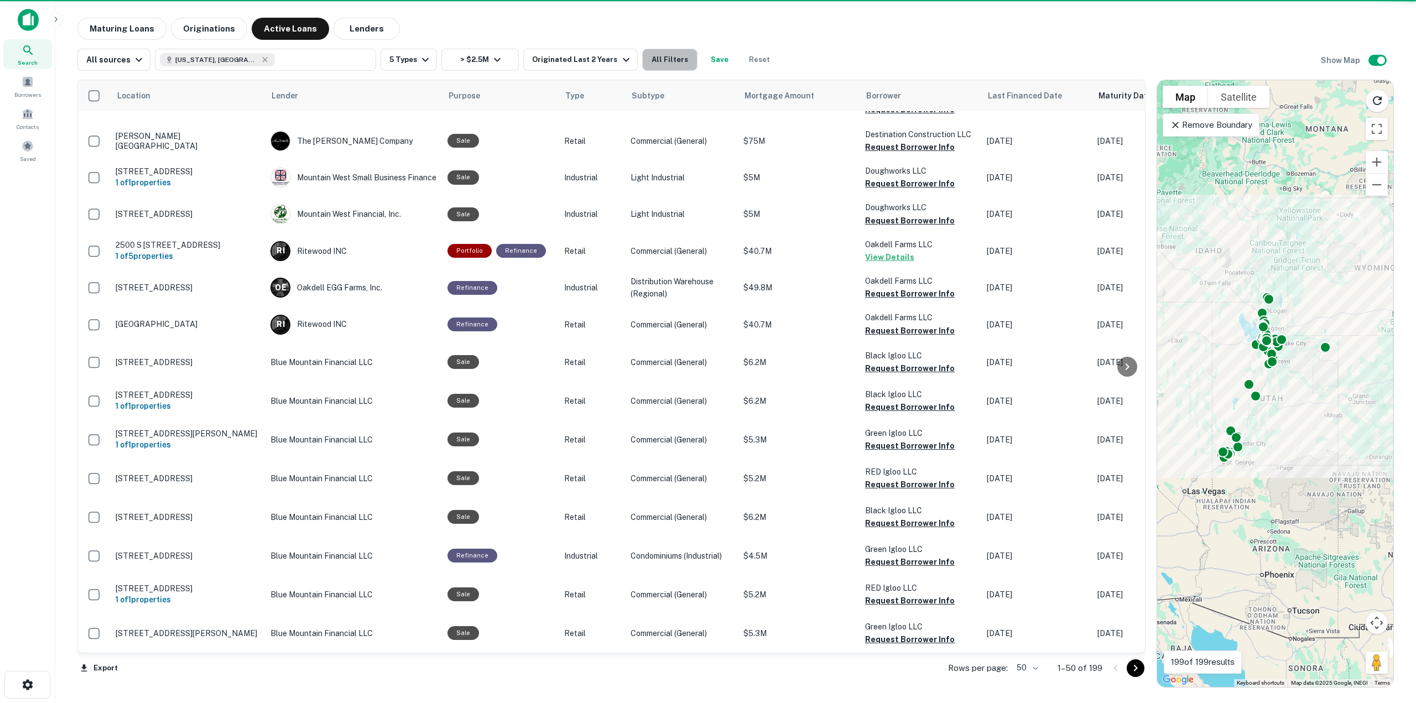
click at [647, 65] on button "All Filters" at bounding box center [669, 60] width 55 height 22
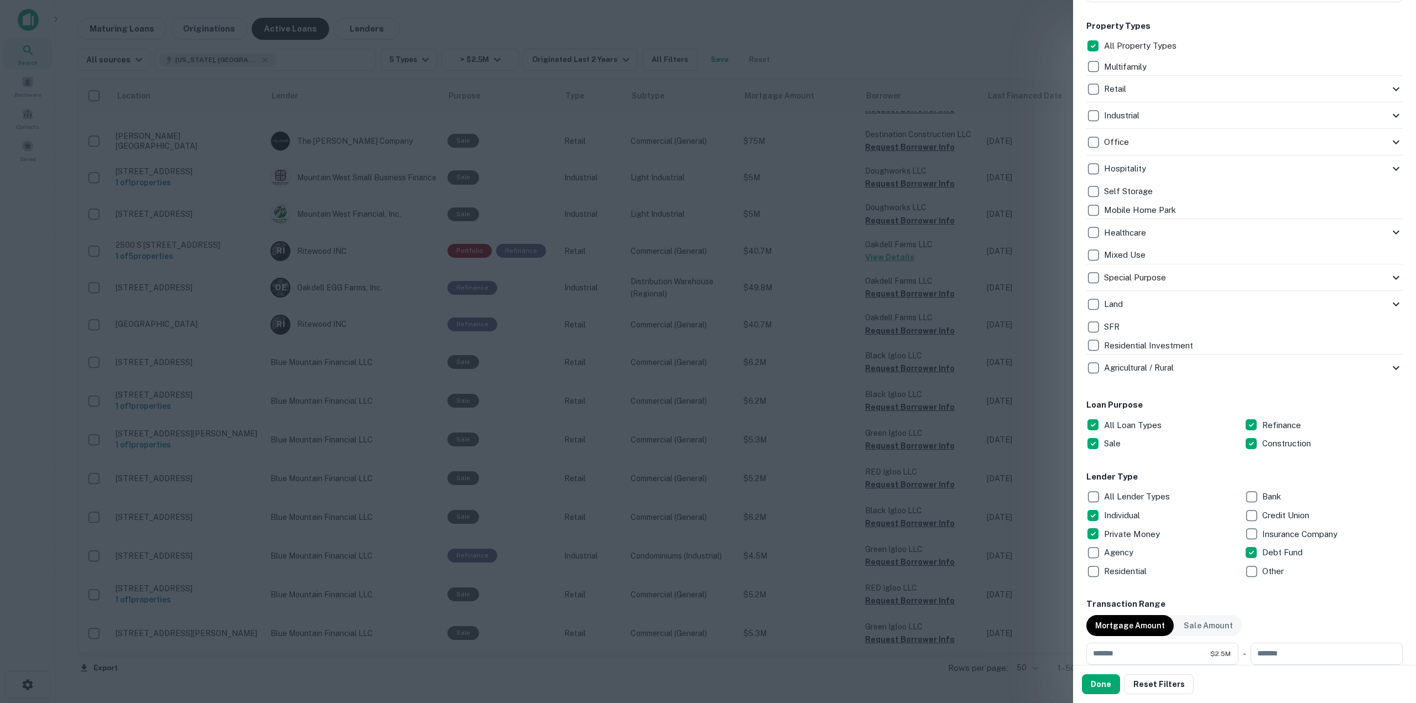
scroll to position [277, 0]
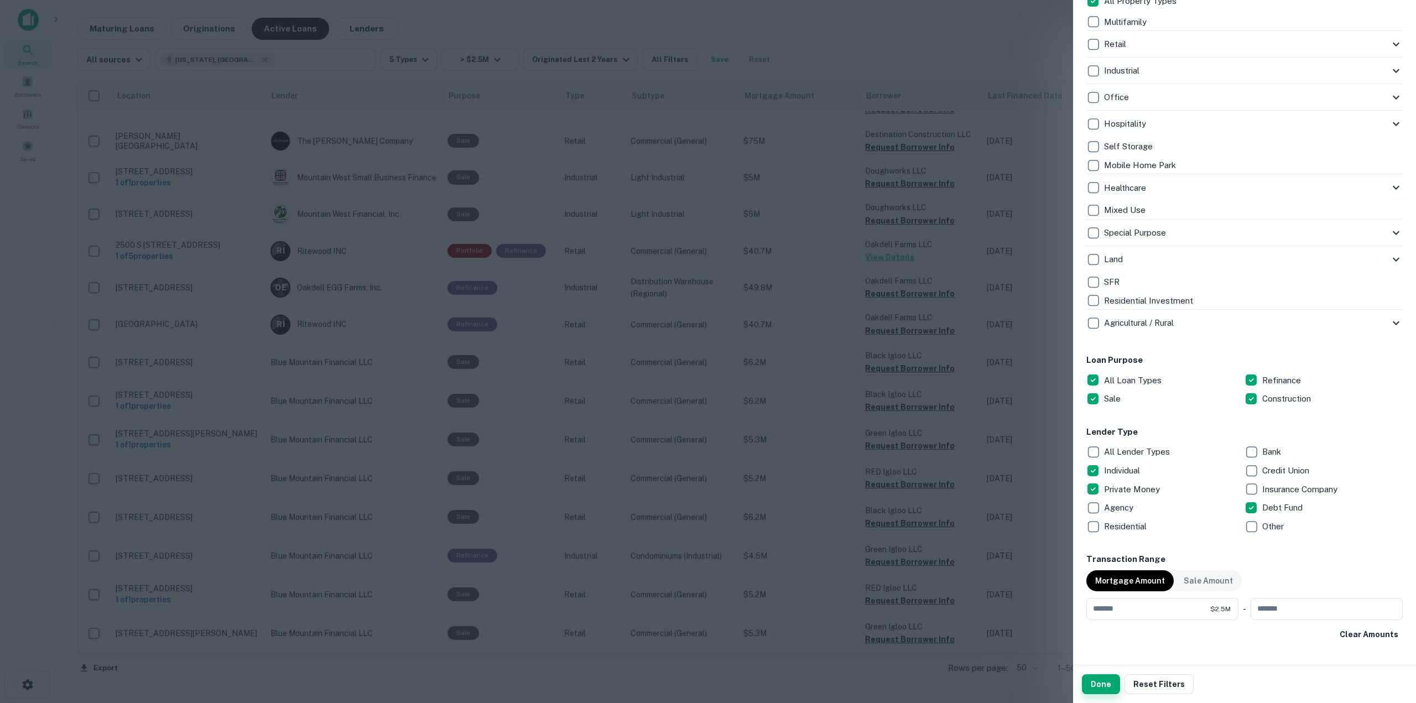
click at [1104, 679] on button "Done" at bounding box center [1101, 684] width 38 height 20
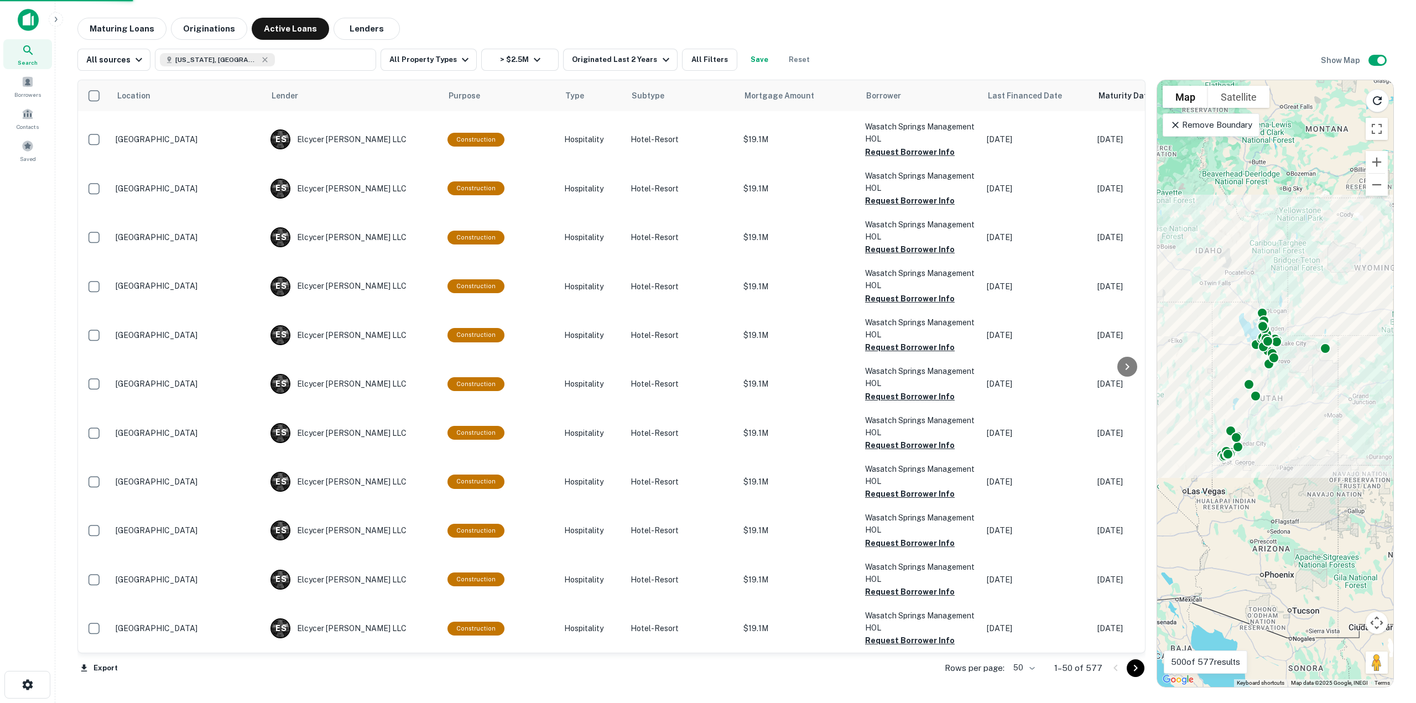
scroll to position [1687, 0]
click at [745, 91] on div "Mortgage Amount" at bounding box center [799, 95] width 108 height 13
click at [787, 94] on span "Mortgage Amount" at bounding box center [802, 95] width 84 height 13
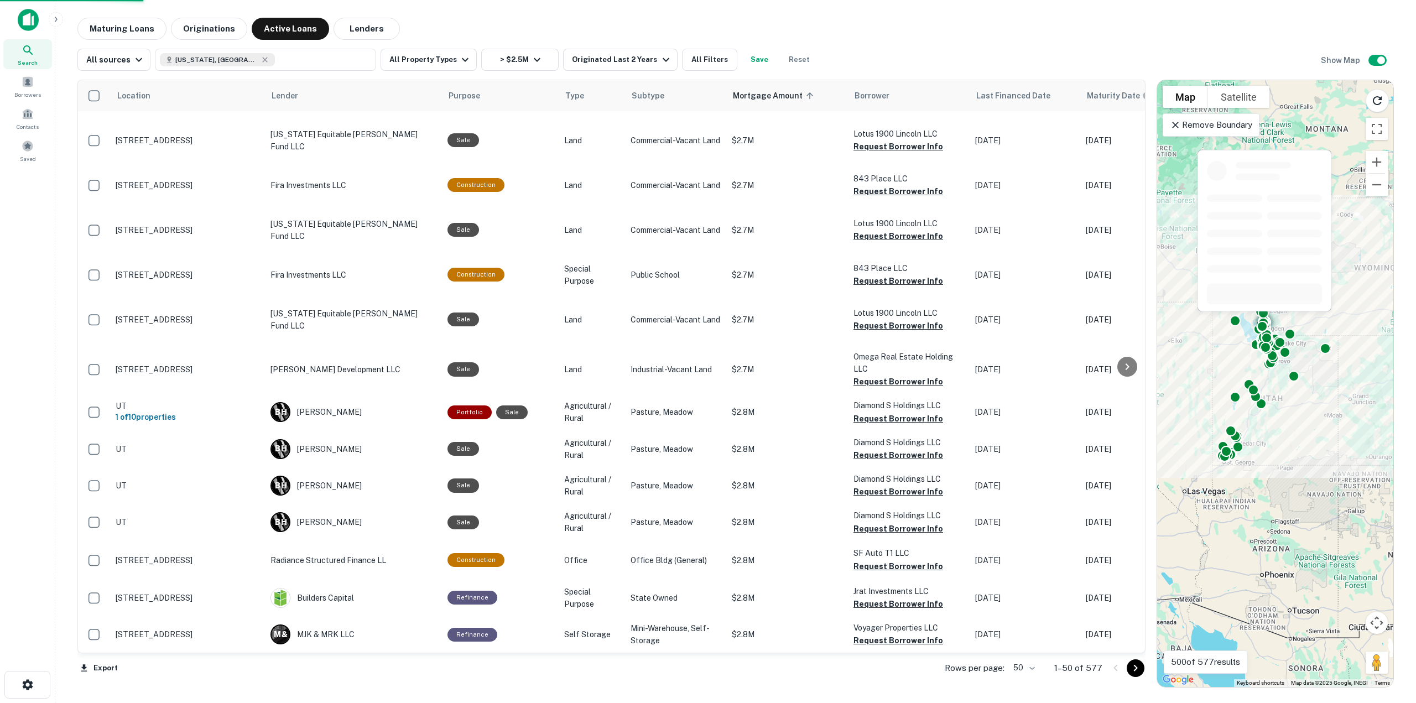
scroll to position [1460, 0]
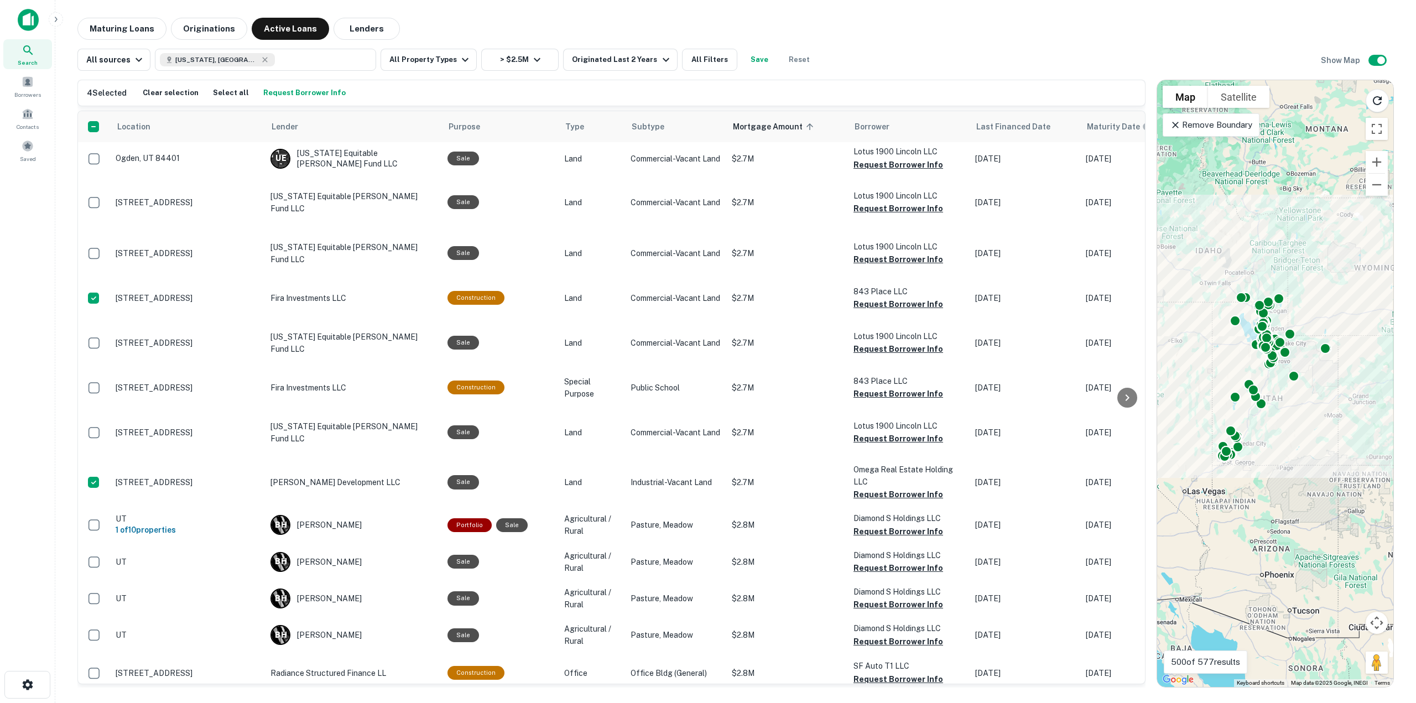
click at [276, 91] on button "Request Borrower Info" at bounding box center [305, 93] width 88 height 17
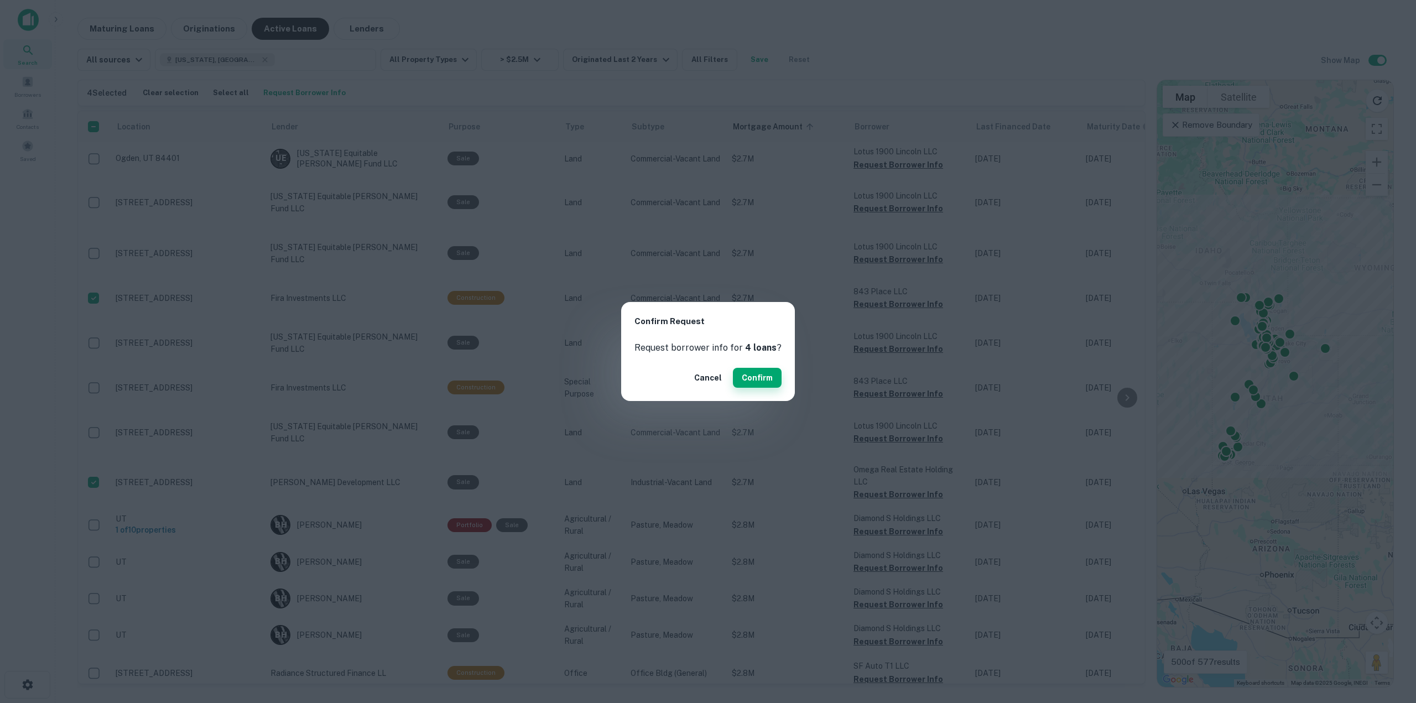
click at [737, 380] on button "Confirm" at bounding box center [757, 378] width 49 height 20
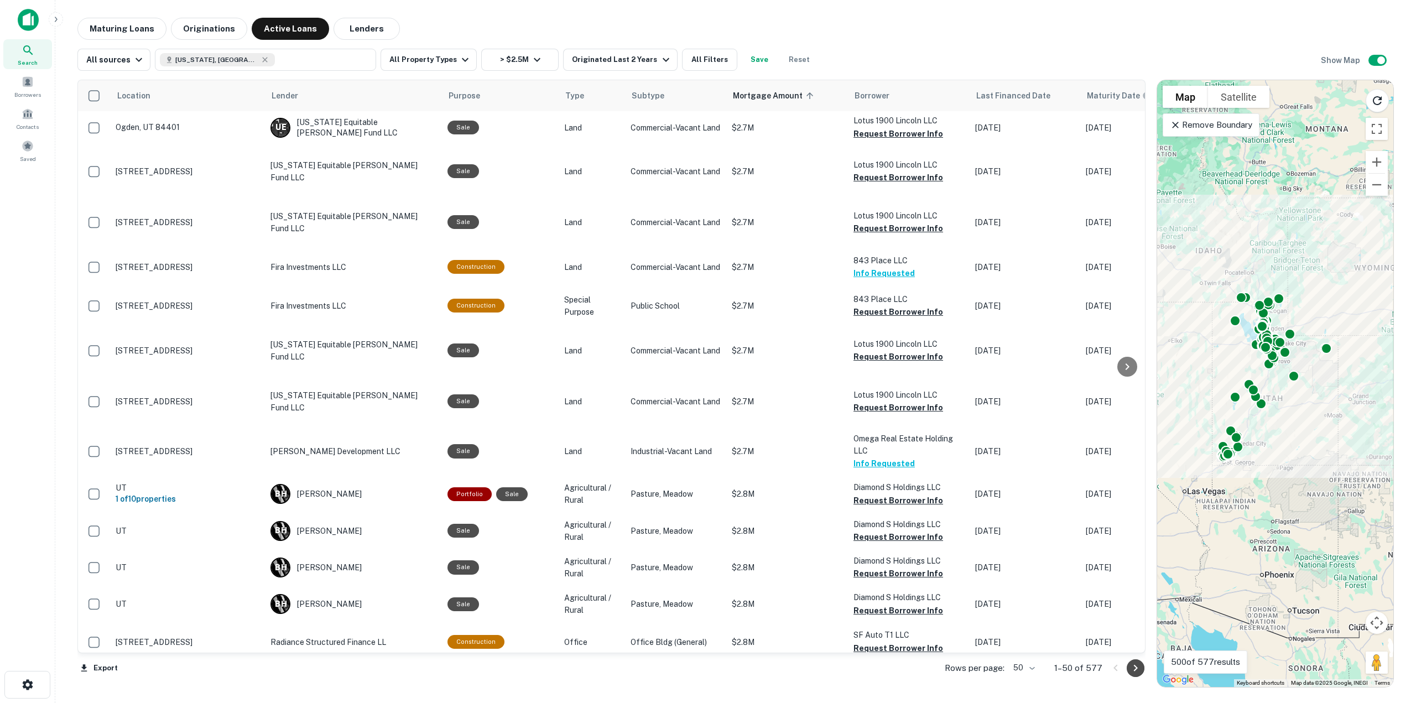
click at [1138, 669] on icon "Go to next page" at bounding box center [1135, 668] width 13 height 13
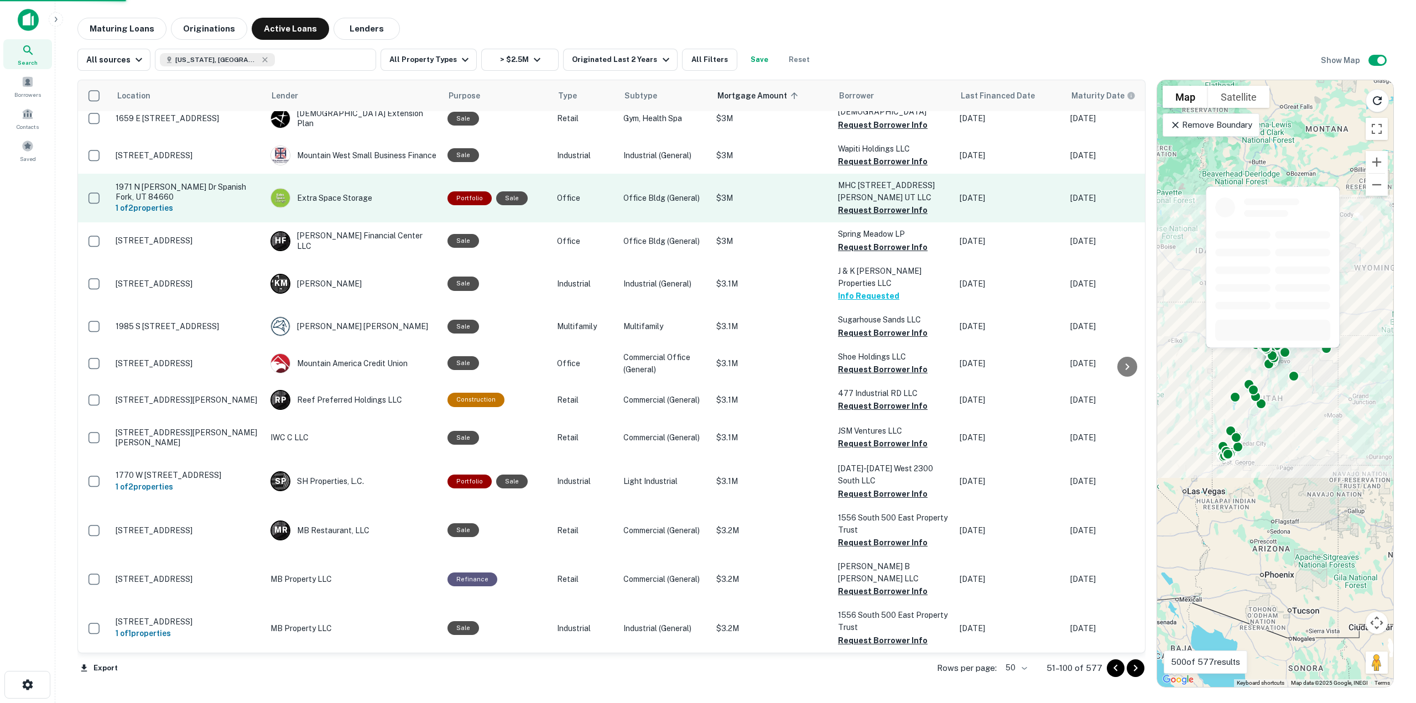
scroll to position [1719, 0]
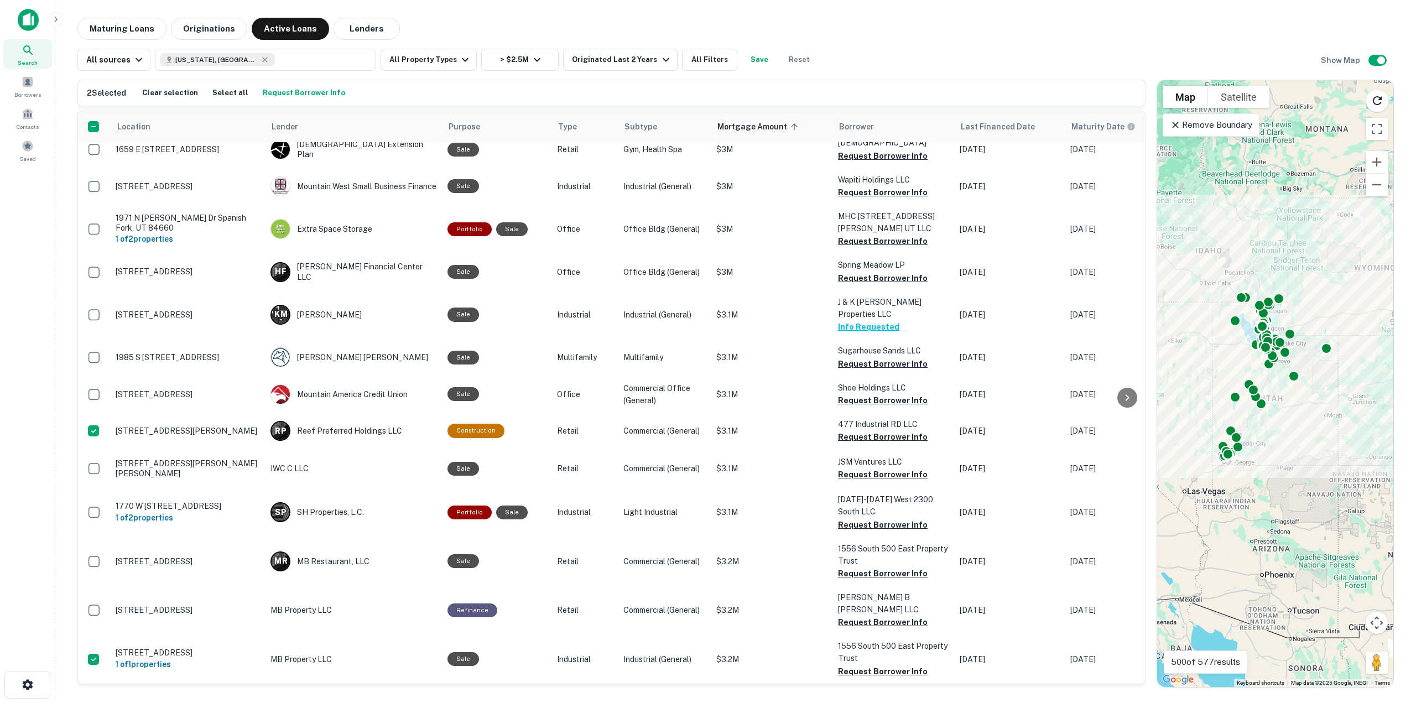
click at [287, 93] on button "Request Borrower Info" at bounding box center [304, 93] width 88 height 17
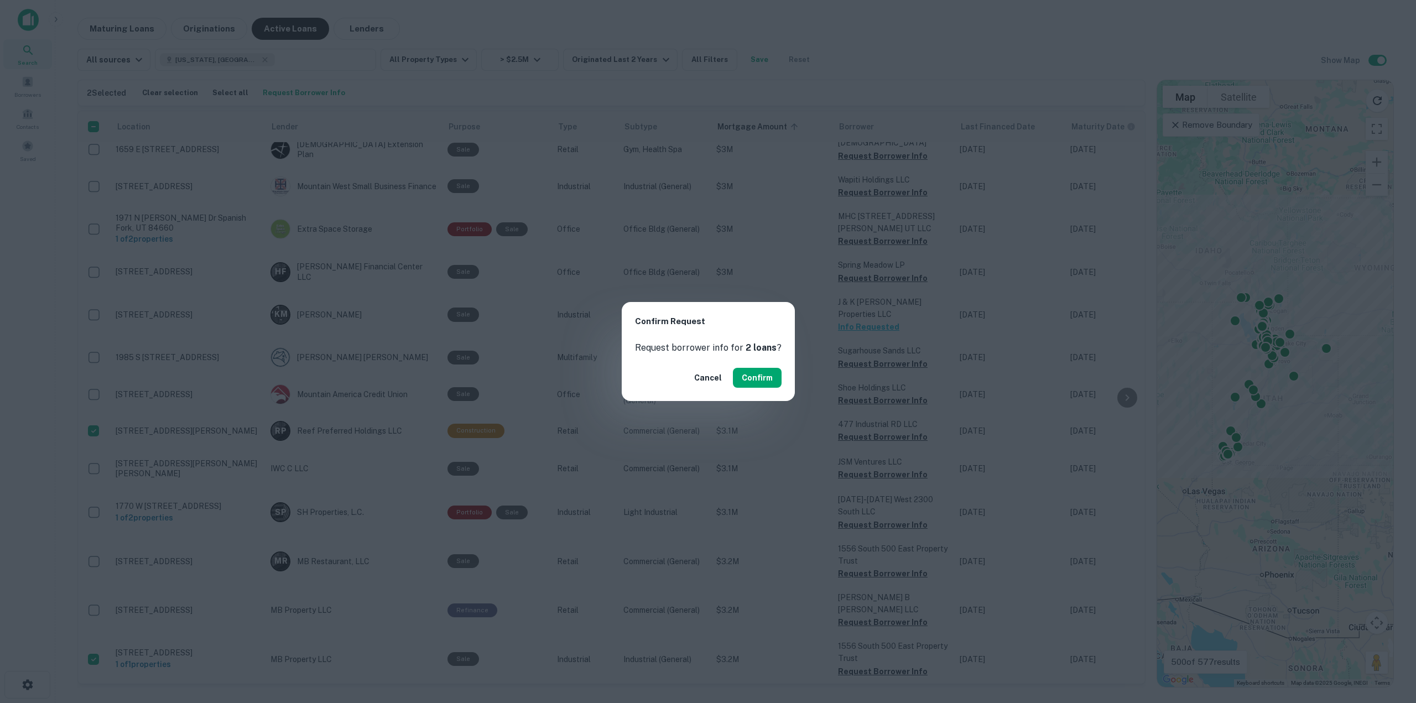
click at [761, 359] on div "Cancel Confirm" at bounding box center [708, 378] width 173 height 46
click at [754, 361] on div "Cancel Confirm" at bounding box center [708, 378] width 173 height 46
click at [752, 365] on div "Cancel Confirm" at bounding box center [708, 378] width 173 height 46
click at [753, 371] on button "Confirm" at bounding box center [757, 378] width 49 height 20
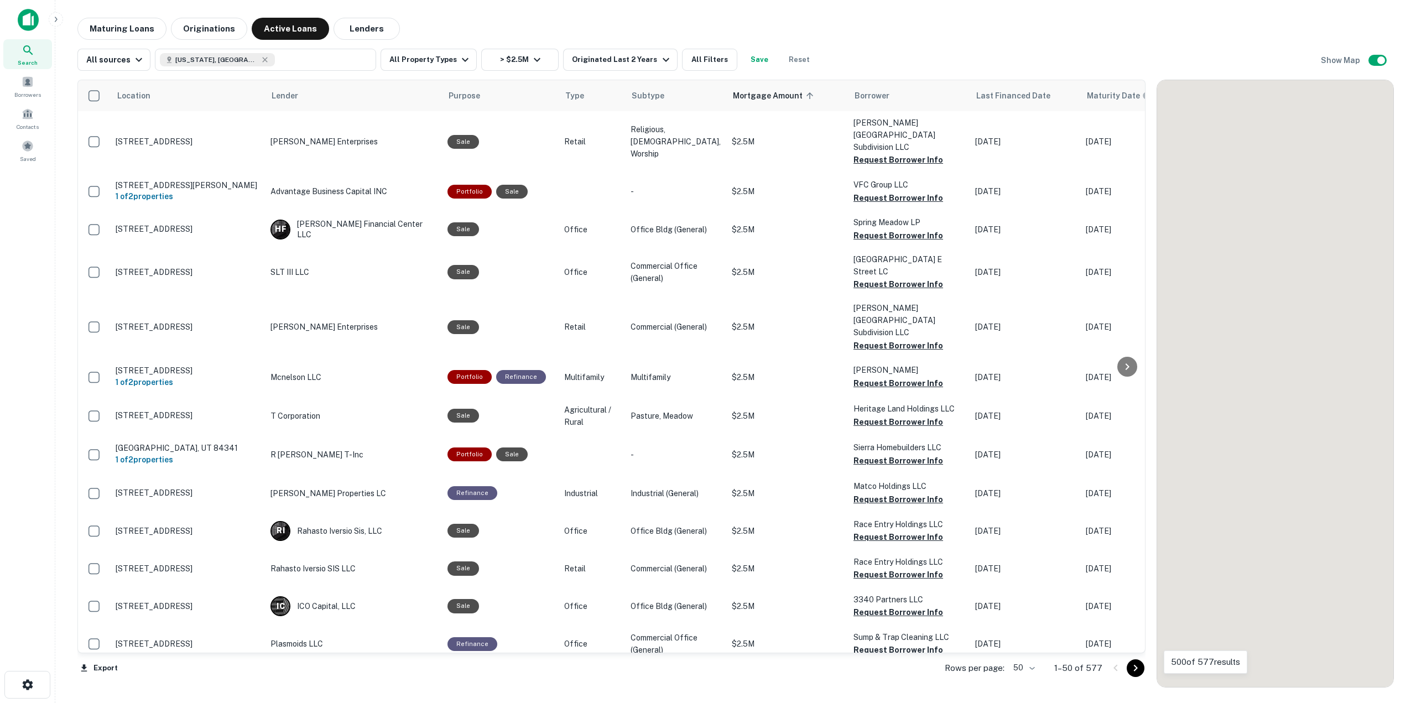
drag, startPoint x: 0, startPoint y: 0, endPoint x: 1134, endPoint y: 672, distance: 1318.5
click at [1134, 672] on icon "Go to next page" at bounding box center [1135, 668] width 13 height 13
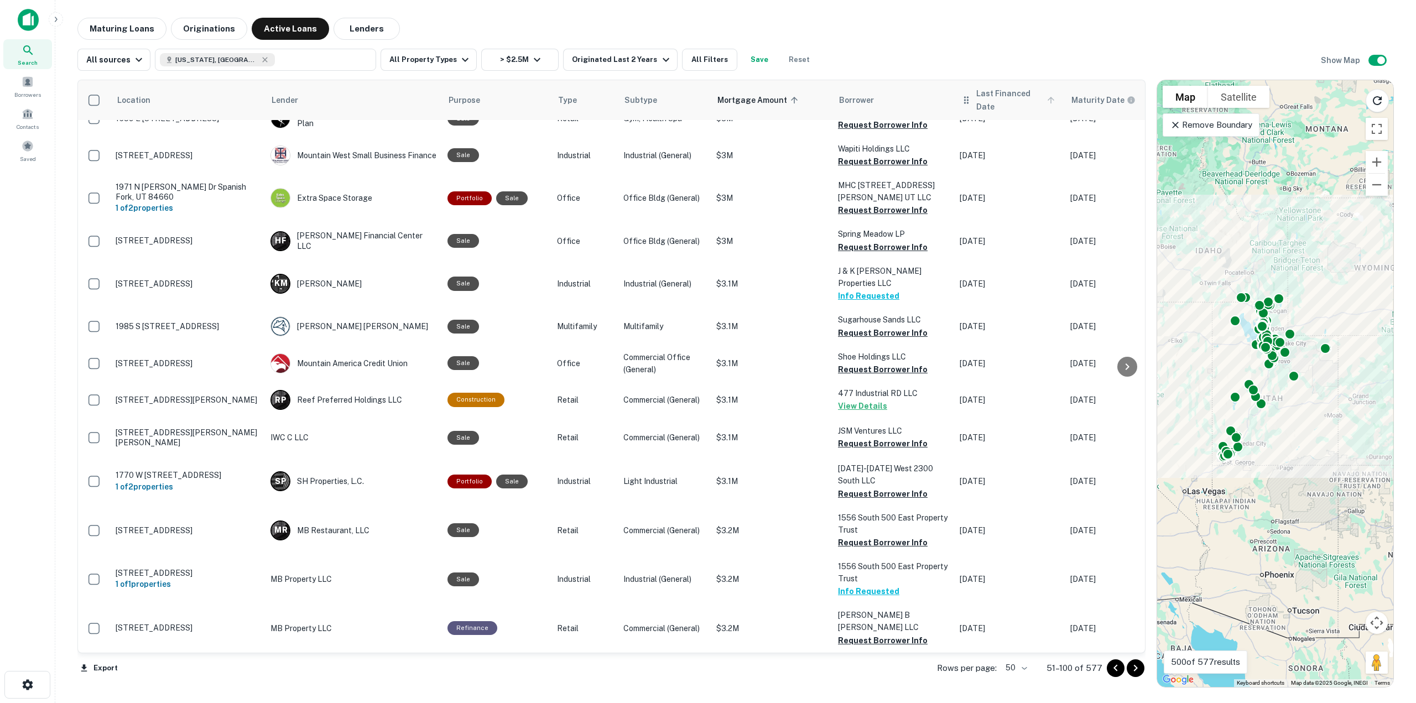
click at [988, 89] on span "Last Financed Date" at bounding box center [1018, 100] width 82 height 27
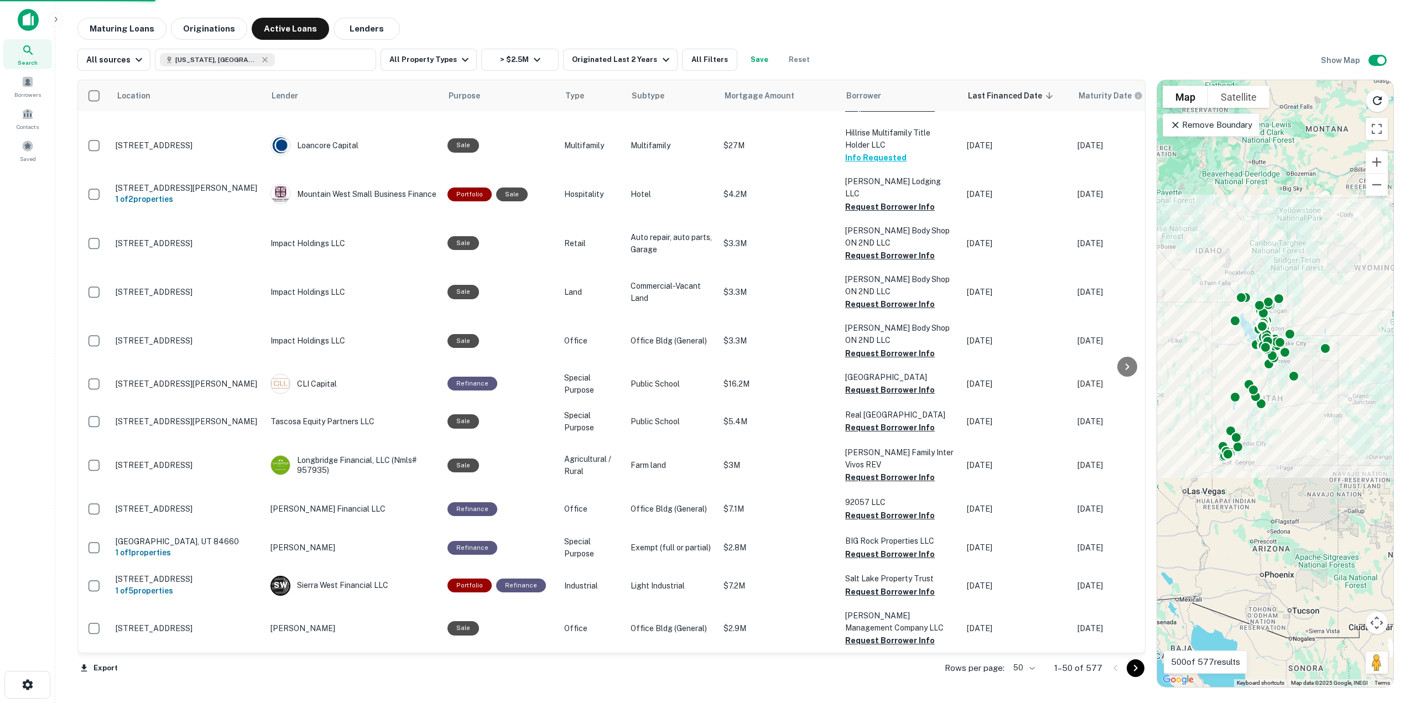
scroll to position [1481, 0]
click at [988, 89] on span "Last Financed Date sorted descending" at bounding box center [1012, 95] width 89 height 13
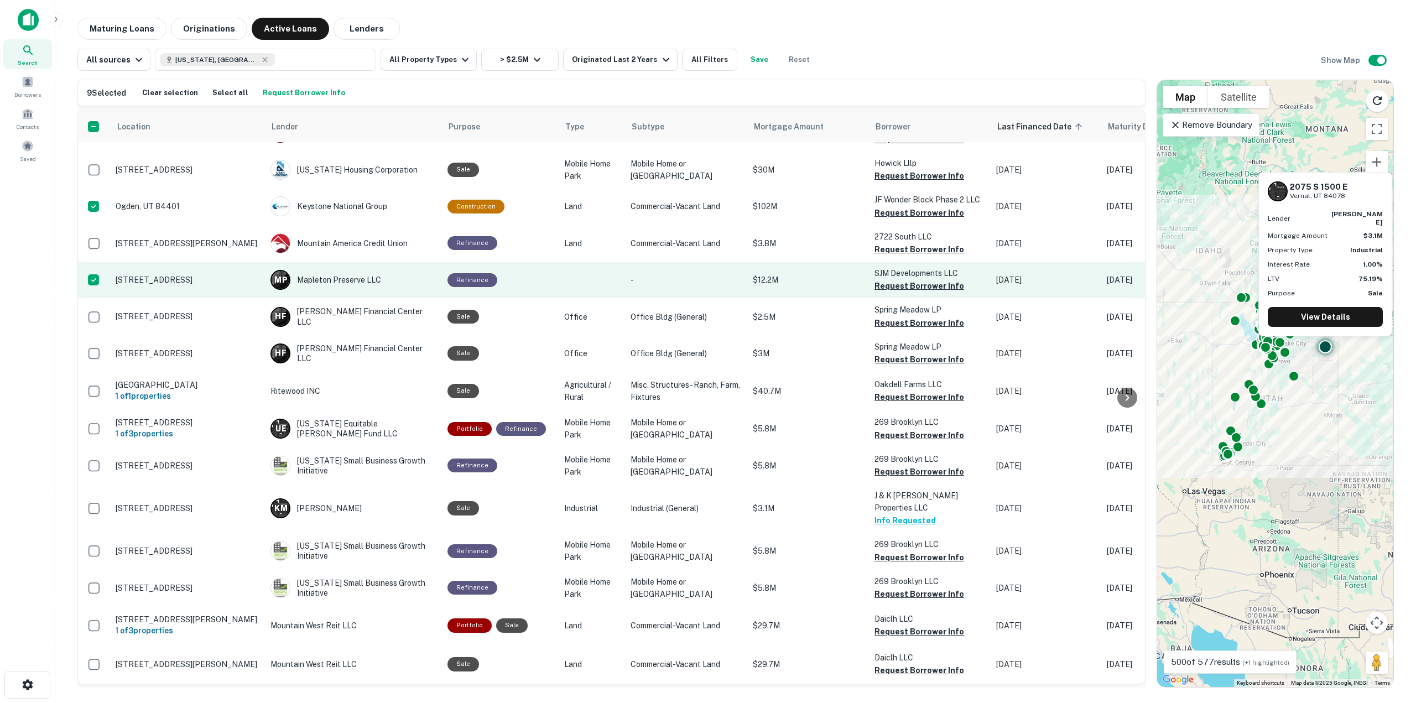
scroll to position [1472, 0]
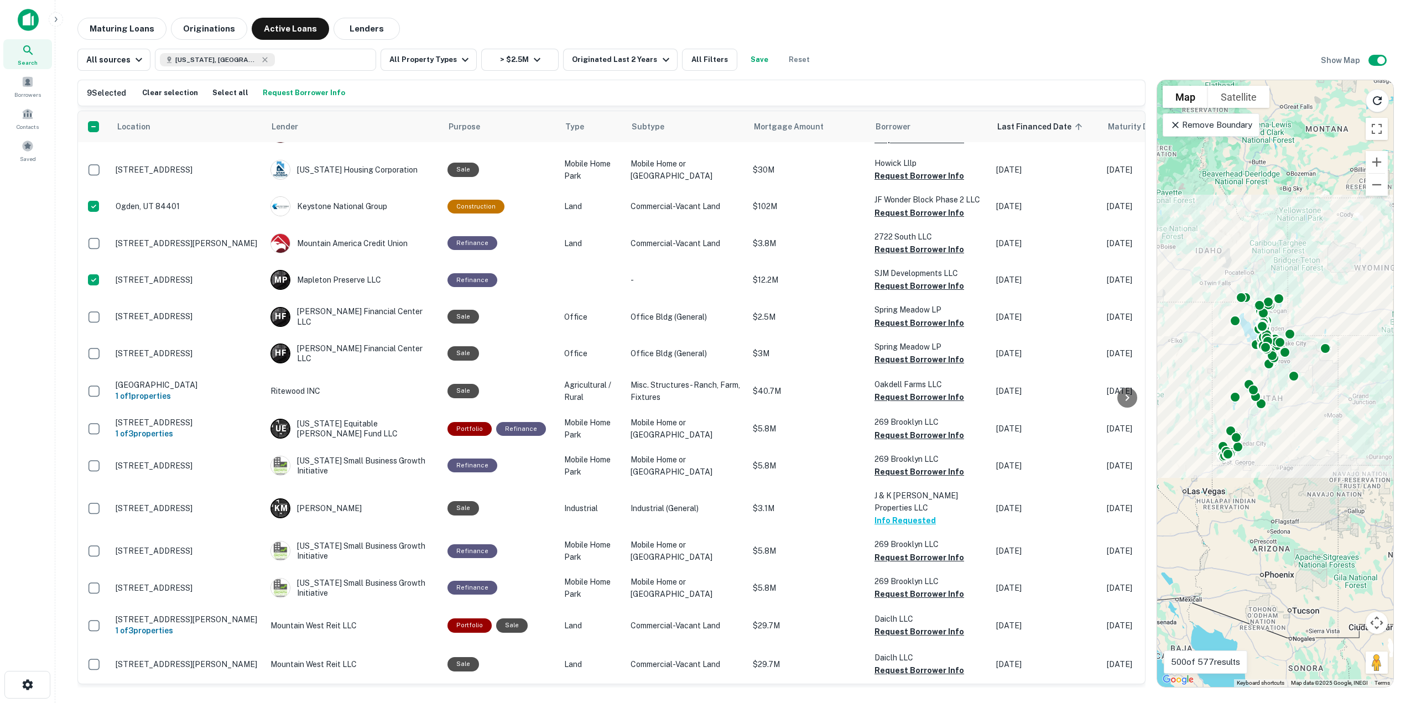
click at [267, 97] on button "Request Borrower Info" at bounding box center [304, 93] width 88 height 17
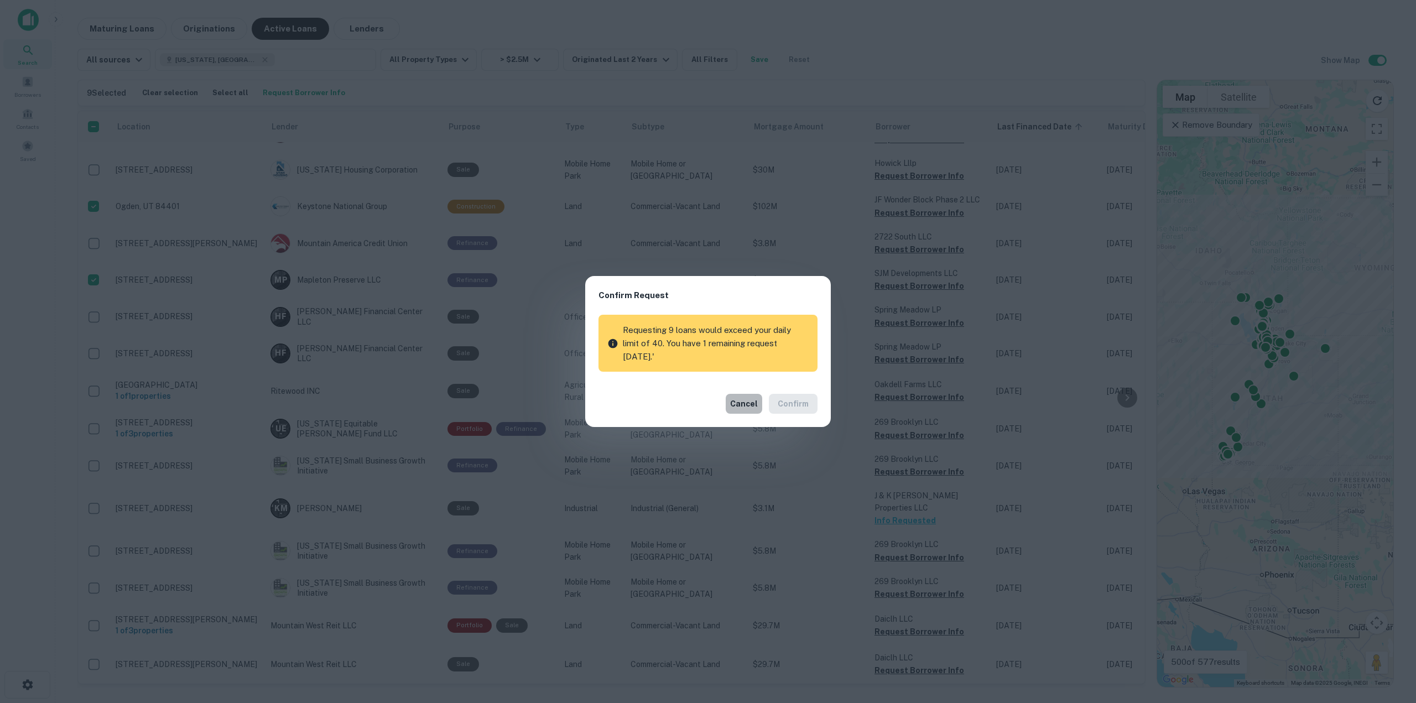
click at [758, 403] on button "Cancel" at bounding box center [744, 404] width 37 height 20
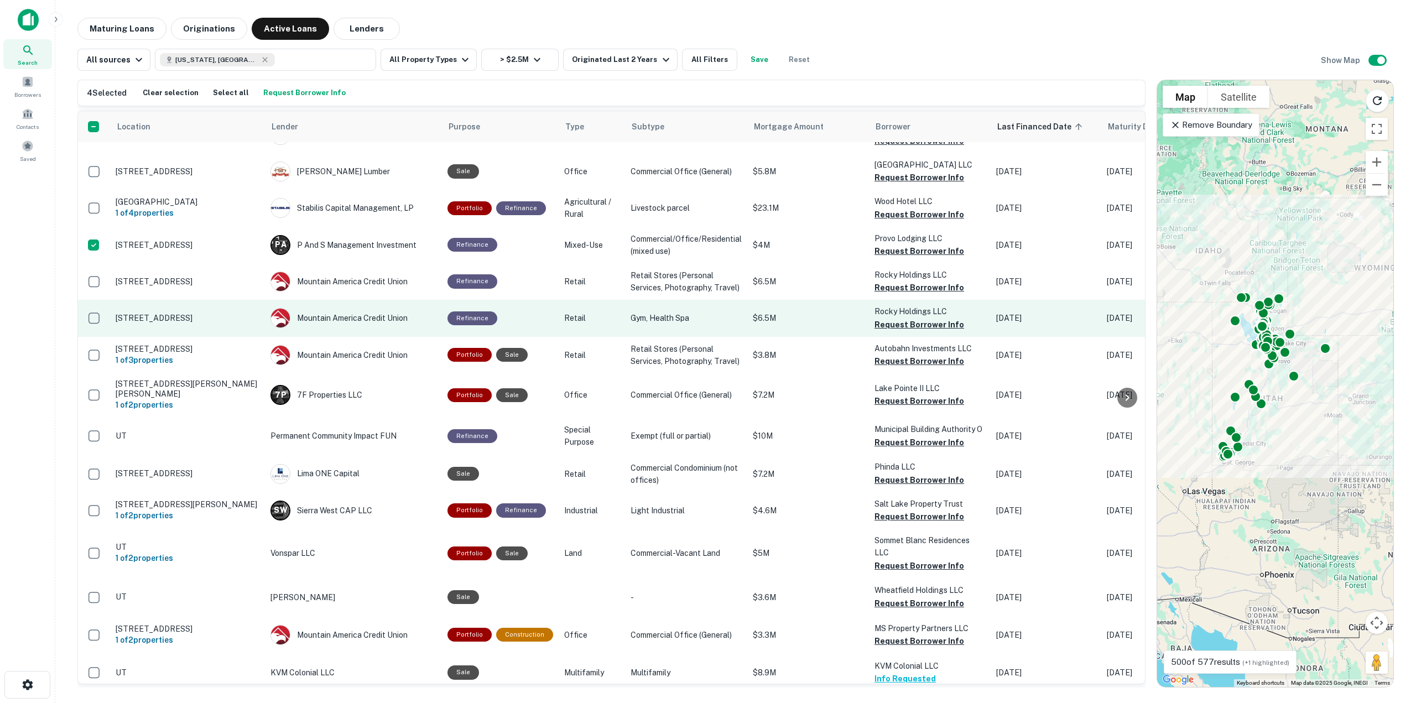
scroll to position [0, 0]
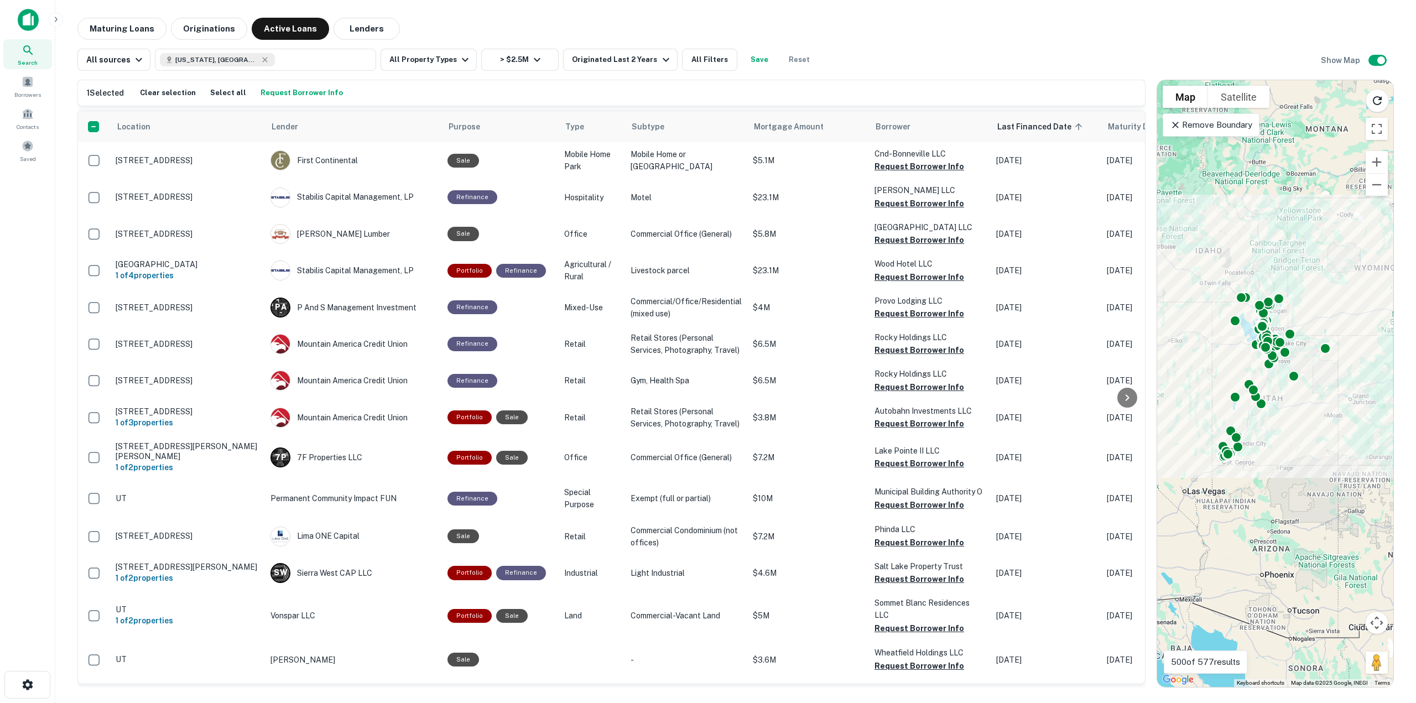
click at [271, 91] on button "Request Borrower Info" at bounding box center [302, 93] width 88 height 17
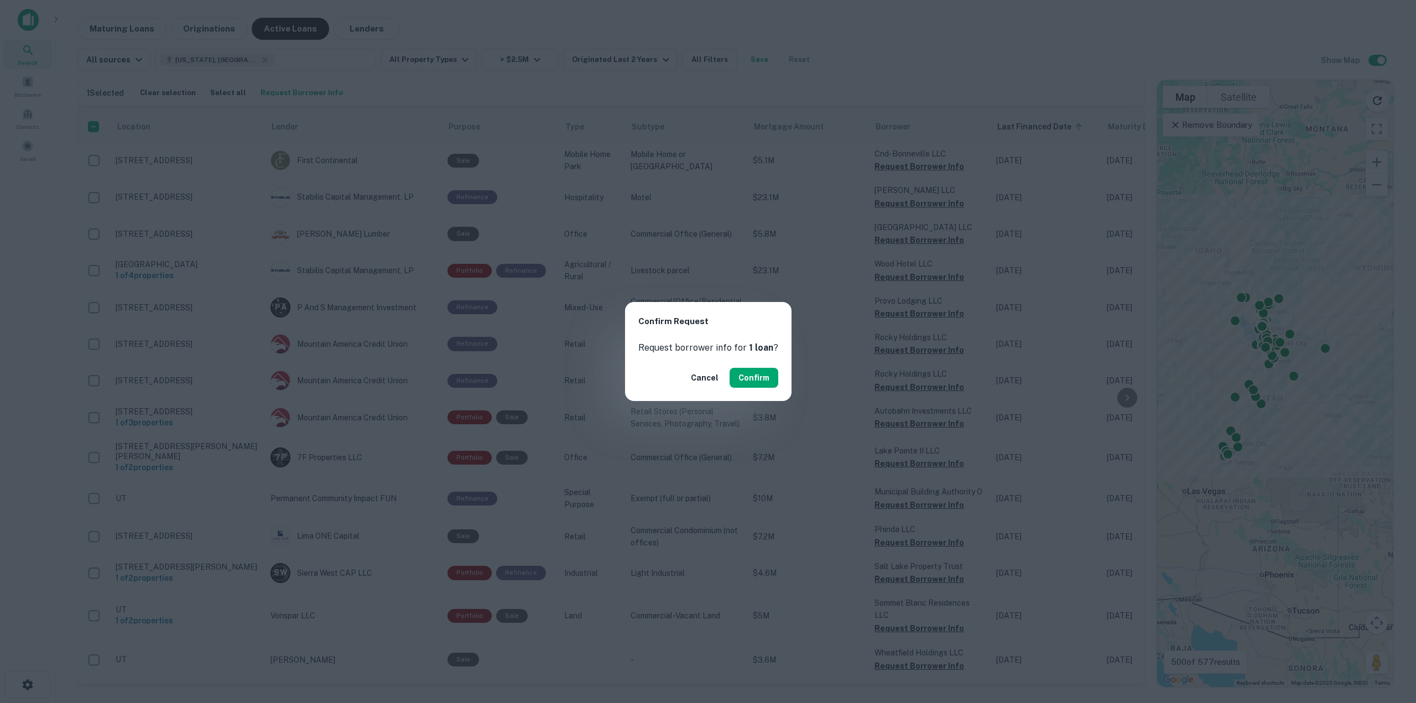
click at [734, 382] on button "Confirm" at bounding box center [754, 378] width 49 height 20
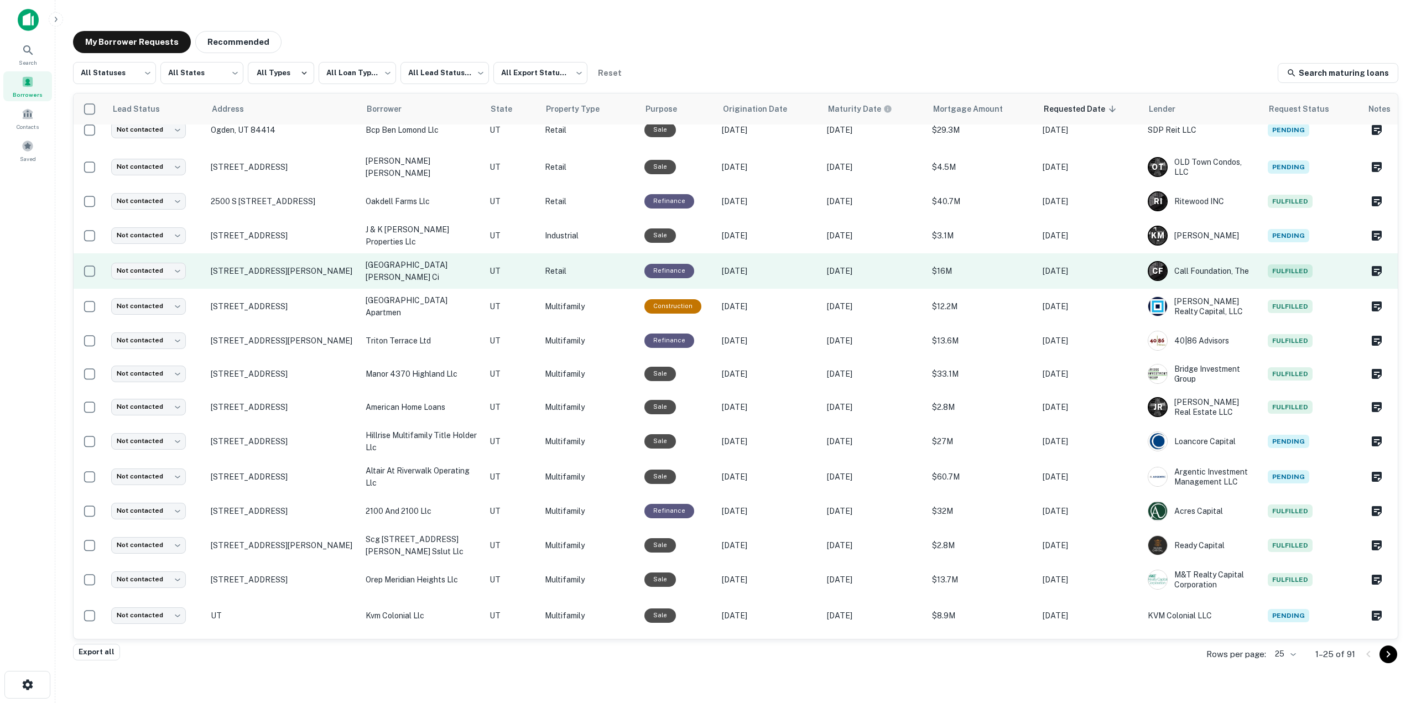
scroll to position [356, 0]
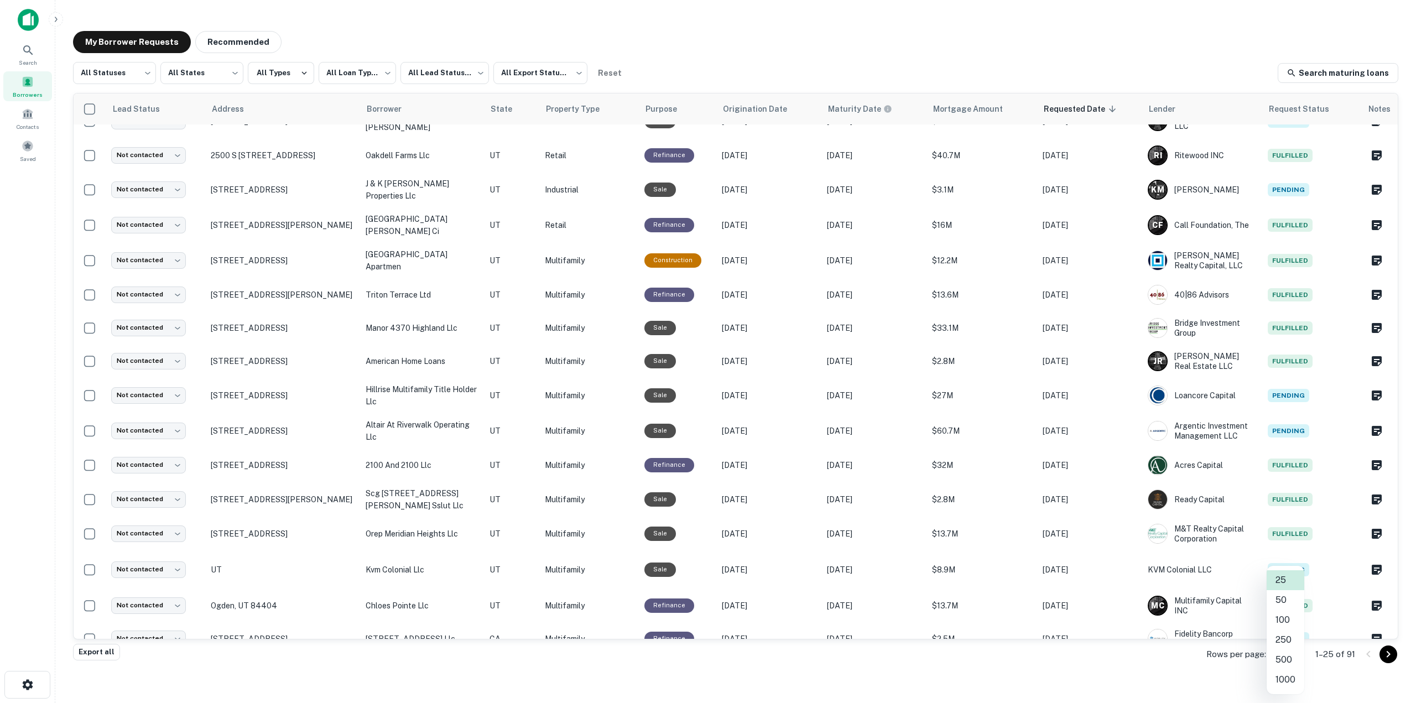
click at [1281, 653] on body "**********" at bounding box center [708, 351] width 1416 height 703
click at [1285, 605] on li "50" at bounding box center [1286, 600] width 38 height 20
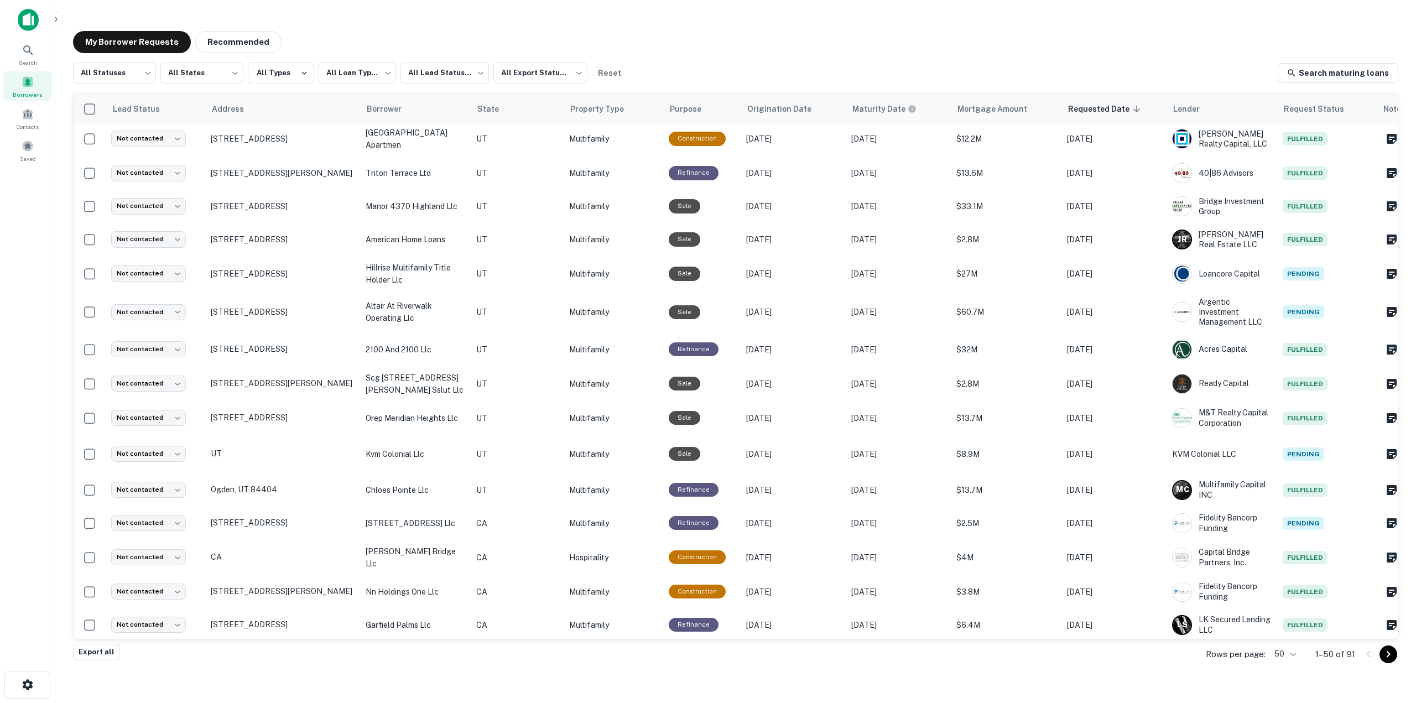
scroll to position [324, 0]
